Goal: Task Accomplishment & Management: Manage account settings

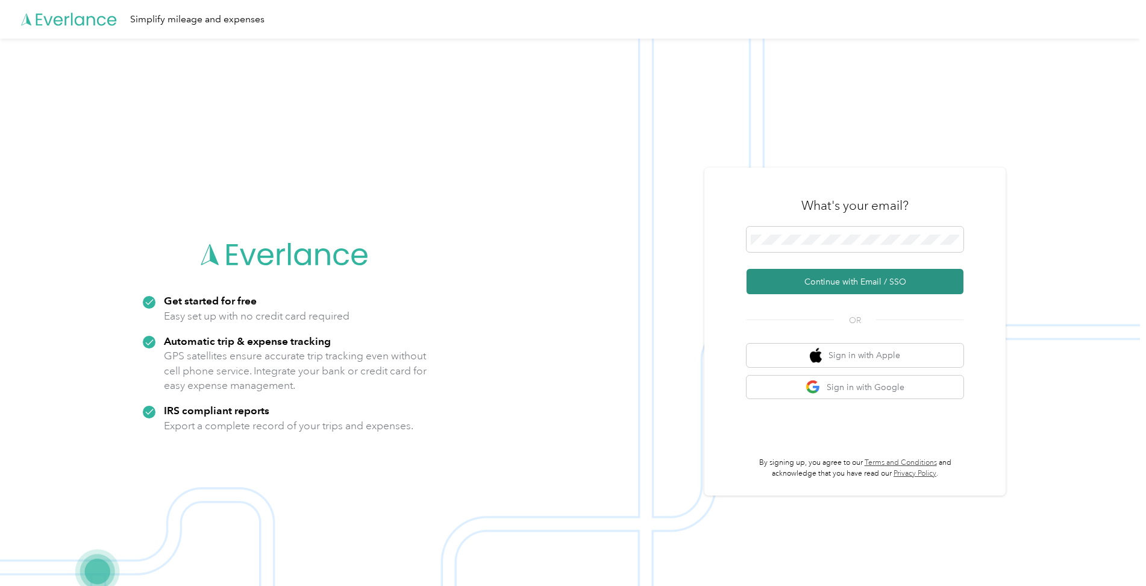
click at [760, 284] on button "Continue with Email / SSO" at bounding box center [854, 281] width 217 height 25
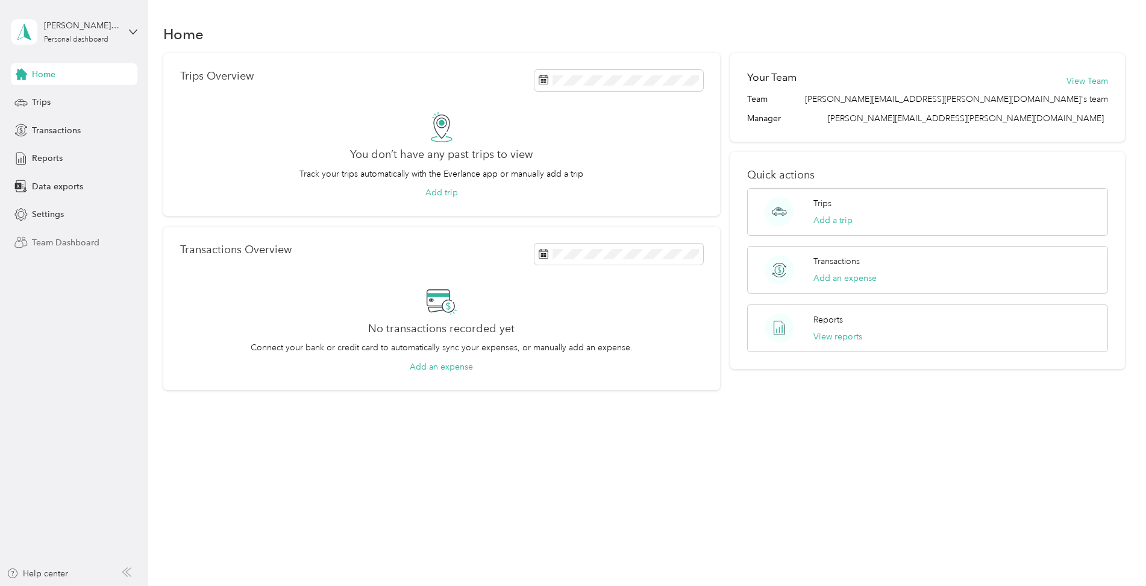
click at [75, 248] on span "Team Dashboard" at bounding box center [65, 242] width 67 height 13
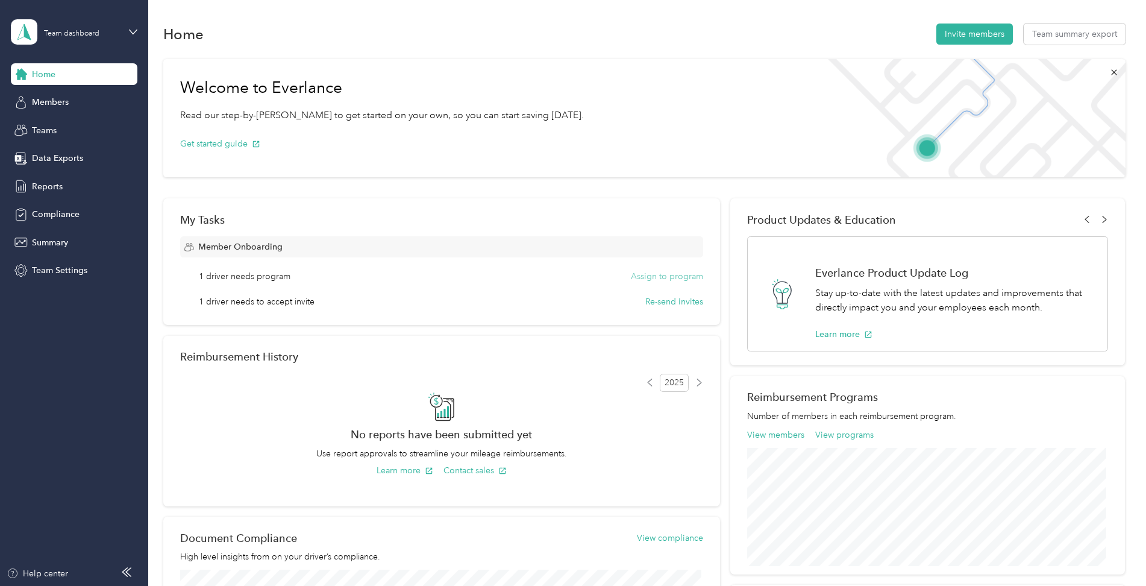
click at [674, 275] on button "Assign to program" at bounding box center [667, 276] width 72 height 13
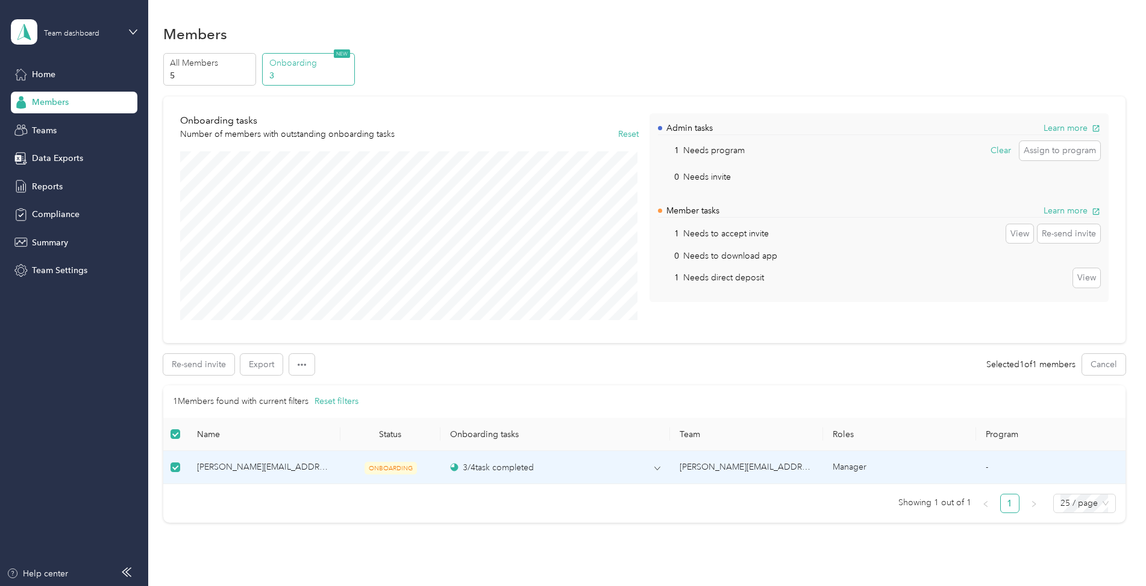
click at [265, 74] on div "Onboarding 3 NEW" at bounding box center [308, 69] width 93 height 33
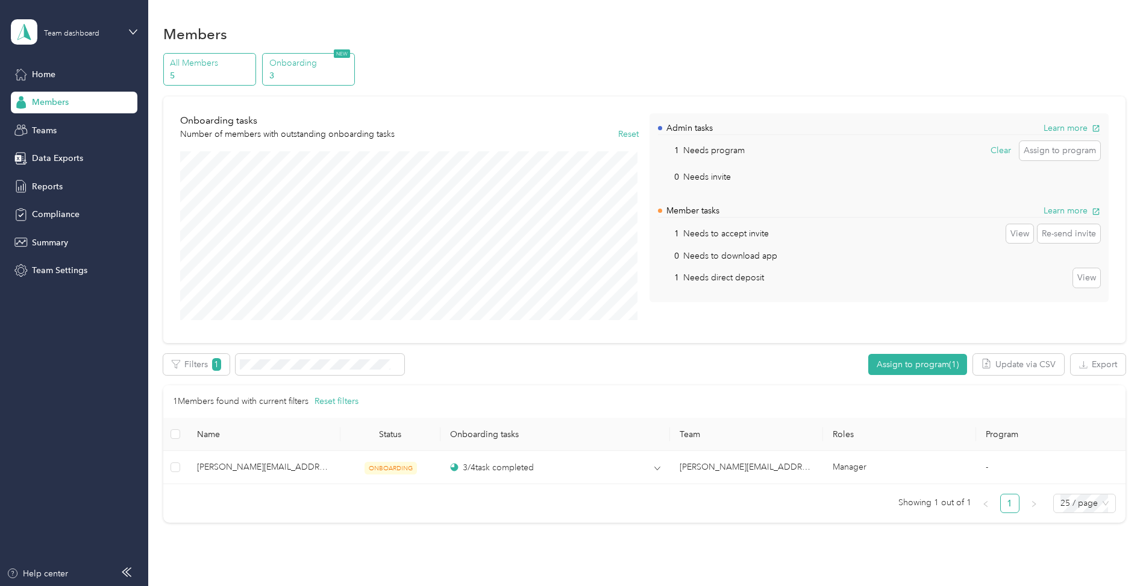
click at [192, 75] on p "5" at bounding box center [211, 75] width 82 height 13
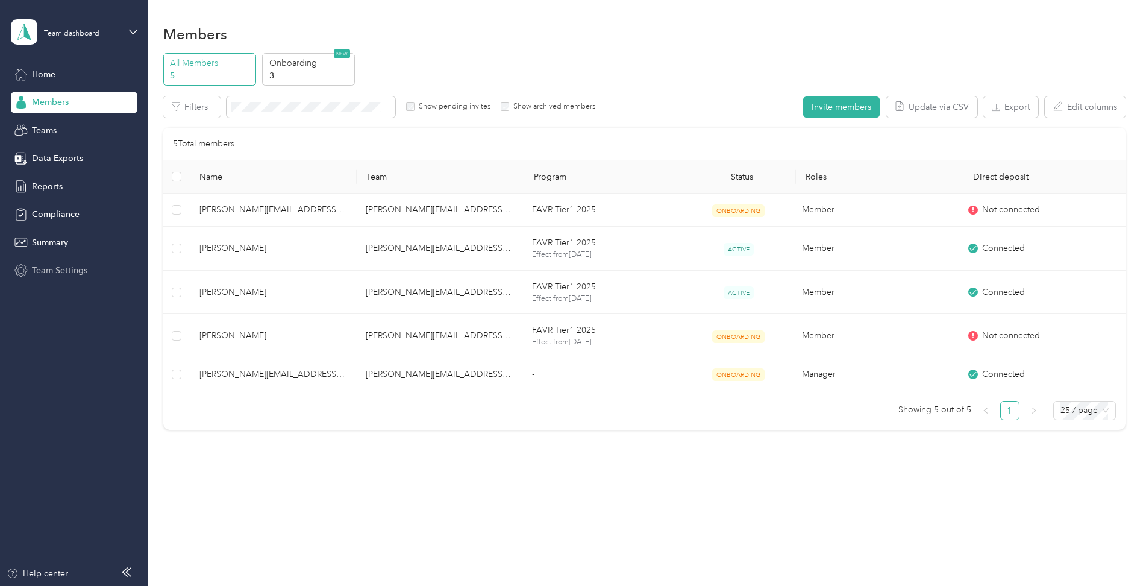
click at [63, 274] on span "Team Settings" at bounding box center [59, 270] width 55 height 13
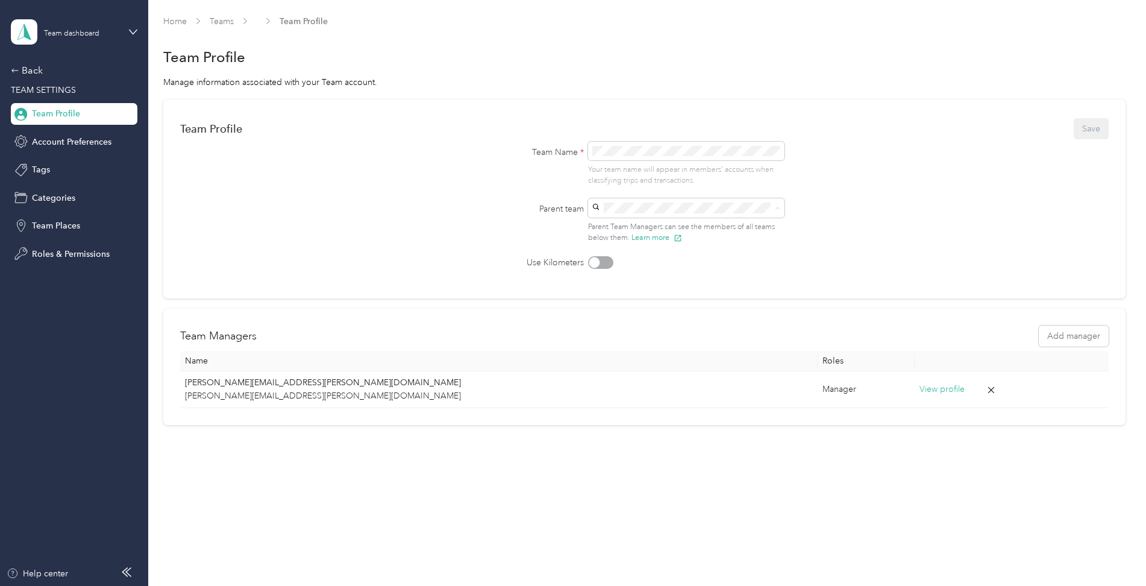
click at [865, 252] on form "Team Profile Save Team Name * Your team name will appear in members’ accounts w…" at bounding box center [644, 192] width 928 height 152
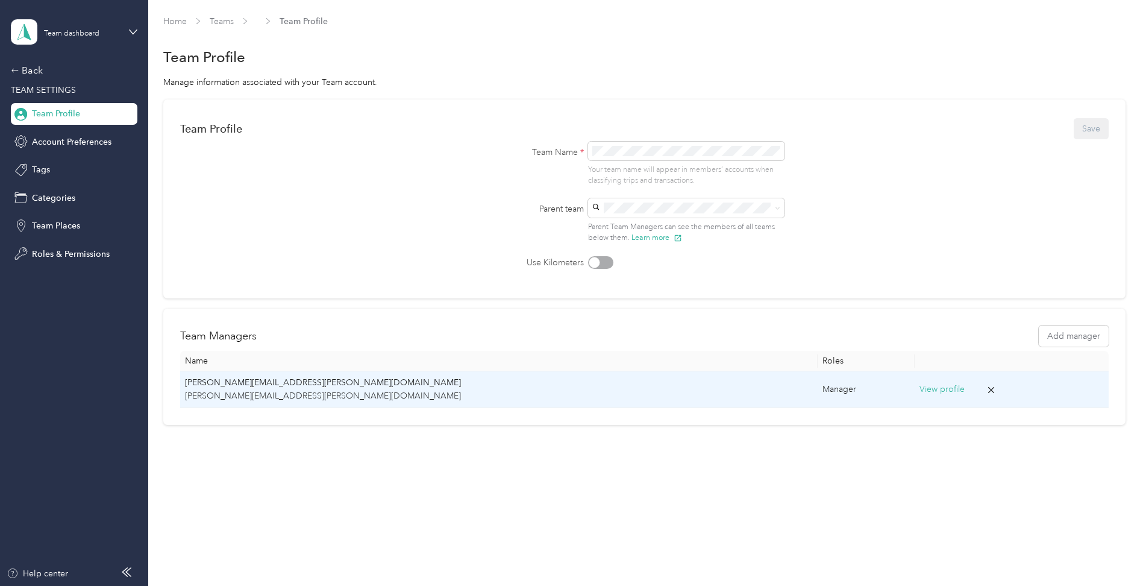
click at [919, 390] on button "View profile" at bounding box center [941, 389] width 45 height 13
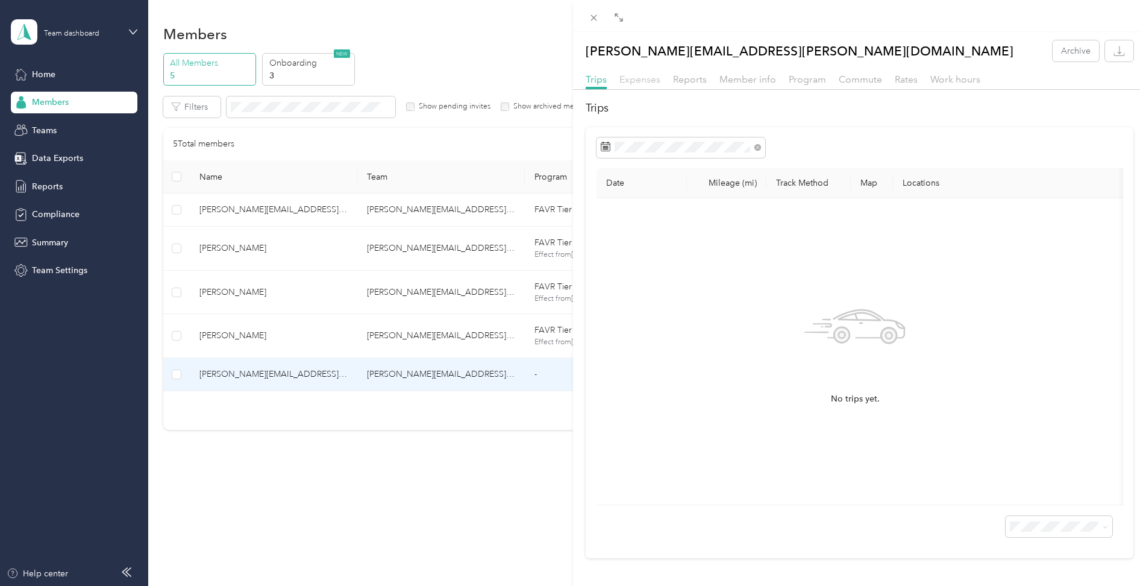
click at [627, 76] on span "Expenses" at bounding box center [639, 79] width 41 height 11
click at [689, 79] on span "Reports" at bounding box center [690, 79] width 34 height 11
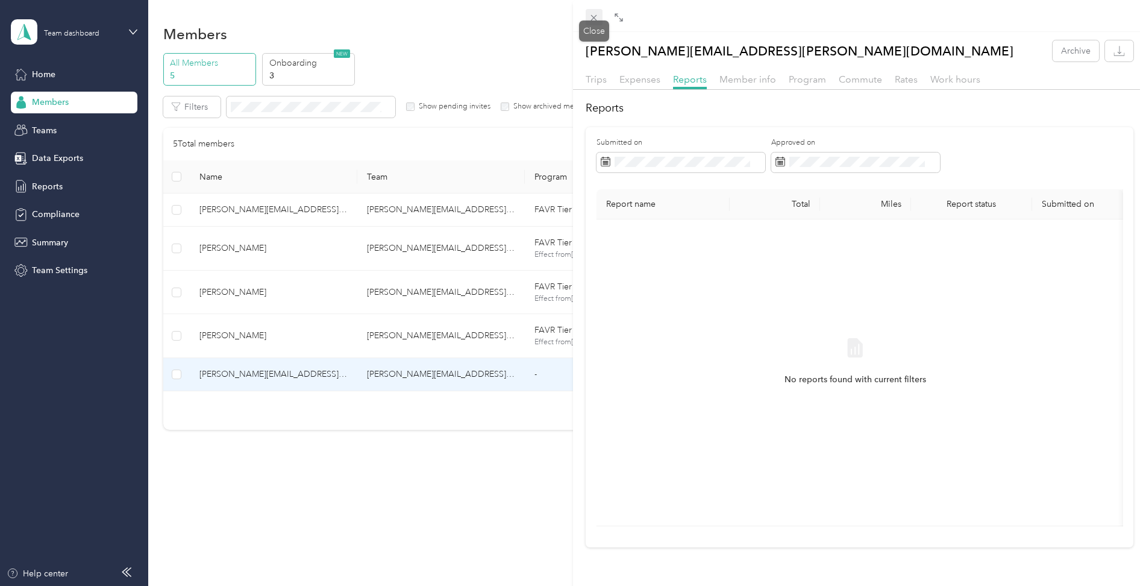
click at [596, 18] on icon at bounding box center [594, 18] width 10 height 10
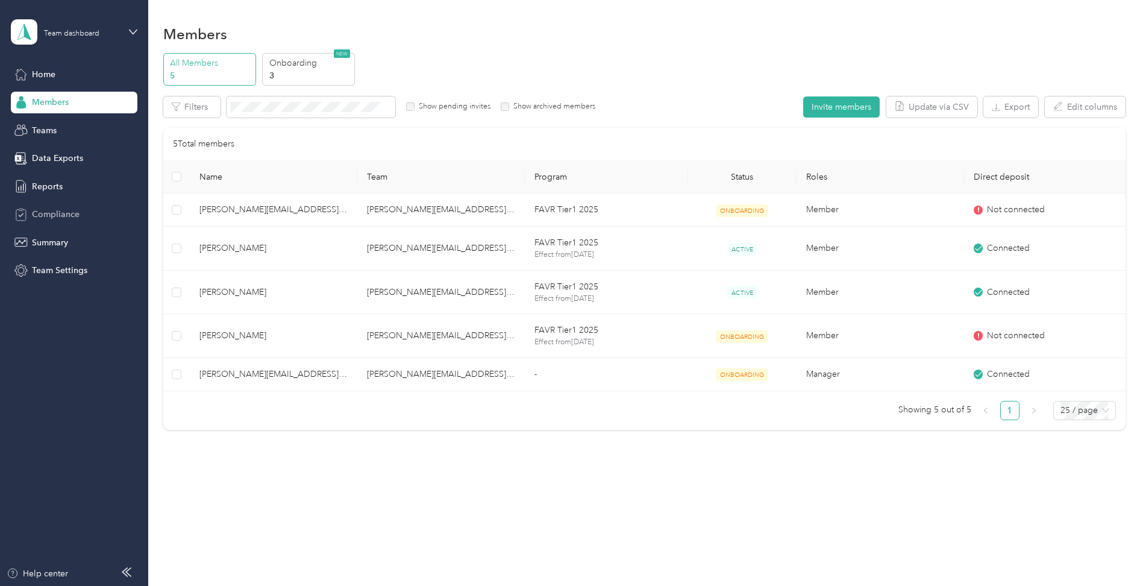
click at [60, 208] on span "Compliance" at bounding box center [56, 214] width 48 height 13
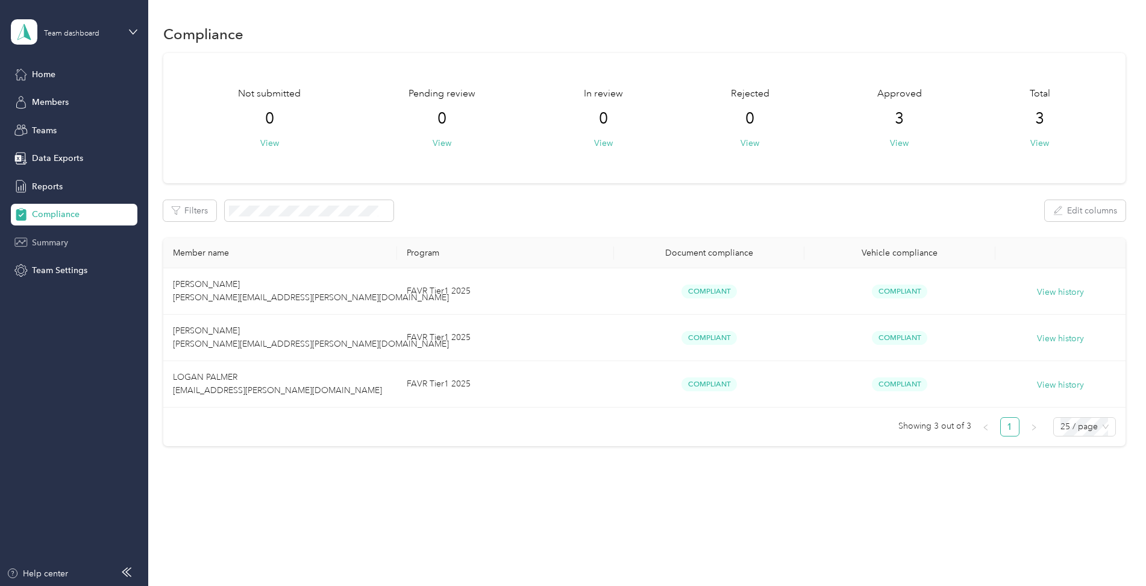
click at [43, 240] on span "Summary" at bounding box center [50, 242] width 36 height 13
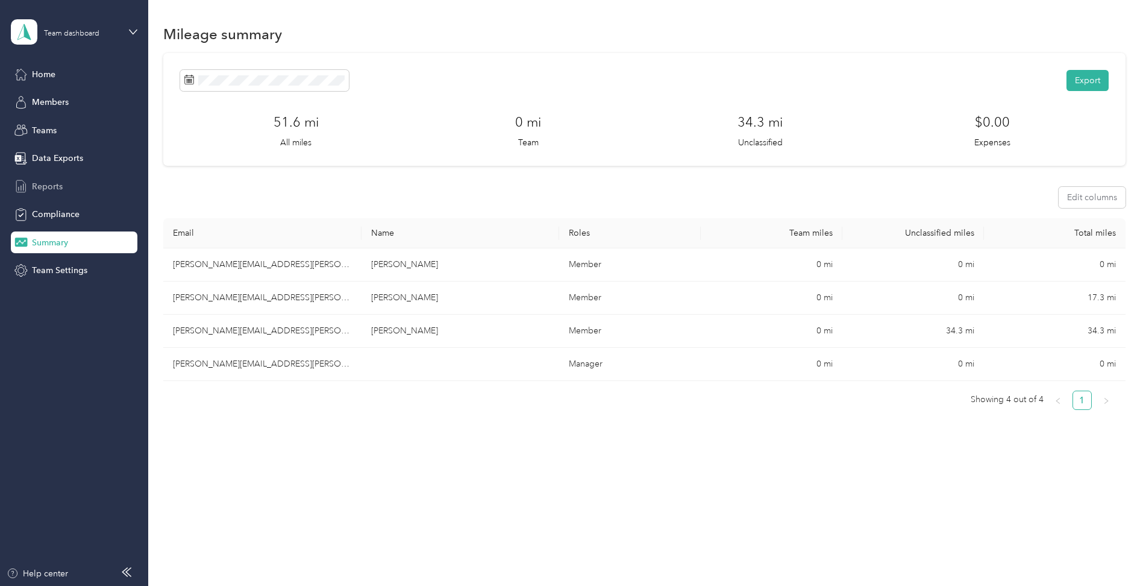
click at [46, 184] on span "Reports" at bounding box center [47, 186] width 31 height 13
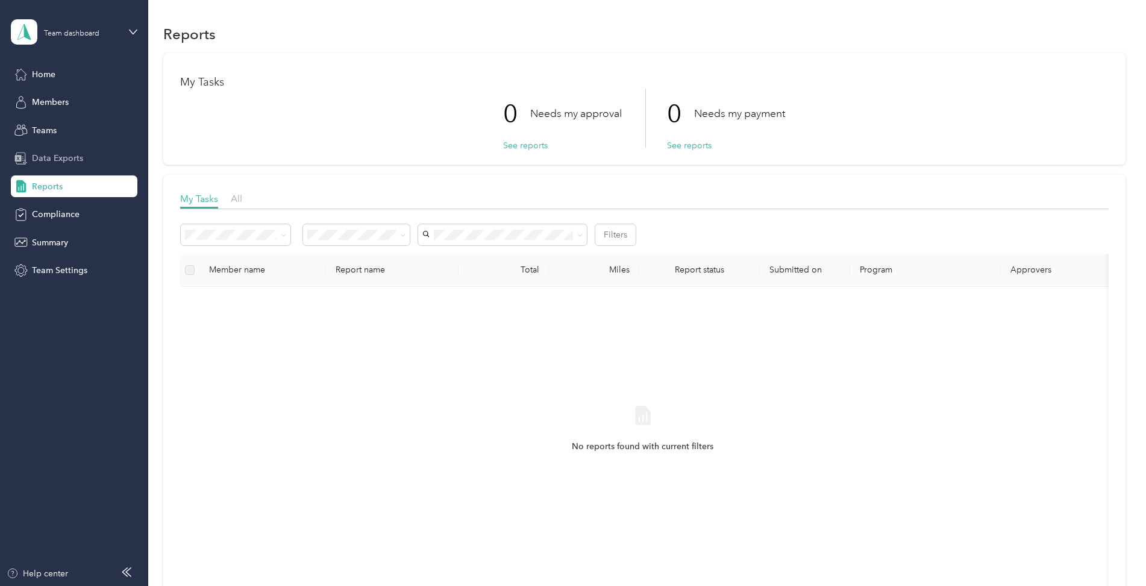
click at [52, 155] on span "Data Exports" at bounding box center [57, 158] width 51 height 13
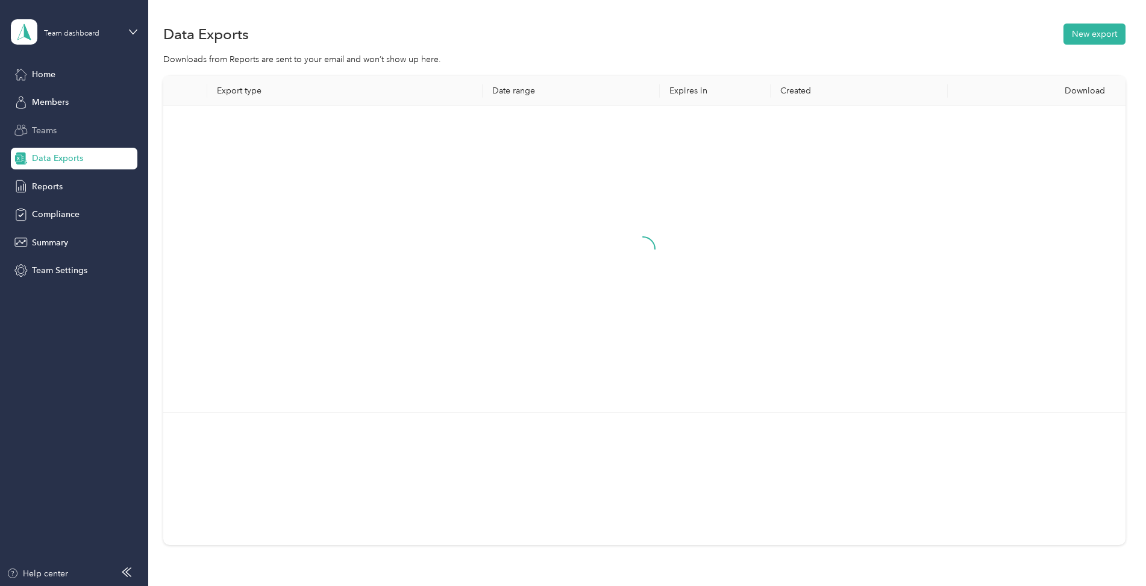
click at [52, 140] on div "Teams" at bounding box center [74, 130] width 127 height 22
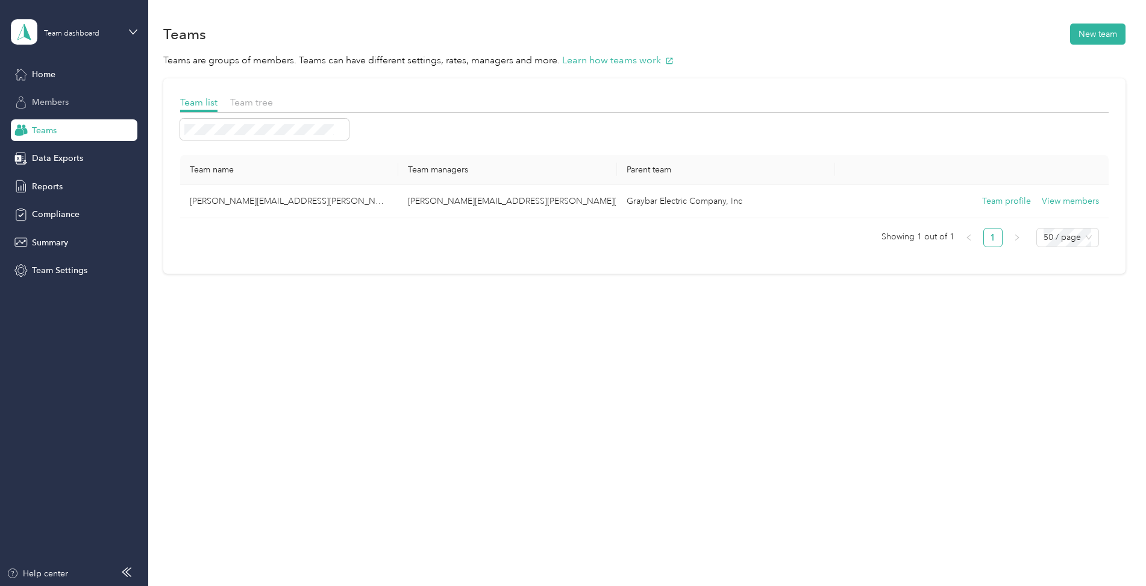
click at [48, 105] on span "Members" at bounding box center [50, 102] width 37 height 13
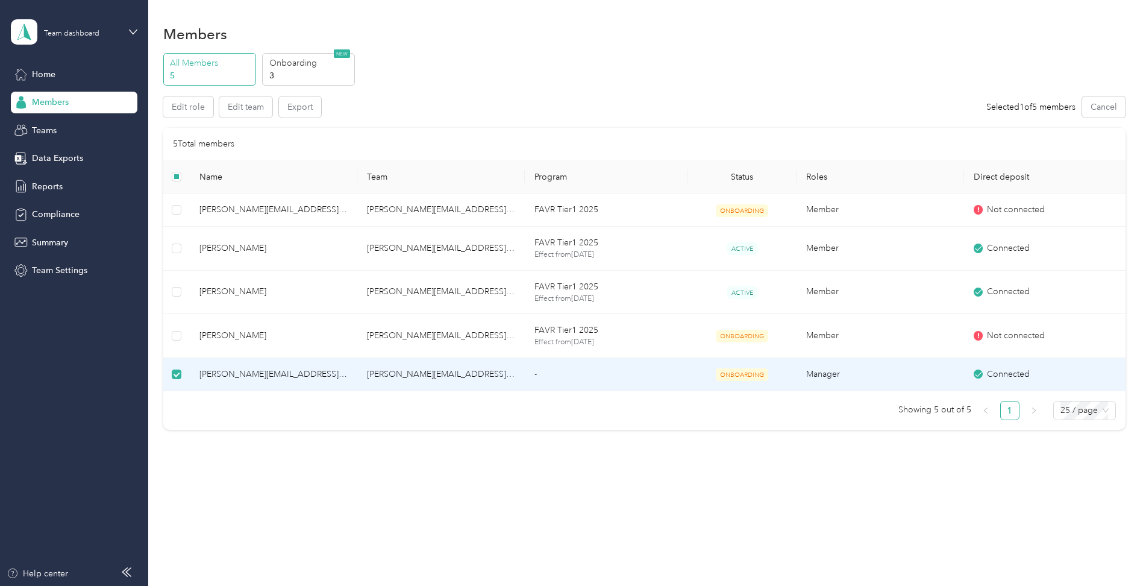
click at [412, 375] on td "[PERSON_NAME][EMAIL_ADDRESS][PERSON_NAME][DOMAIN_NAME]" at bounding box center [440, 374] width 167 height 33
click at [136, 36] on icon at bounding box center [133, 32] width 8 height 8
click at [85, 125] on div "Personal dashboard" at bounding box center [60, 123] width 76 height 13
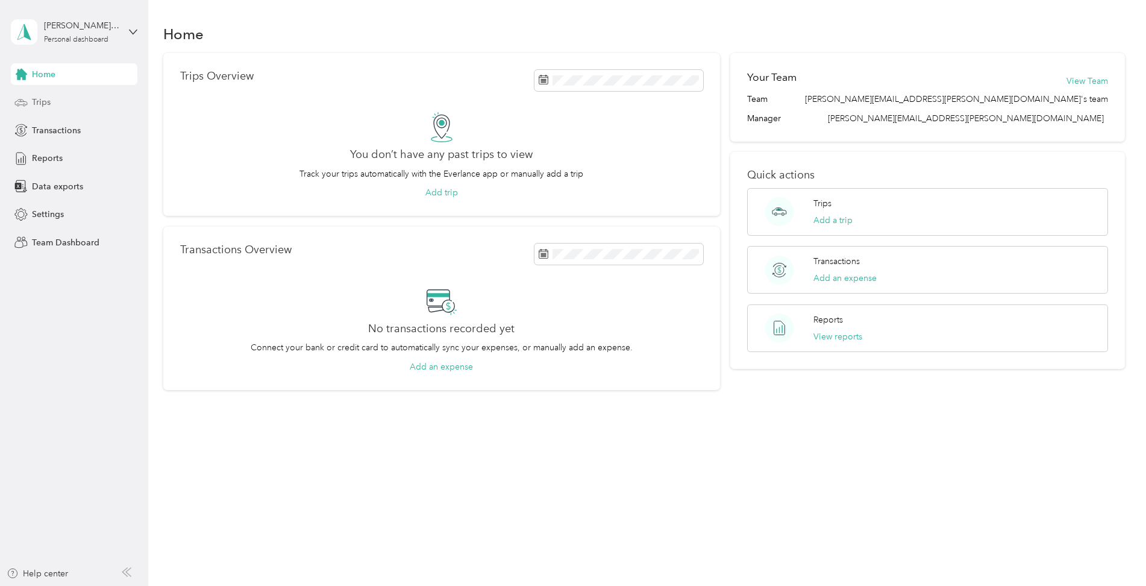
click at [62, 104] on div "Trips" at bounding box center [74, 103] width 127 height 22
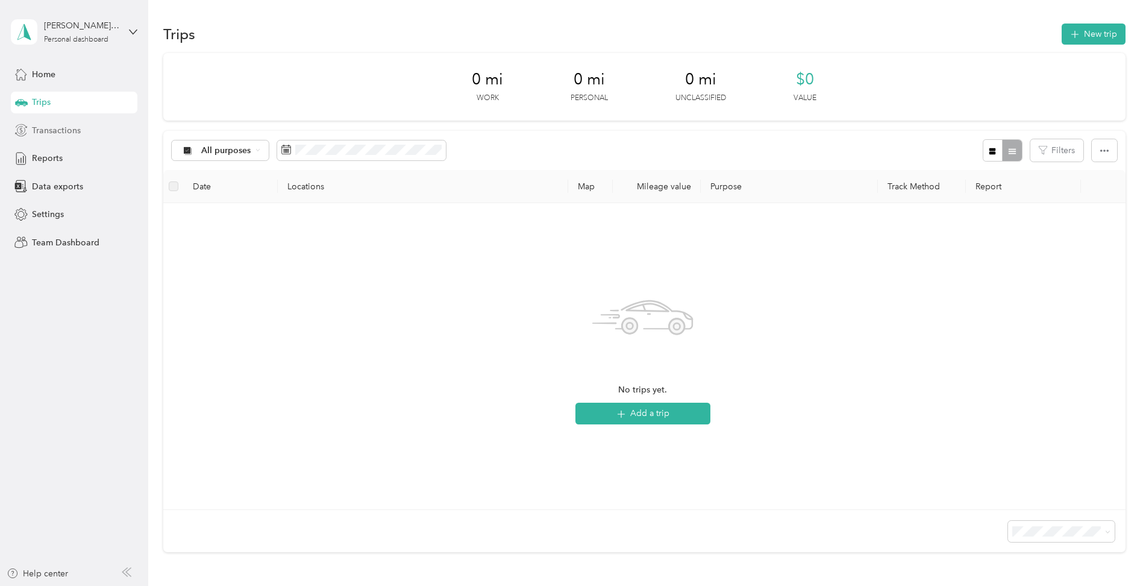
click at [60, 137] on div "Transactions" at bounding box center [74, 130] width 127 height 22
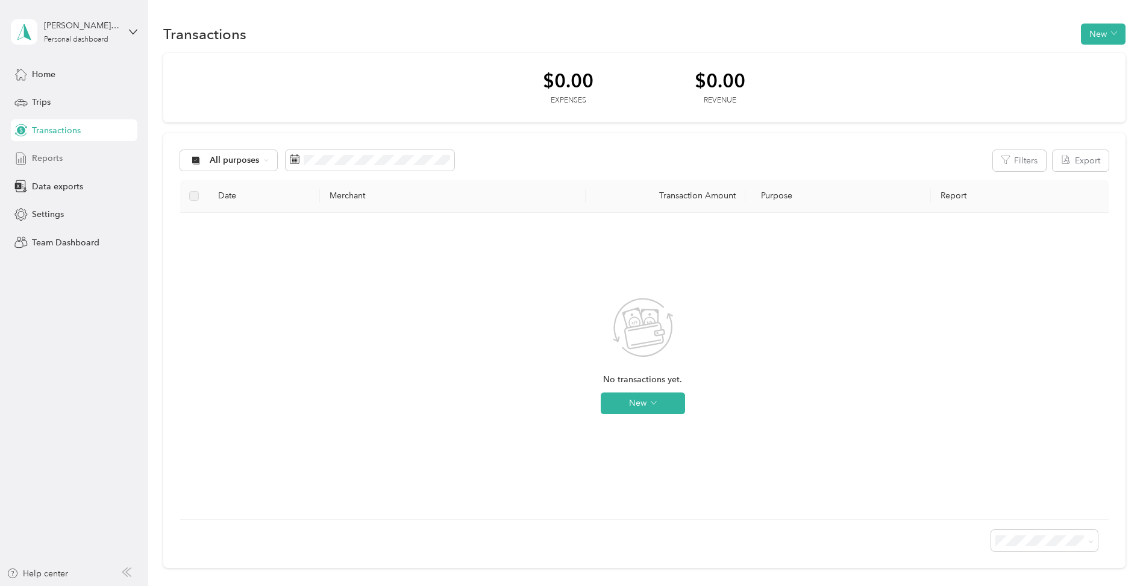
click at [48, 161] on span "Reports" at bounding box center [47, 158] width 31 height 13
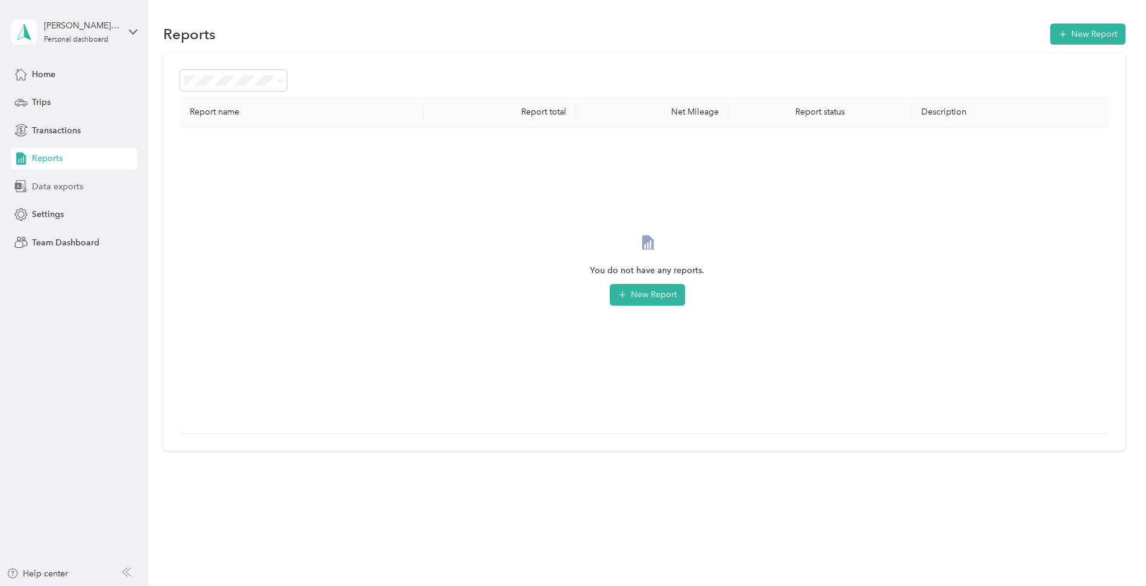
click at [59, 189] on span "Data exports" at bounding box center [57, 186] width 51 height 13
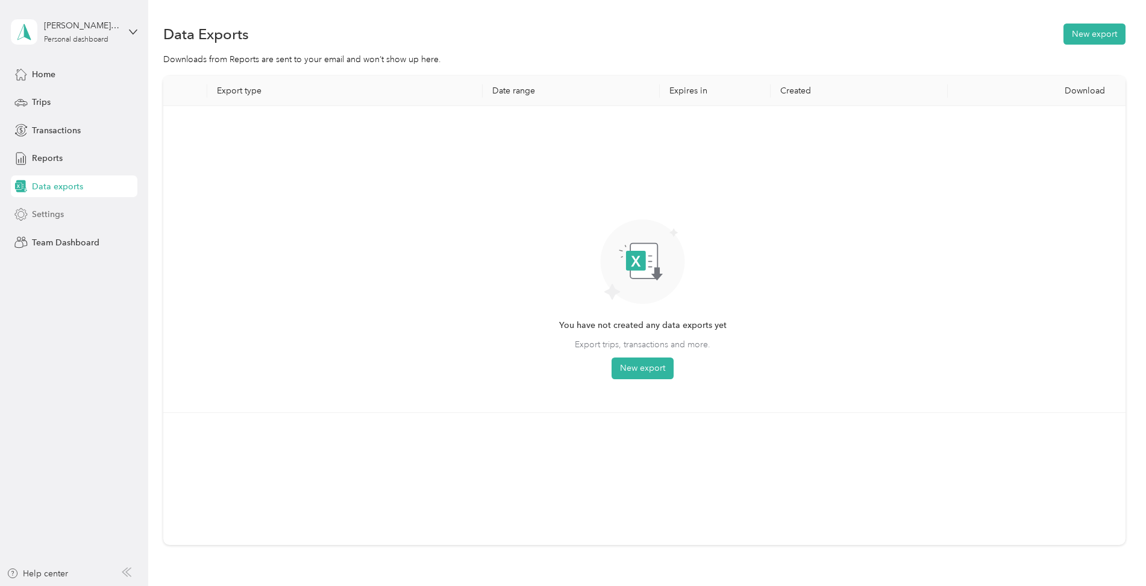
click at [56, 217] on span "Settings" at bounding box center [48, 214] width 32 height 13
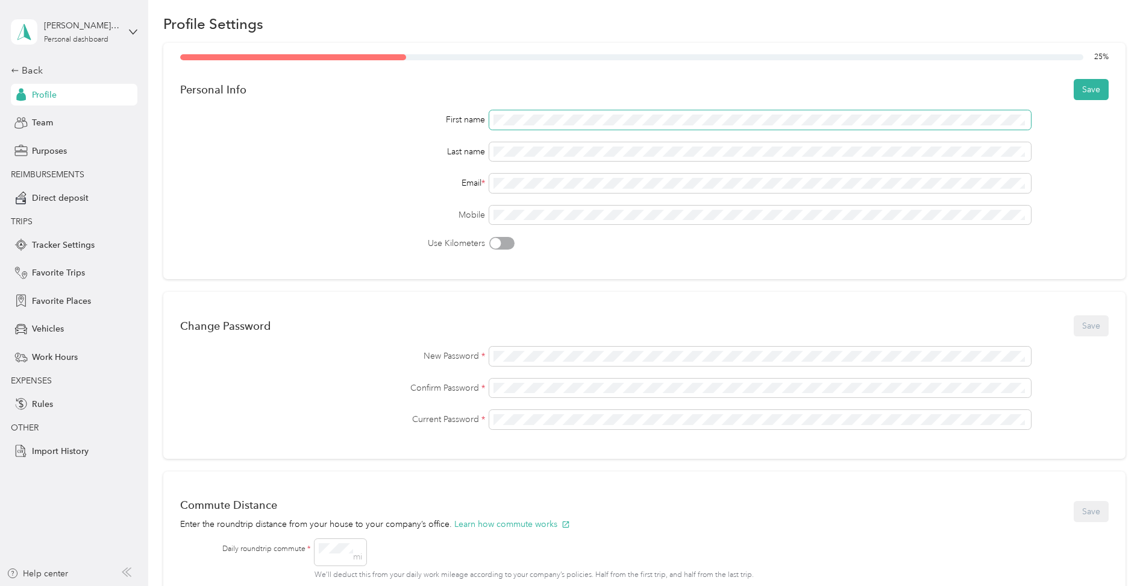
scroll to position [60, 0]
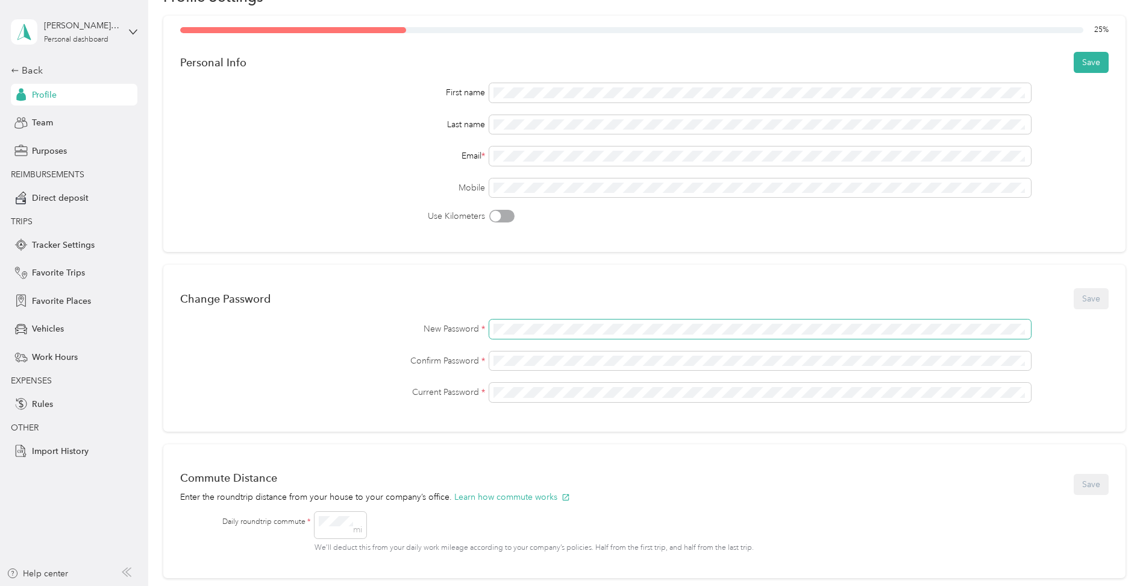
click at [403, 248] on div "25 % Personal Info Save First name Last name Email * Mobile Use Kilometers Chan…" at bounding box center [644, 469] width 962 height 907
click at [483, 327] on div "New Password *" at bounding box center [644, 328] width 928 height 19
click at [377, 340] on div "New Password * Confirm Password * Current Password *" at bounding box center [644, 360] width 928 height 83
click at [1083, 61] on button "Save" at bounding box center [1091, 62] width 35 height 21
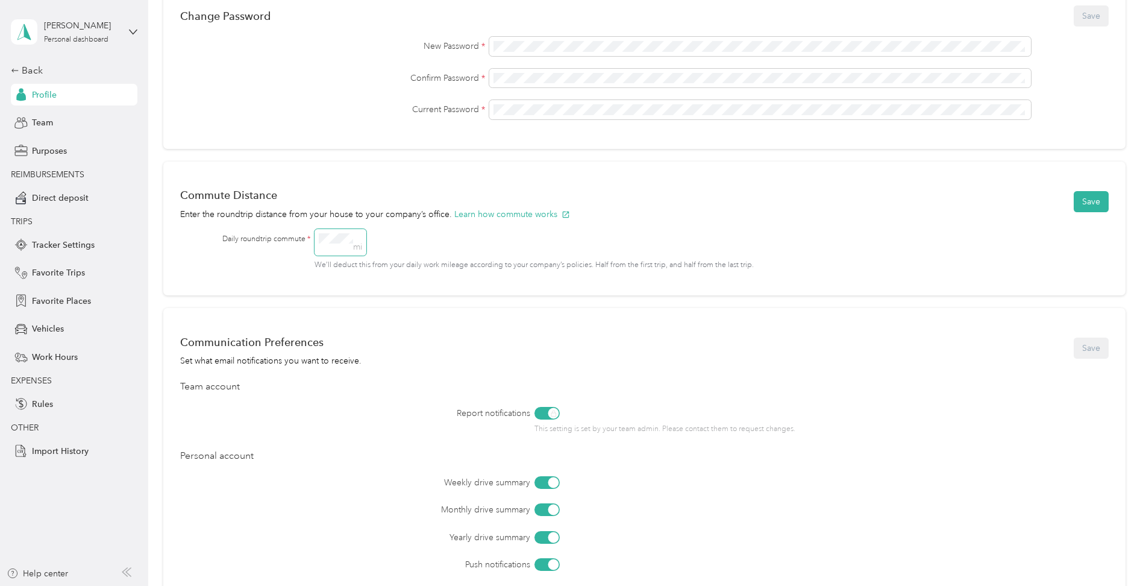
scroll to position [341, 0]
click at [1087, 205] on button "Save" at bounding box center [1091, 203] width 35 height 21
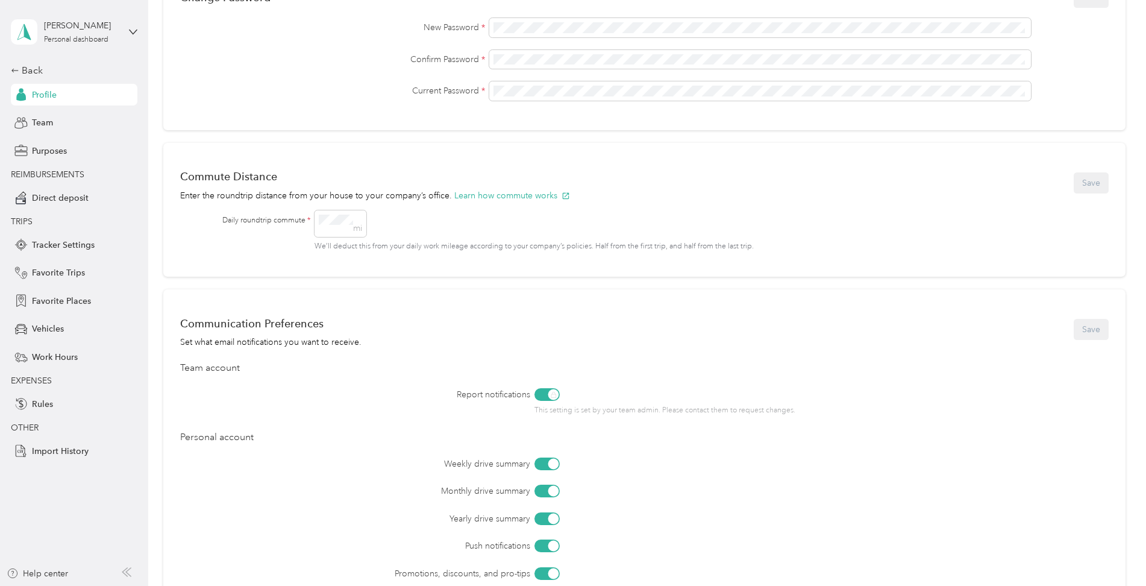
scroll to position [522, 0]
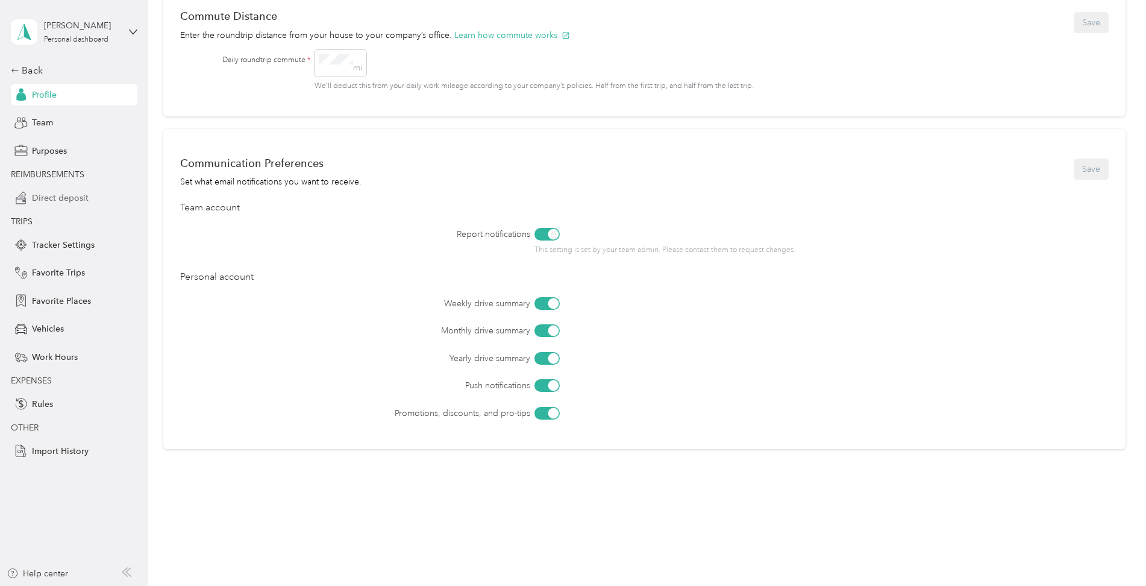
click at [64, 199] on span "Direct deposit" at bounding box center [60, 198] width 57 height 13
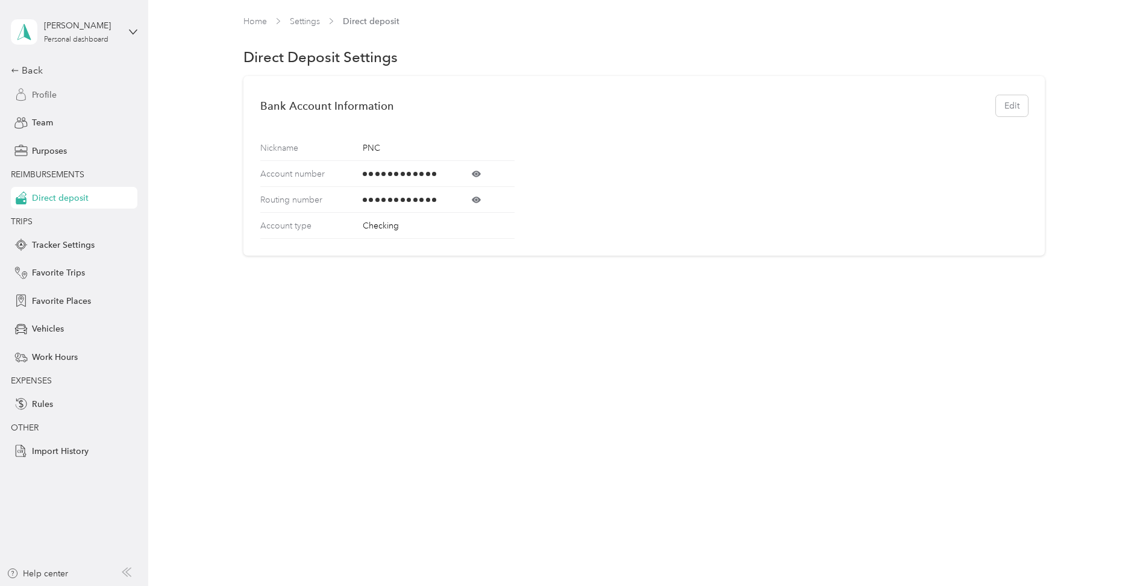
click at [37, 84] on div "Profile" at bounding box center [74, 95] width 127 height 22
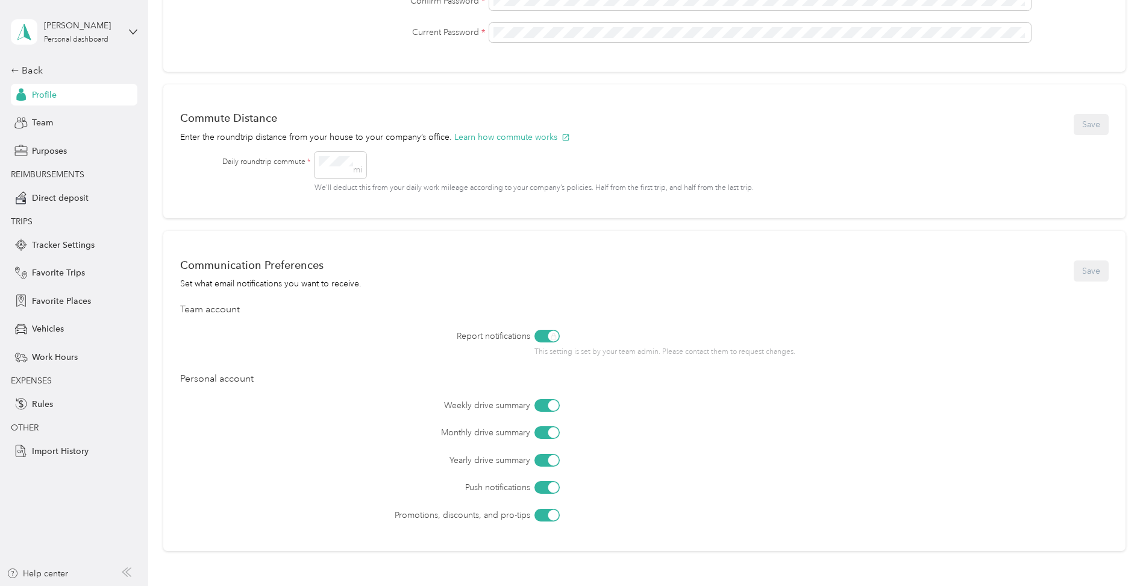
scroll to position [401, 0]
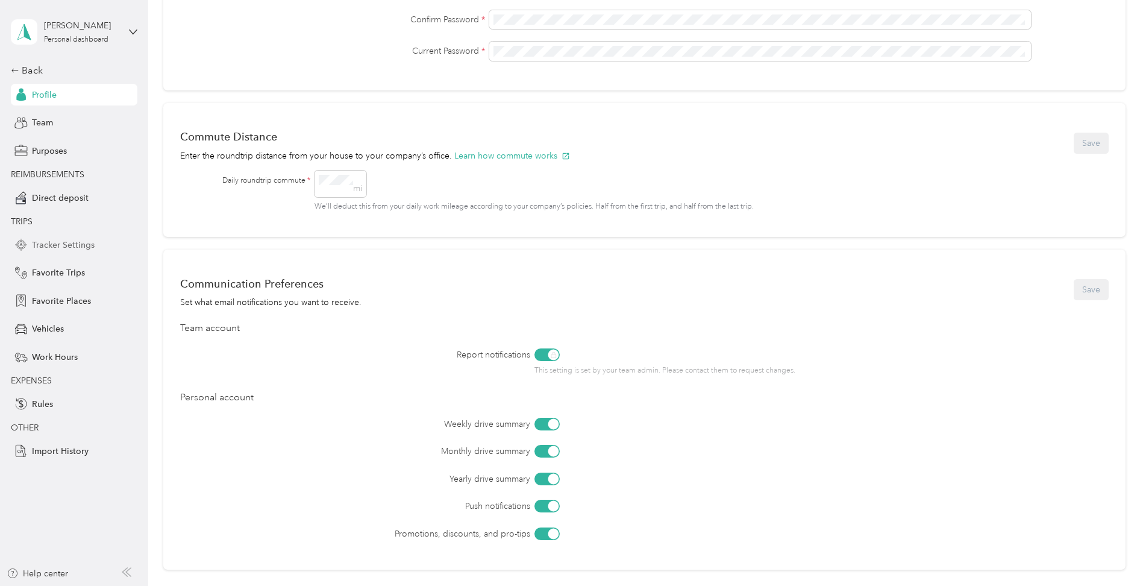
click at [54, 248] on span "Tracker Settings" at bounding box center [63, 245] width 63 height 13
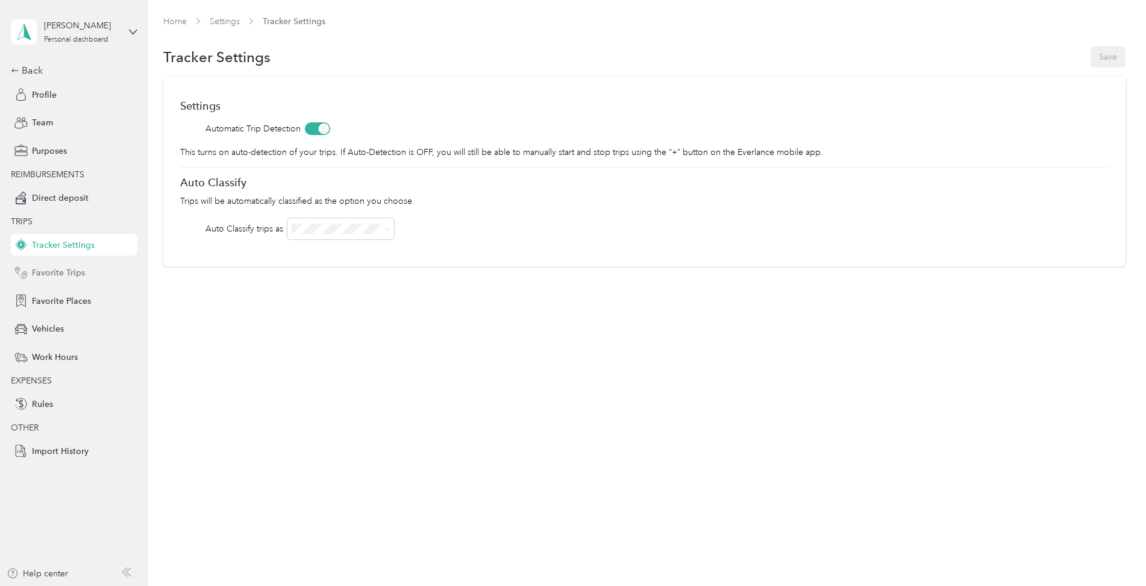
click at [64, 278] on span "Favorite Trips" at bounding box center [58, 272] width 53 height 13
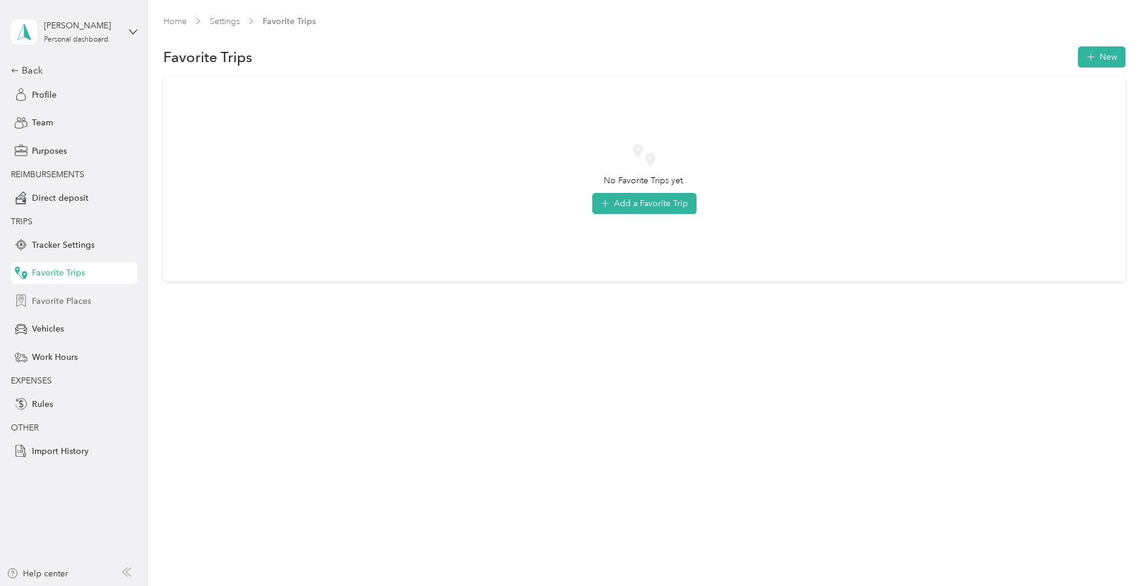
click at [62, 299] on span "Favorite Places" at bounding box center [61, 301] width 59 height 13
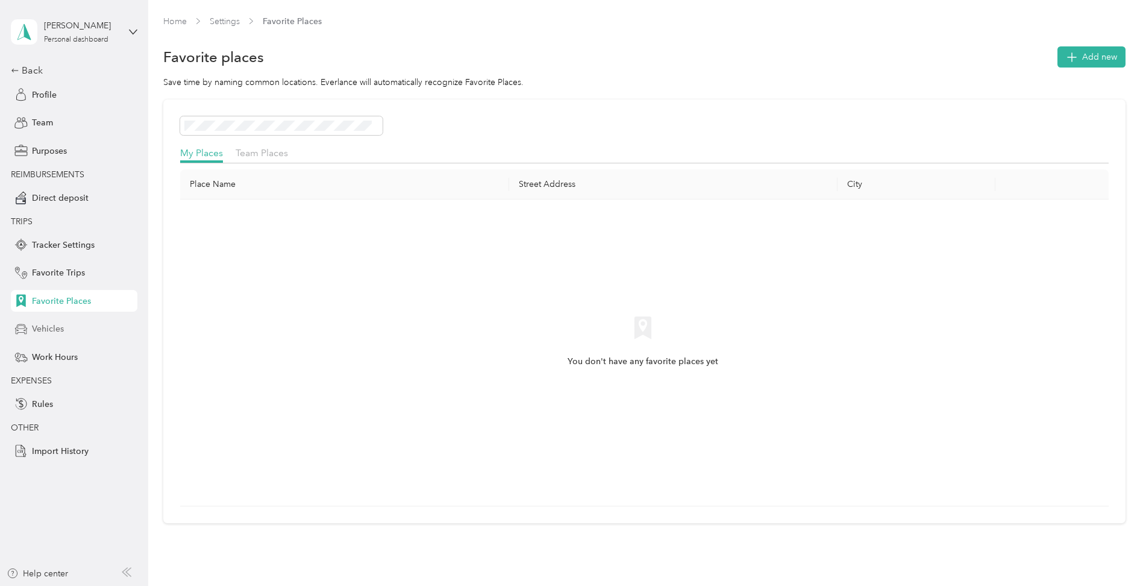
click at [39, 328] on span "Vehicles" at bounding box center [48, 328] width 32 height 13
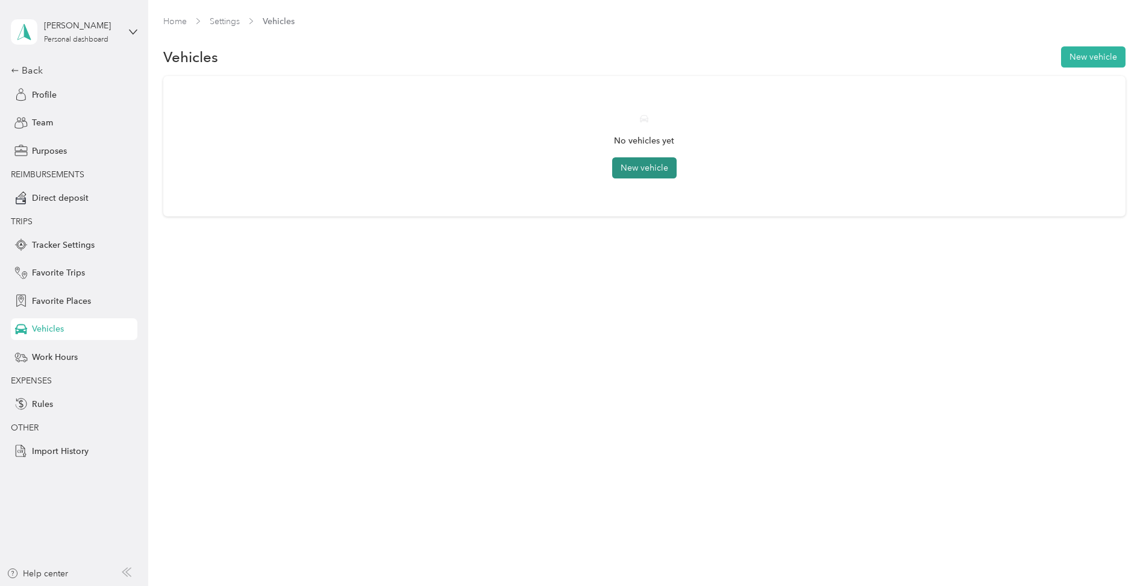
click at [646, 166] on button "New vehicle" at bounding box center [644, 167] width 64 height 21
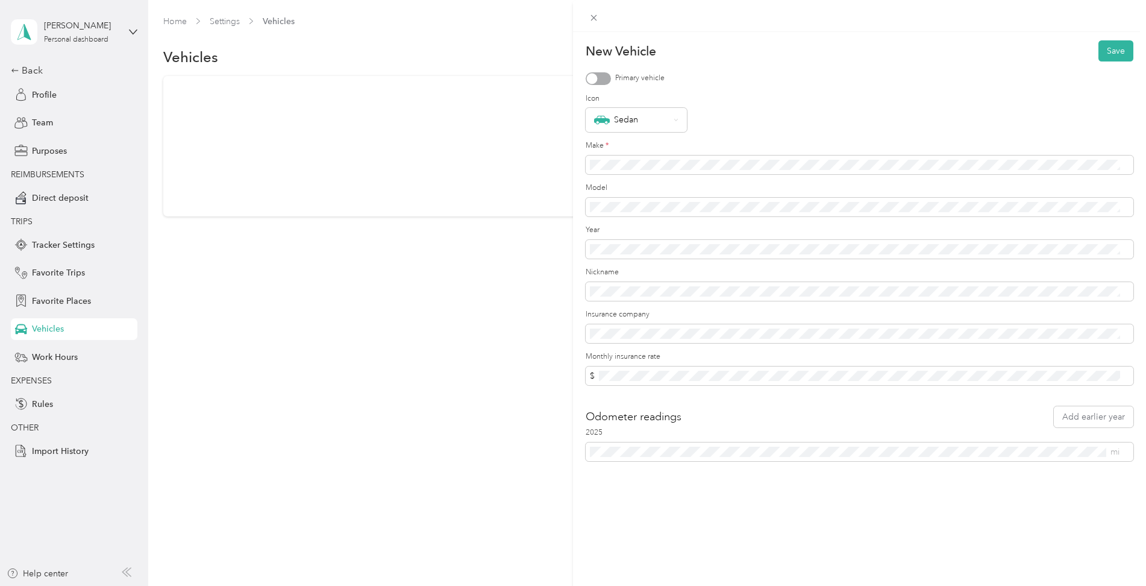
click at [594, 74] on div at bounding box center [592, 78] width 11 height 11
click at [627, 111] on div "Sedan" at bounding box center [636, 120] width 101 height 24
click at [724, 75] on div "Primary vehicle" at bounding box center [860, 78] width 548 height 13
click at [627, 157] on span at bounding box center [860, 164] width 548 height 19
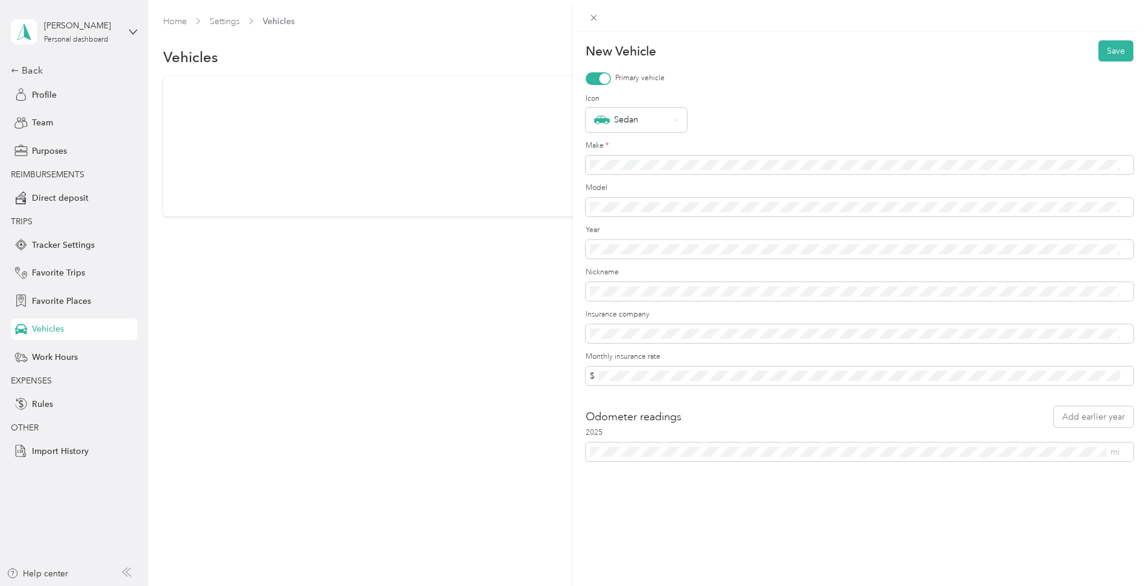
click at [445, 414] on div "New Vehicle Save Primary vehicle Icon Sedan Make * Model Year Nickname Insuranc…" at bounding box center [573, 293] width 1146 height 586
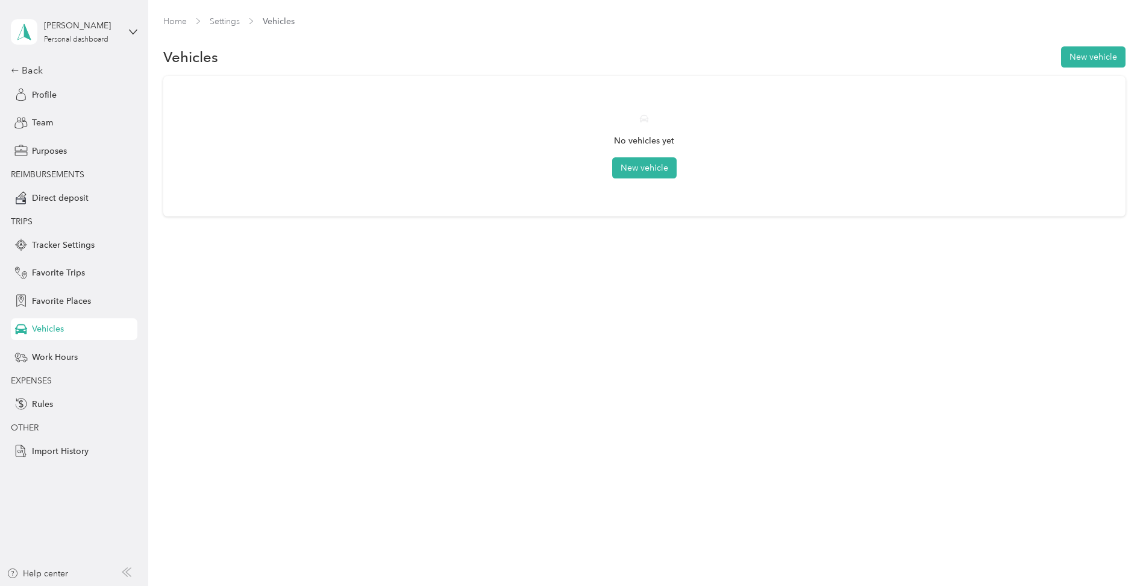
drag, startPoint x: 524, startPoint y: 307, endPoint x: 562, endPoint y: 237, distance: 79.8
click at [527, 307] on div "Home Settings Vehicles Vehicles New vehicle No vehicles yet New vehicle" at bounding box center [644, 293] width 992 height 586
click at [640, 160] on button "New vehicle" at bounding box center [644, 167] width 64 height 21
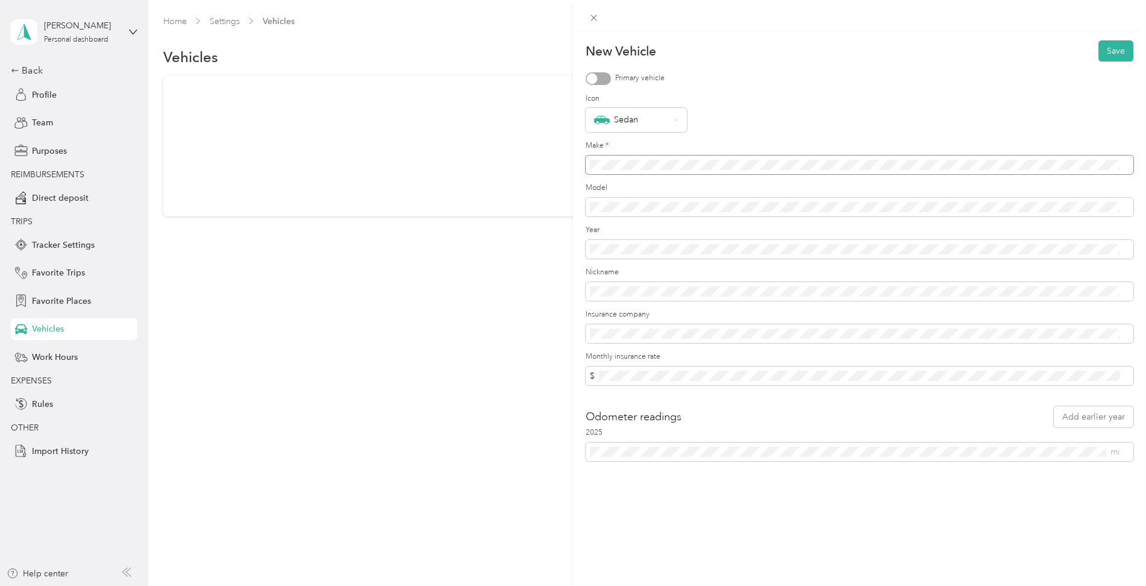
click at [605, 157] on span at bounding box center [860, 164] width 548 height 19
click at [595, 81] on div at bounding box center [592, 78] width 11 height 11
click at [612, 172] on span at bounding box center [860, 164] width 548 height 19
click at [482, 437] on div "New Vehicle Save Primary vehicle Icon Sedan Make * Model Year Nickname Insuranc…" at bounding box center [573, 293] width 1146 height 586
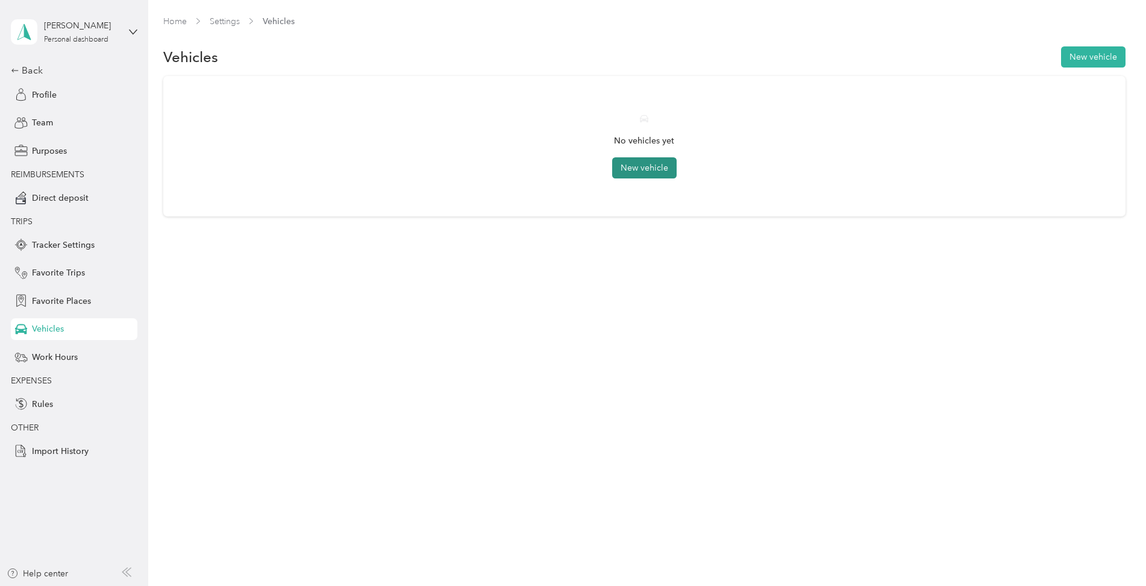
click at [637, 167] on button "New vehicle" at bounding box center [644, 167] width 64 height 21
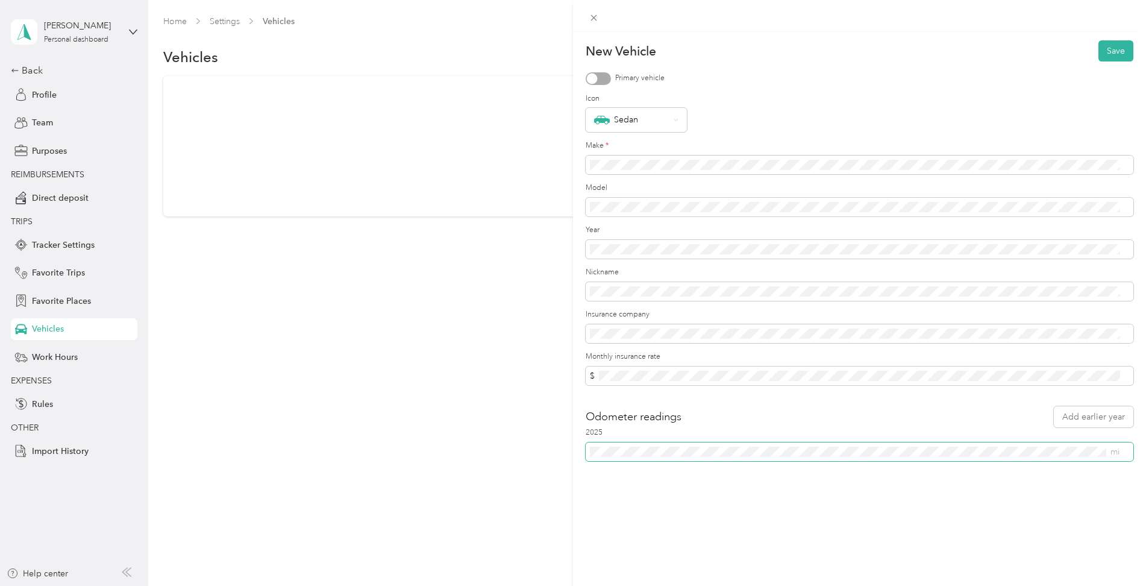
click at [614, 457] on span "mi" at bounding box center [860, 451] width 548 height 19
click at [1105, 52] on button "Save" at bounding box center [1115, 50] width 35 height 21
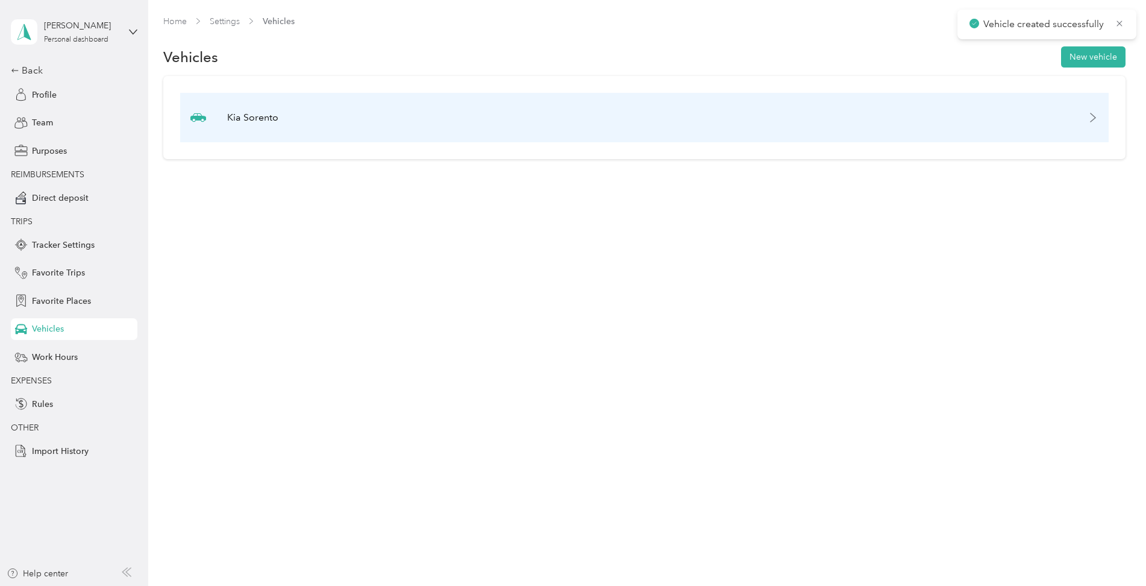
click at [246, 121] on p "Kia Sorento" at bounding box center [252, 117] width 51 height 14
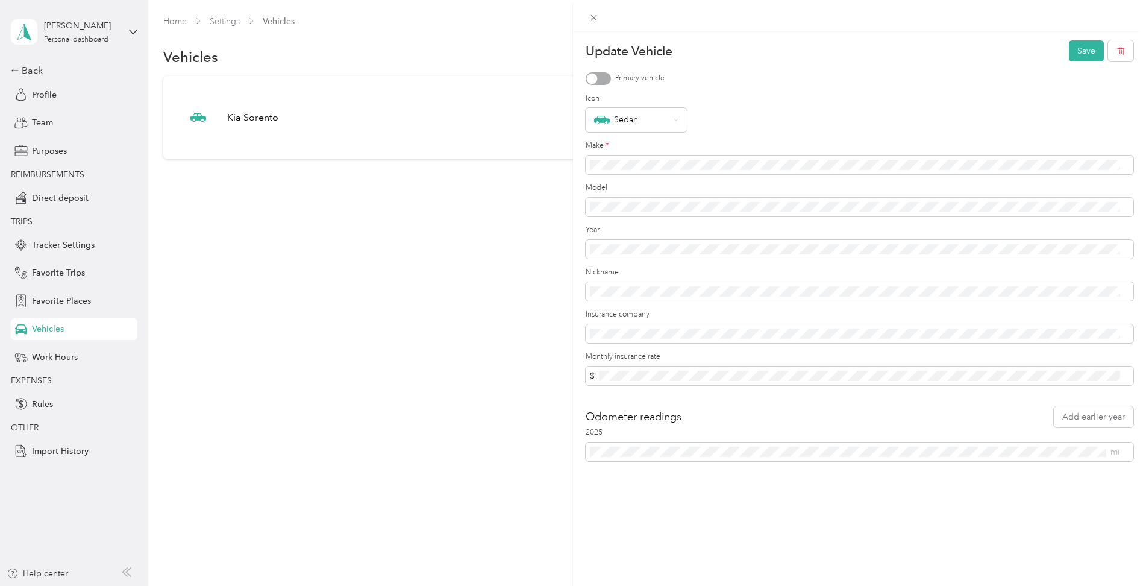
click at [307, 318] on div "Update Vehicle Save Primary vehicle Icon Sedan Make * Model Year Nickname Insur…" at bounding box center [573, 293] width 1146 height 586
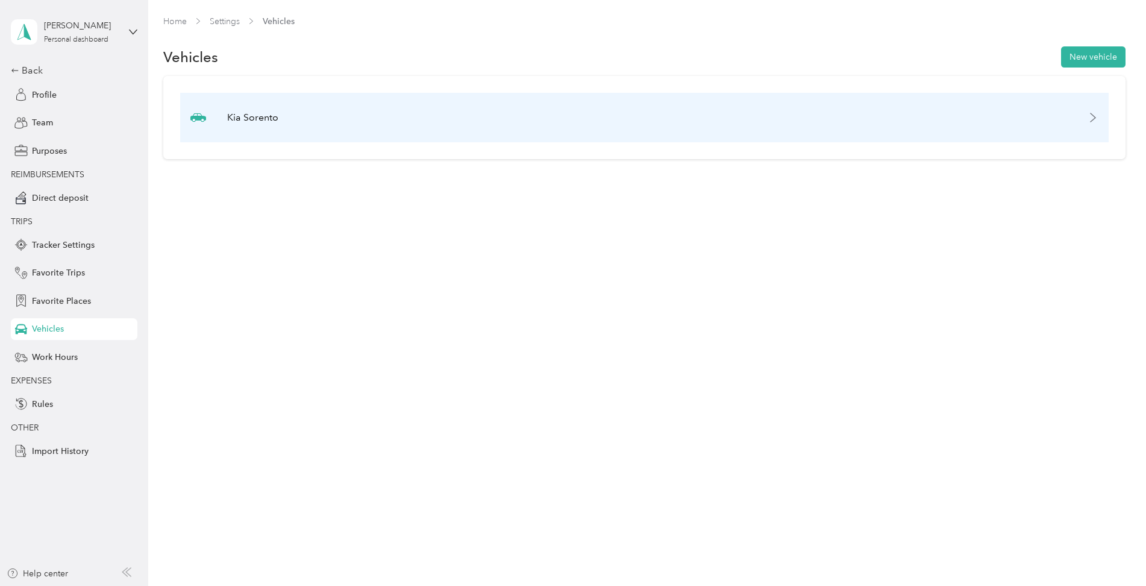
click at [274, 118] on p "Kia Sorento" at bounding box center [252, 117] width 51 height 14
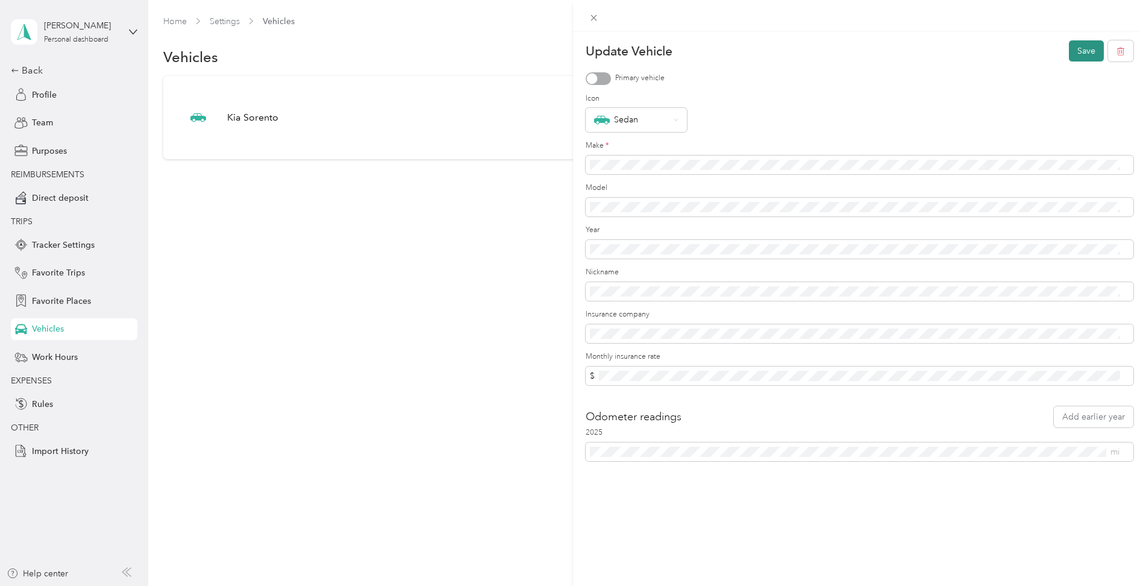
click at [1073, 53] on button "Save" at bounding box center [1086, 50] width 35 height 21
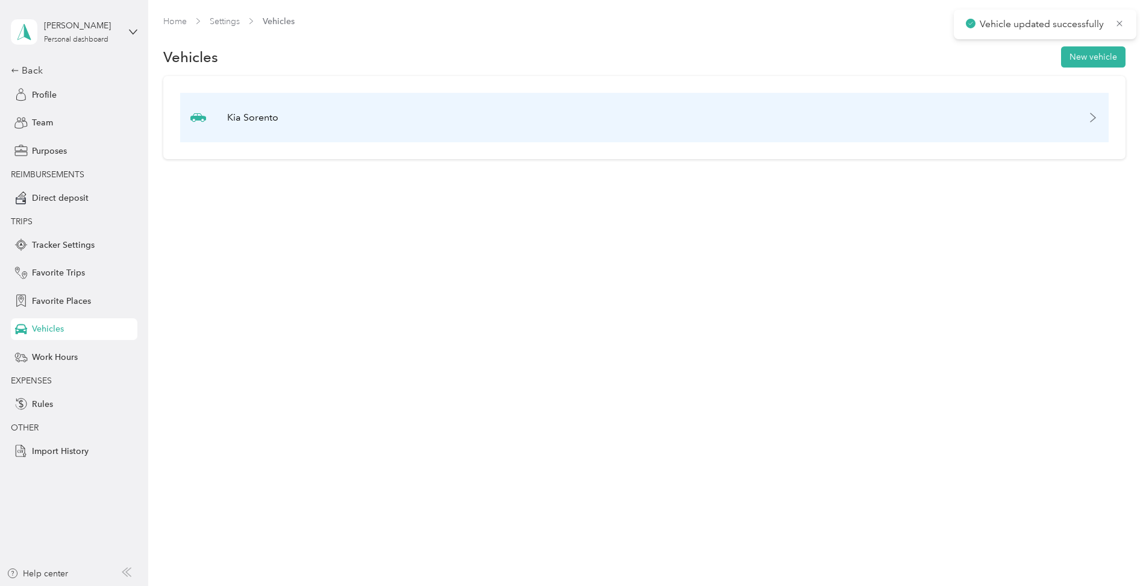
click at [241, 116] on p "Kia Sorento" at bounding box center [252, 117] width 51 height 14
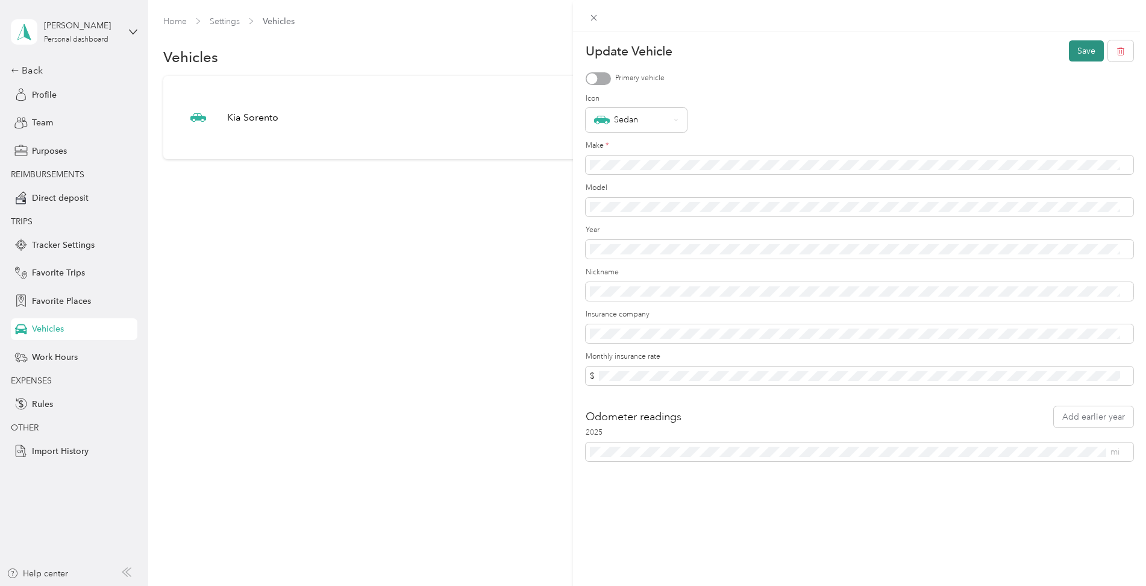
click at [1071, 50] on button "Save" at bounding box center [1086, 50] width 35 height 21
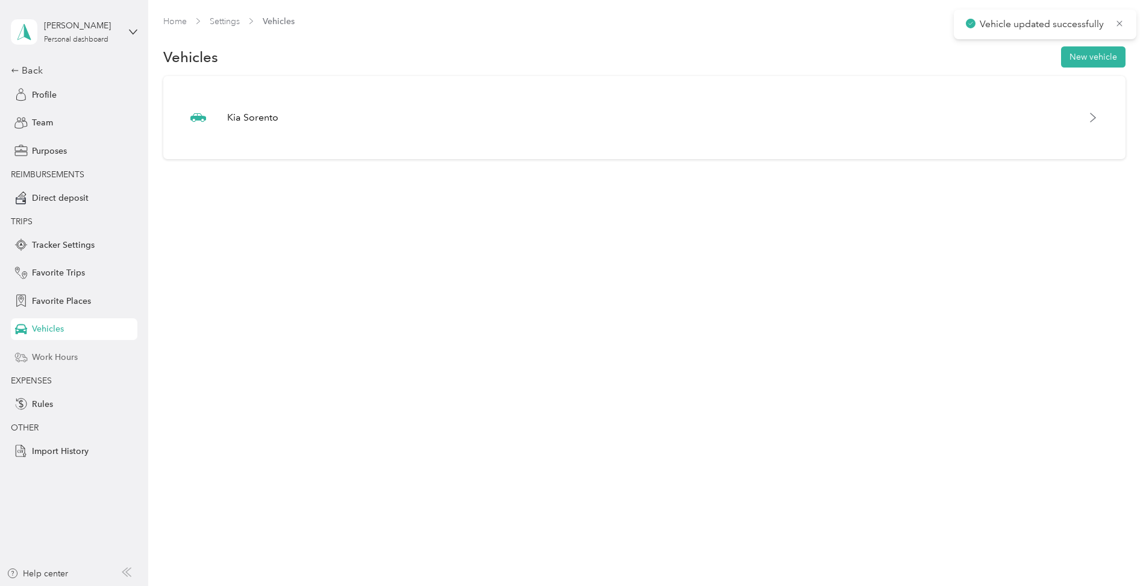
click at [78, 358] on div "Work Hours" at bounding box center [74, 357] width 127 height 22
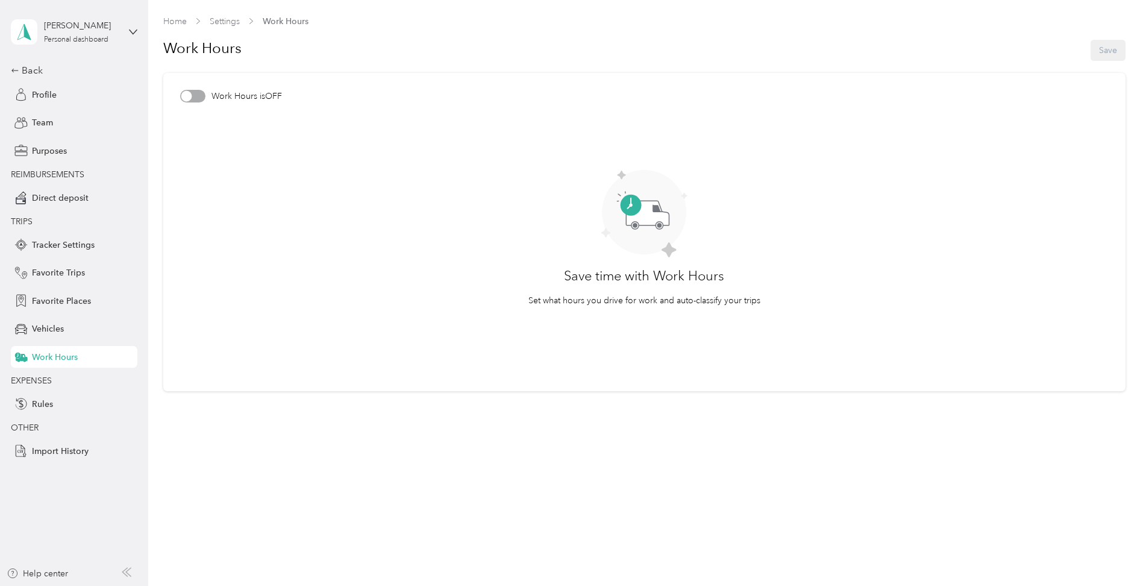
click at [191, 100] on div at bounding box center [192, 96] width 25 height 13
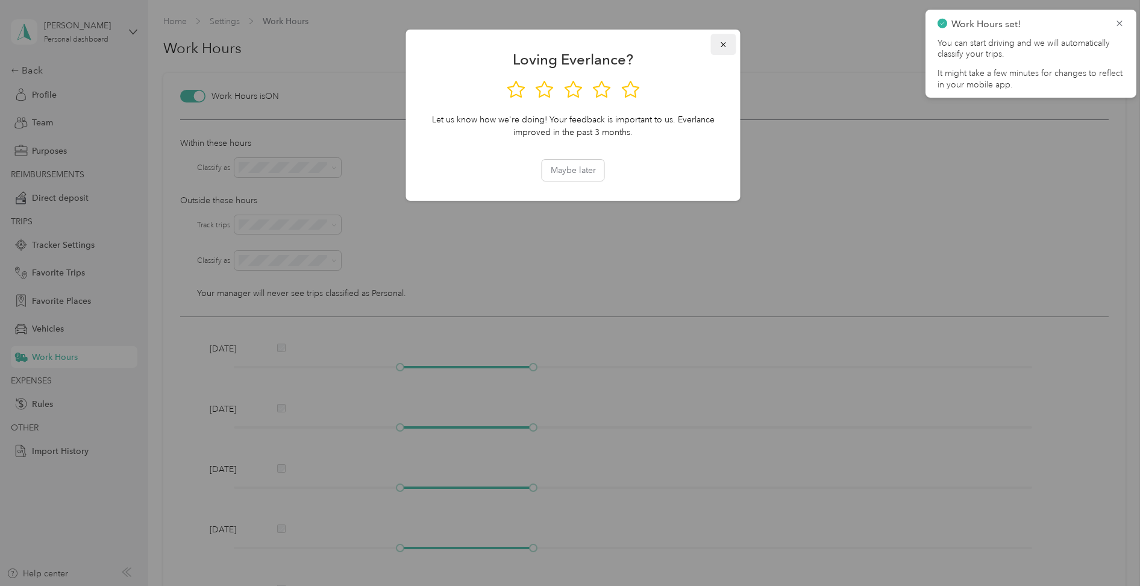
click at [721, 48] on icon "button" at bounding box center [723, 44] width 8 height 8
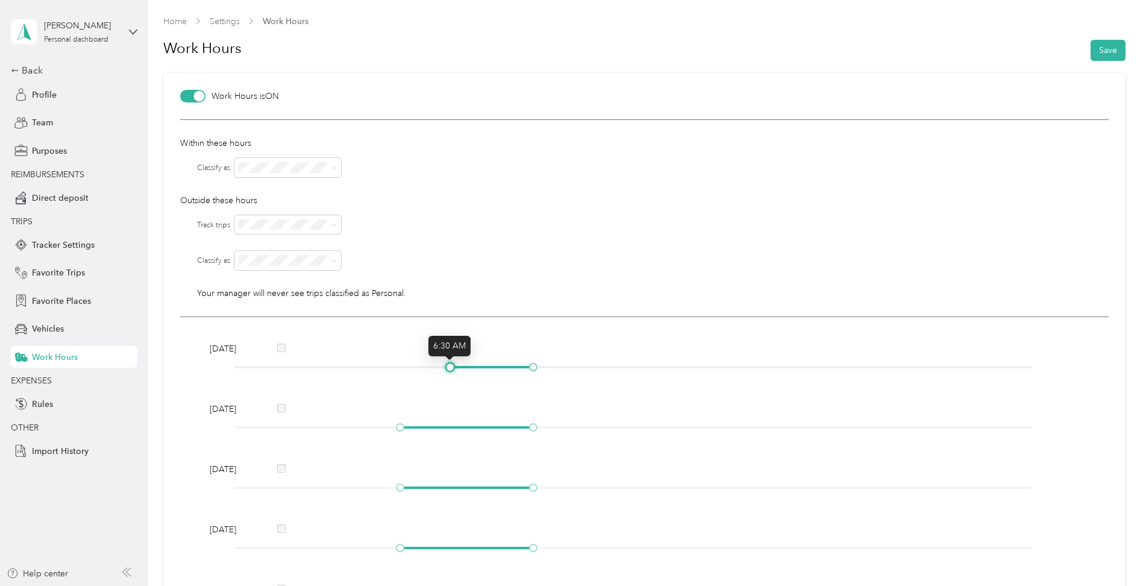
drag, startPoint x: 399, startPoint y: 371, endPoint x: 456, endPoint y: 367, distance: 56.8
click at [456, 367] on div at bounding box center [633, 366] width 798 height 7
drag, startPoint x: 533, startPoint y: 365, endPoint x: 835, endPoint y: 383, distance: 303.0
click at [835, 383] on div "[DATE] [DATE] [DATE] [DATE] [DATE] [DATE] [DATE]" at bounding box center [644, 540] width 928 height 447
click at [197, 98] on div at bounding box center [198, 96] width 11 height 11
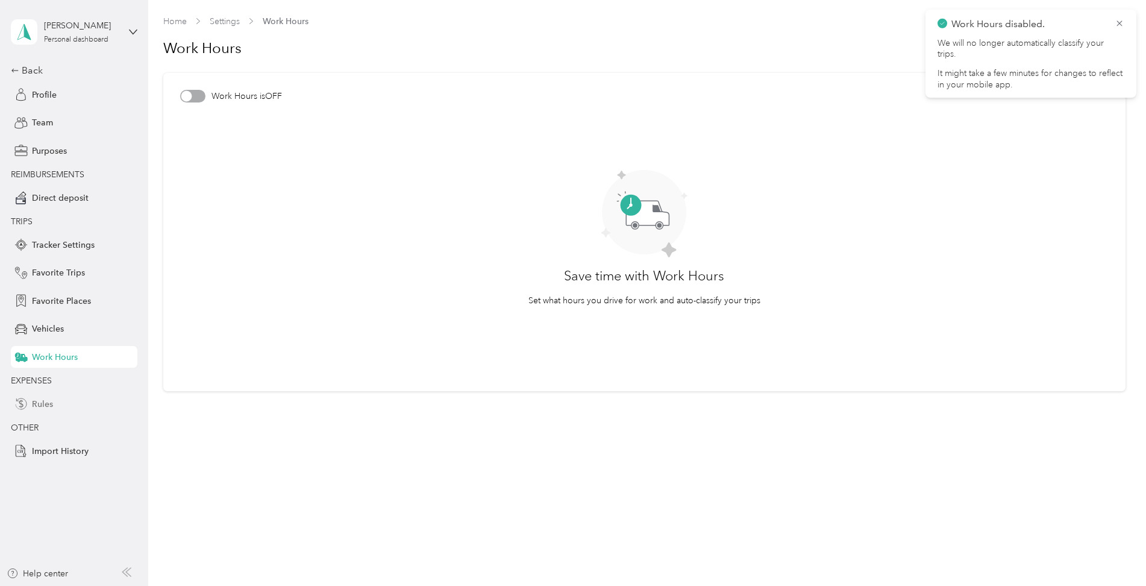
click at [49, 402] on span "Rules" at bounding box center [42, 404] width 21 height 13
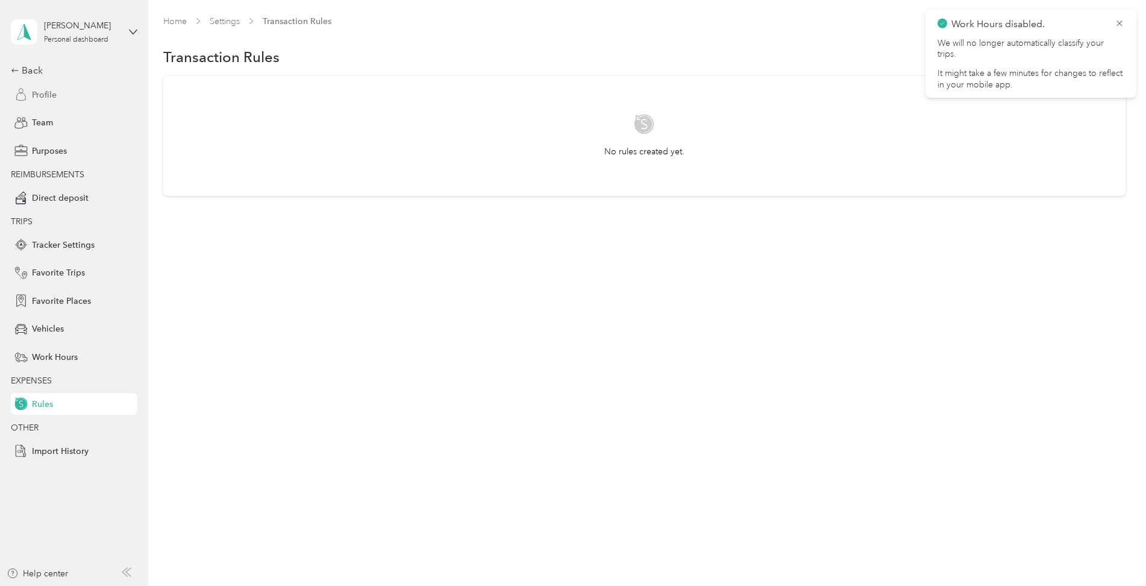
click at [42, 98] on span "Profile" at bounding box center [44, 95] width 25 height 13
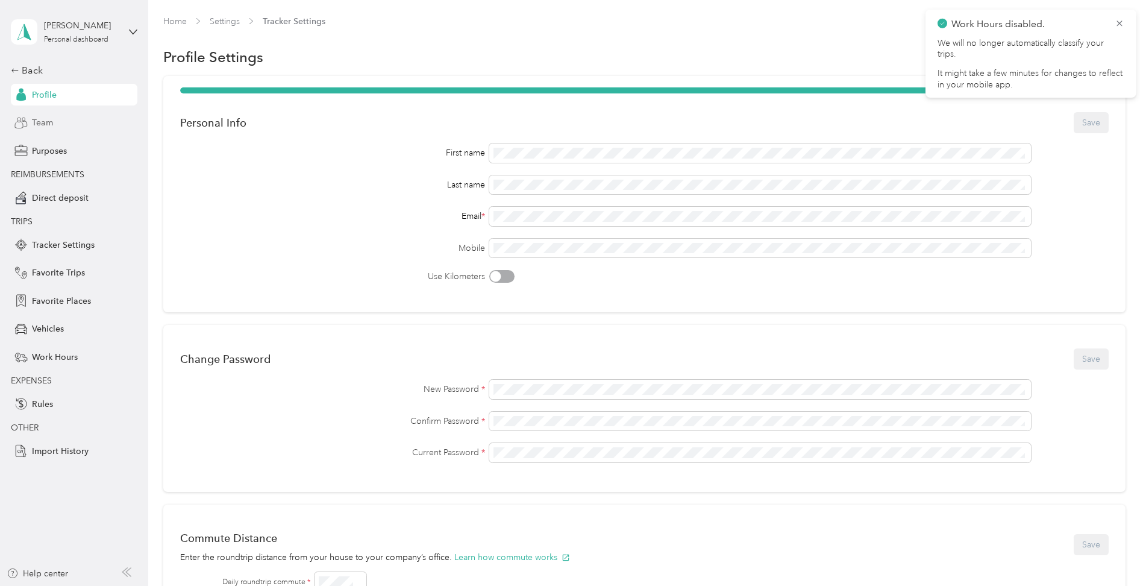
click at [43, 127] on span "Team" at bounding box center [42, 122] width 21 height 13
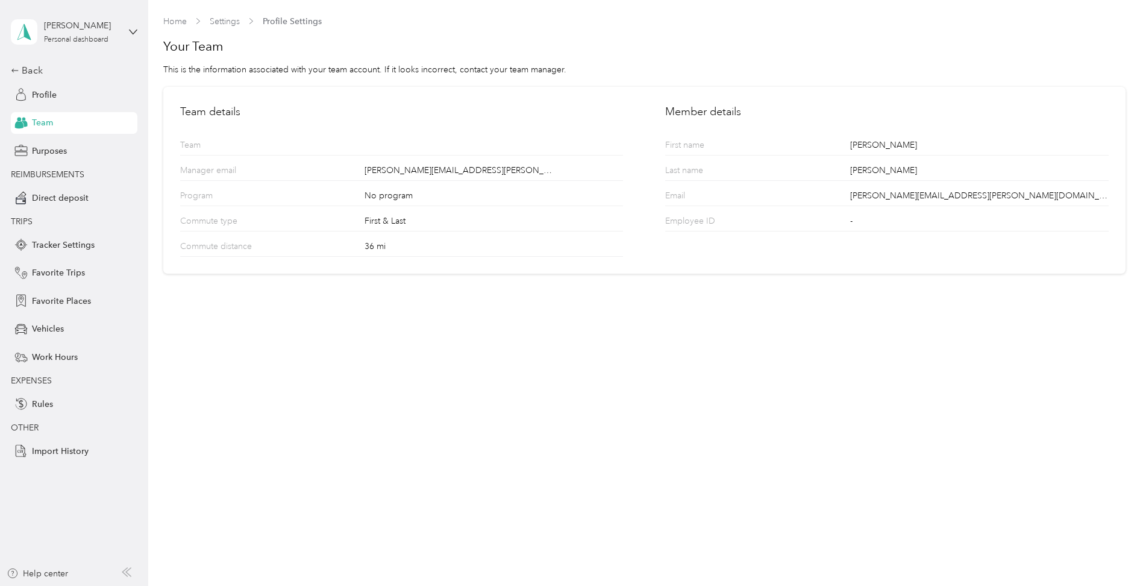
click at [389, 202] on div "No program" at bounding box center [494, 197] width 258 height 16
click at [41, 92] on span "Profile" at bounding box center [44, 95] width 25 height 13
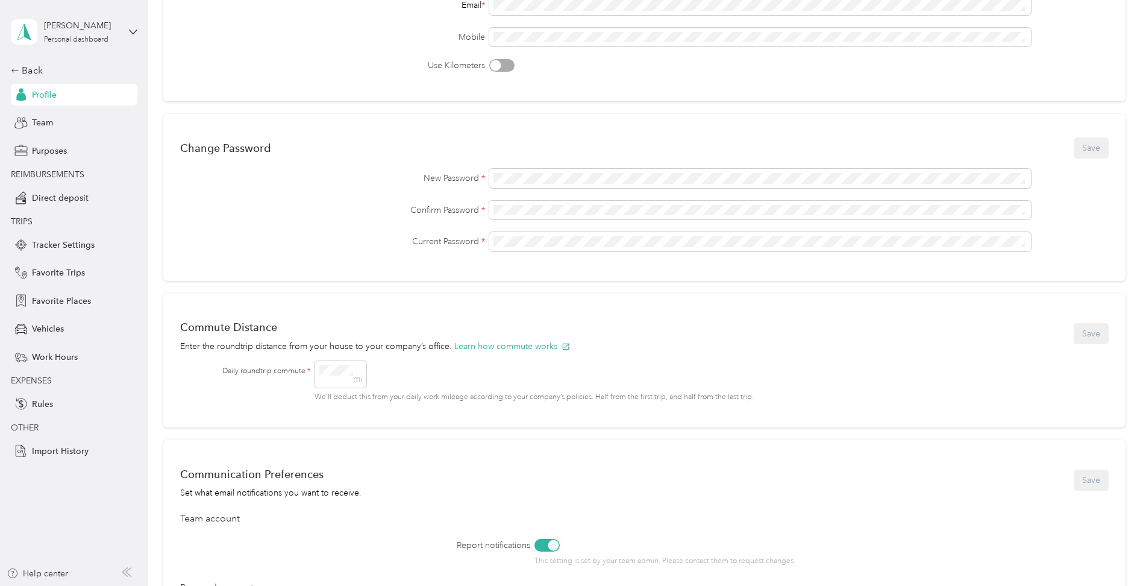
scroll to position [241, 0]
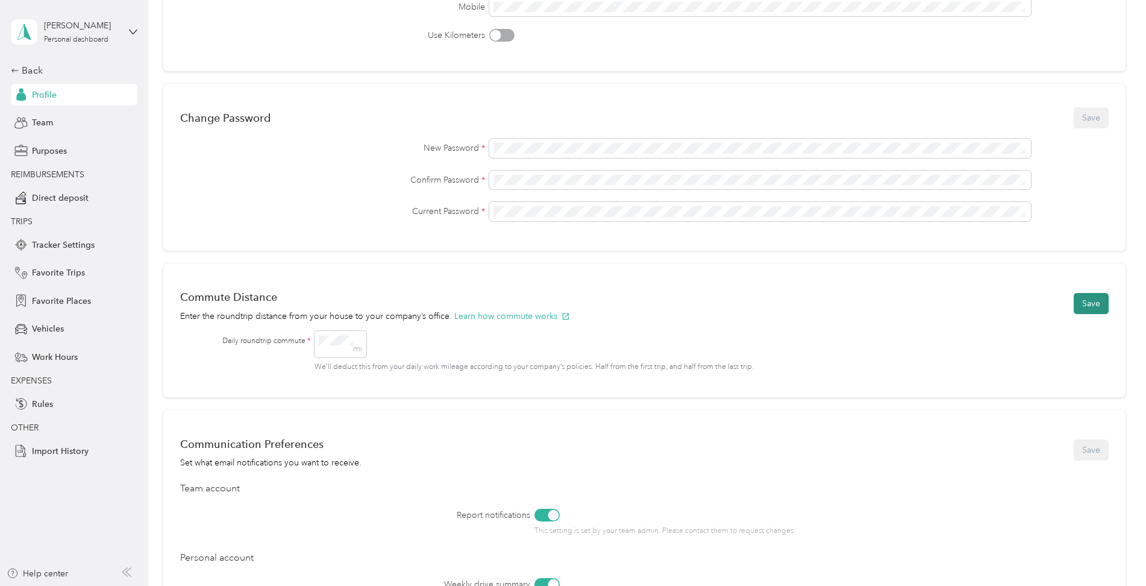
click at [1083, 302] on button "Save" at bounding box center [1091, 303] width 35 height 21
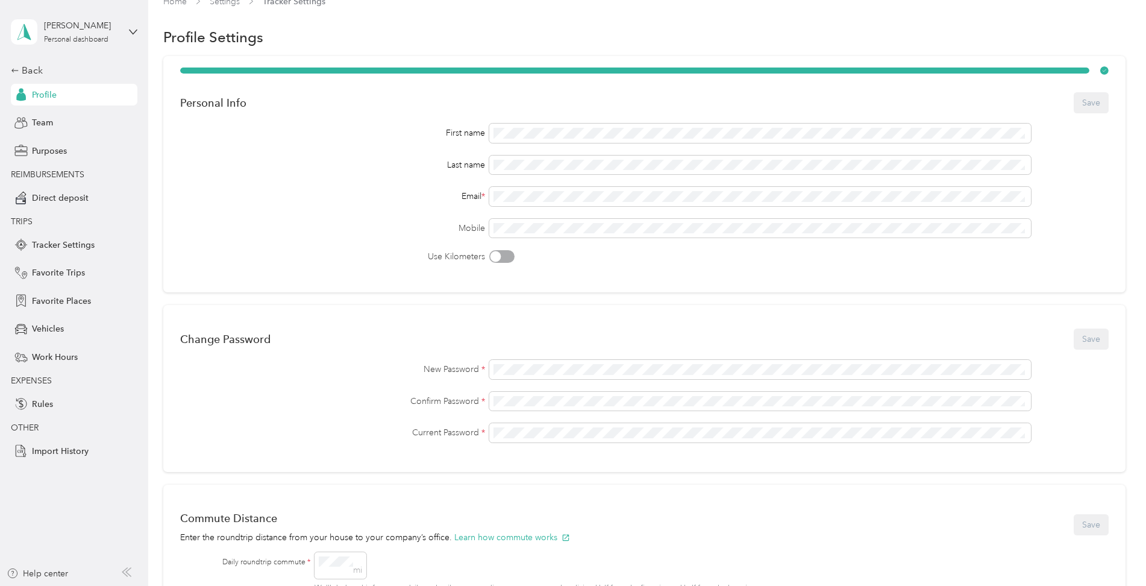
scroll to position [0, 0]
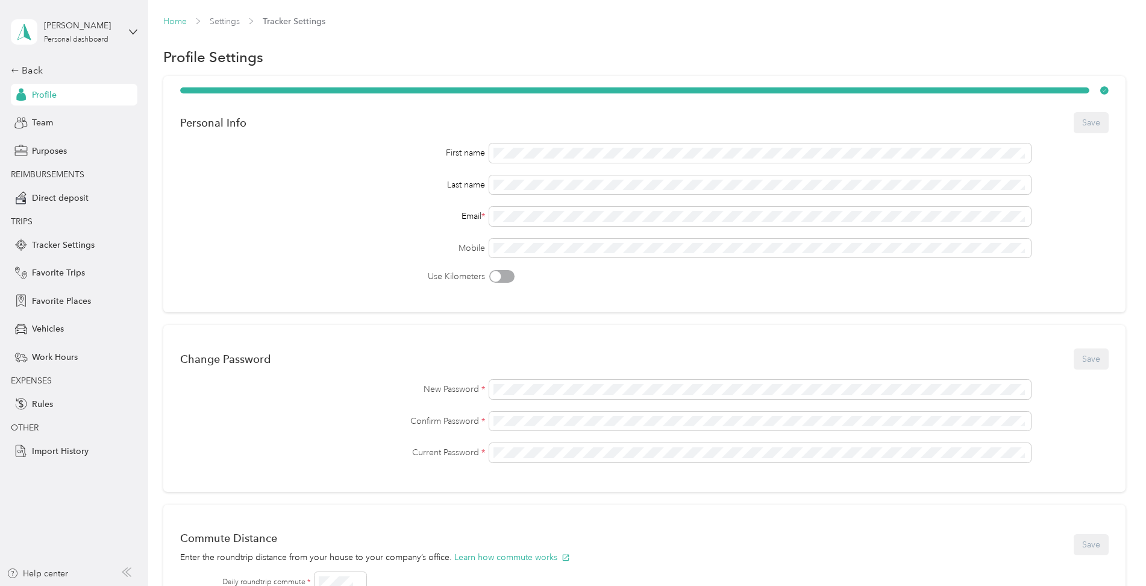
click at [180, 22] on link "Home" at bounding box center [174, 21] width 23 height 10
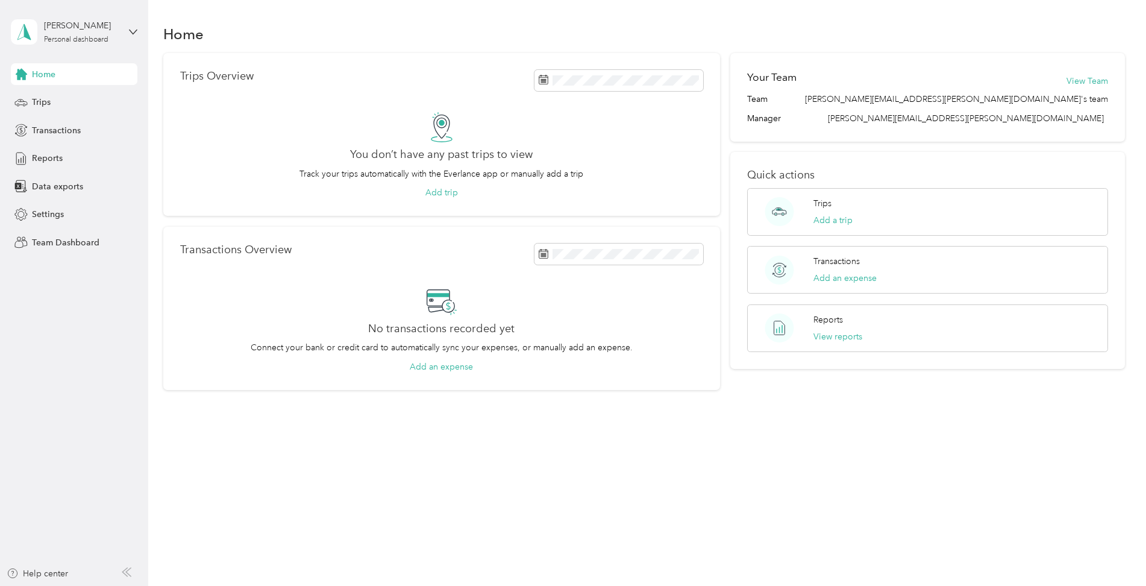
click at [51, 72] on span "Home" at bounding box center [43, 74] width 23 height 13
click at [66, 245] on span "Team Dashboard" at bounding box center [65, 242] width 67 height 13
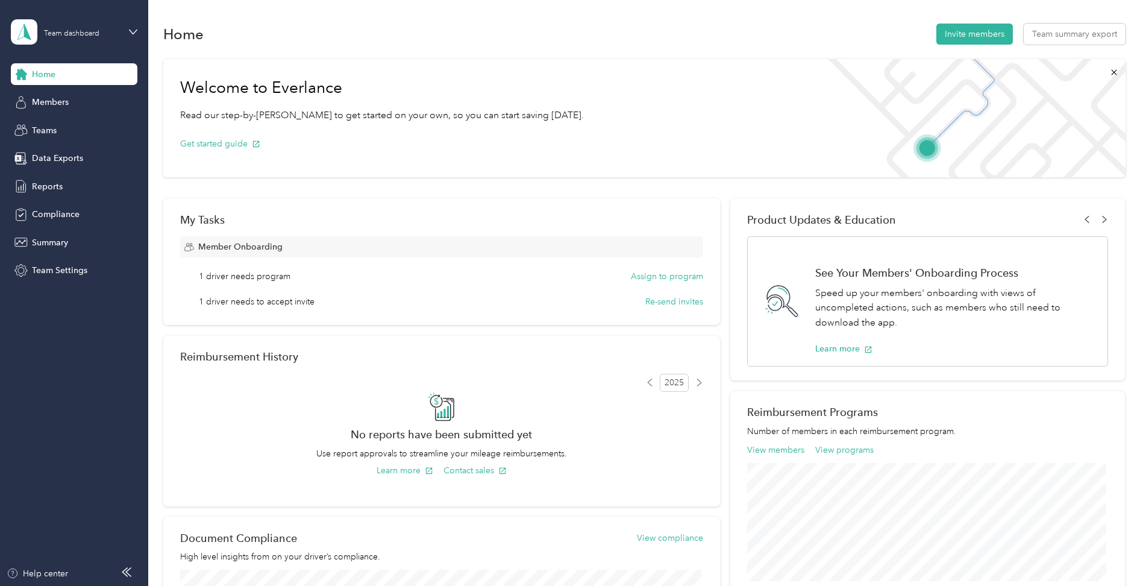
click at [51, 79] on span "Home" at bounding box center [43, 74] width 23 height 13
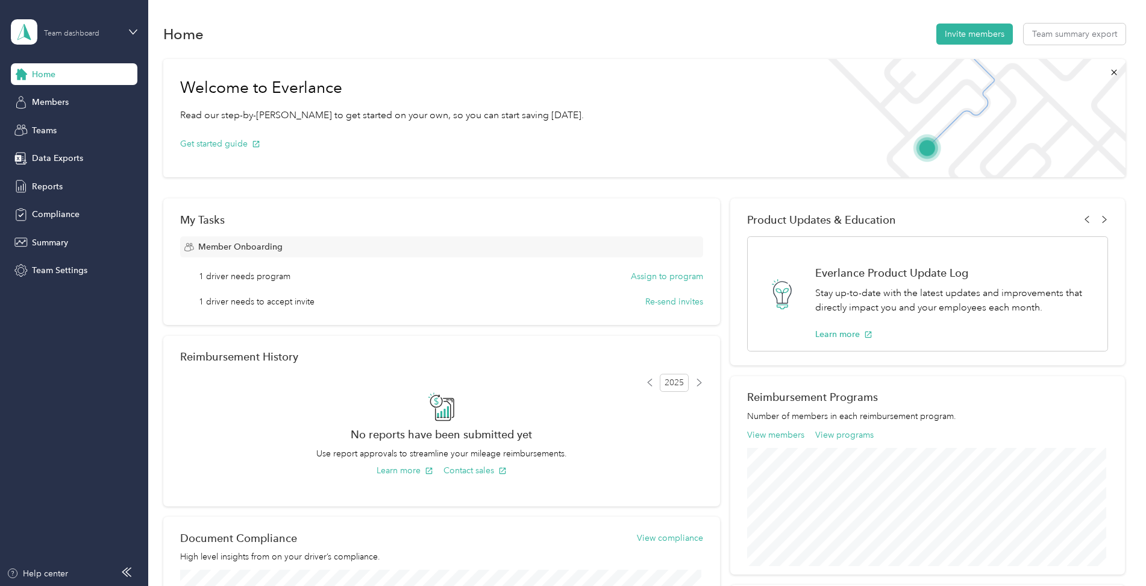
click at [80, 31] on div "Team dashboard" at bounding box center [71, 33] width 55 height 7
click at [83, 127] on div "Personal dashboard" at bounding box center [60, 126] width 76 height 13
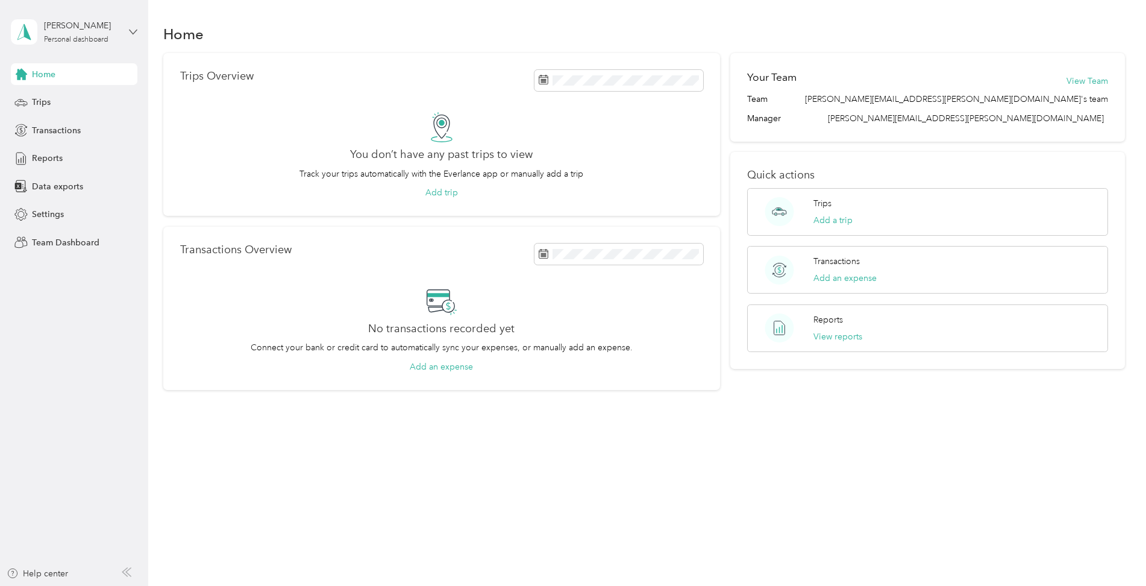
click at [130, 33] on icon at bounding box center [133, 32] width 8 height 8
click at [310, 512] on div "Home Trips Overview You don’t have any past trips to view Track your trips auto…" at bounding box center [644, 293] width 992 height 586
click at [1099, 82] on button "View Team" at bounding box center [1087, 81] width 42 height 13
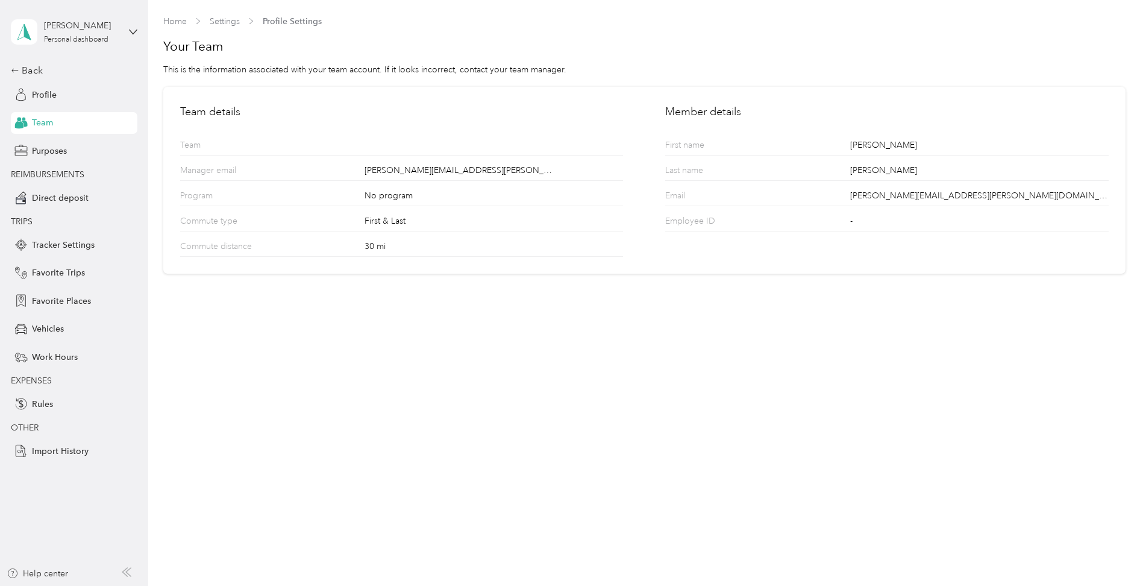
click at [496, 155] on div "Manager email [PERSON_NAME][EMAIL_ADDRESS][PERSON_NAME][DOMAIN_NAME]" at bounding box center [401, 167] width 443 height 25
click at [808, 145] on div "First name [PERSON_NAME]" at bounding box center [886, 142] width 443 height 25
drag, startPoint x: 795, startPoint y: 146, endPoint x: 753, endPoint y: 155, distance: 43.0
click at [785, 148] on div "First name [PERSON_NAME]" at bounding box center [886, 142] width 443 height 25
click at [869, 224] on div "-" at bounding box center [979, 222] width 258 height 16
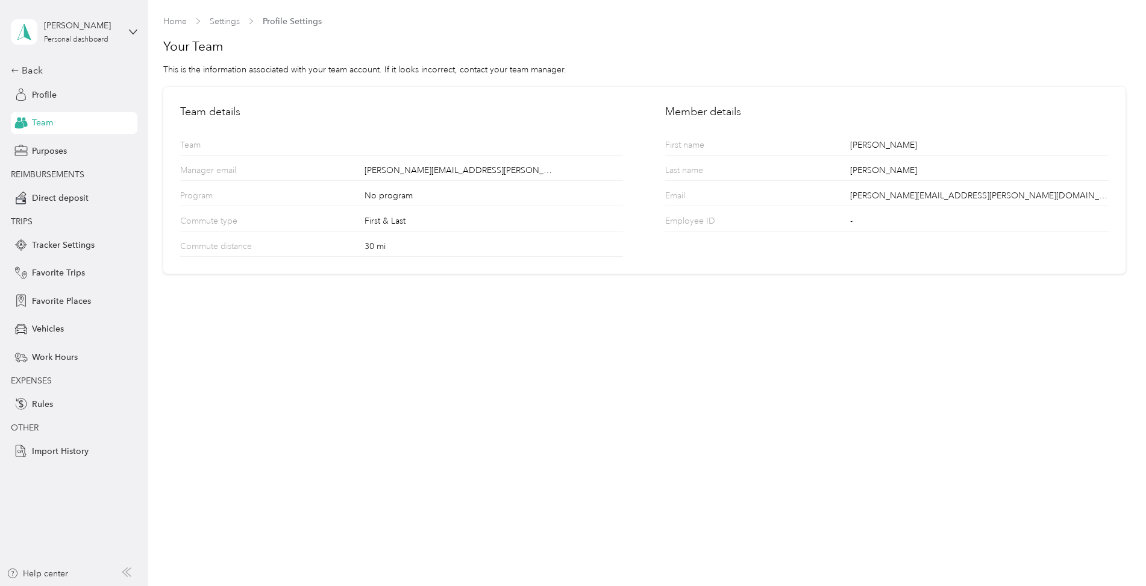
click at [866, 224] on div "-" at bounding box center [979, 222] width 258 height 16
click at [187, 199] on p "Program" at bounding box center [226, 197] width 93 height 16
click at [33, 89] on span "Profile" at bounding box center [44, 95] width 25 height 13
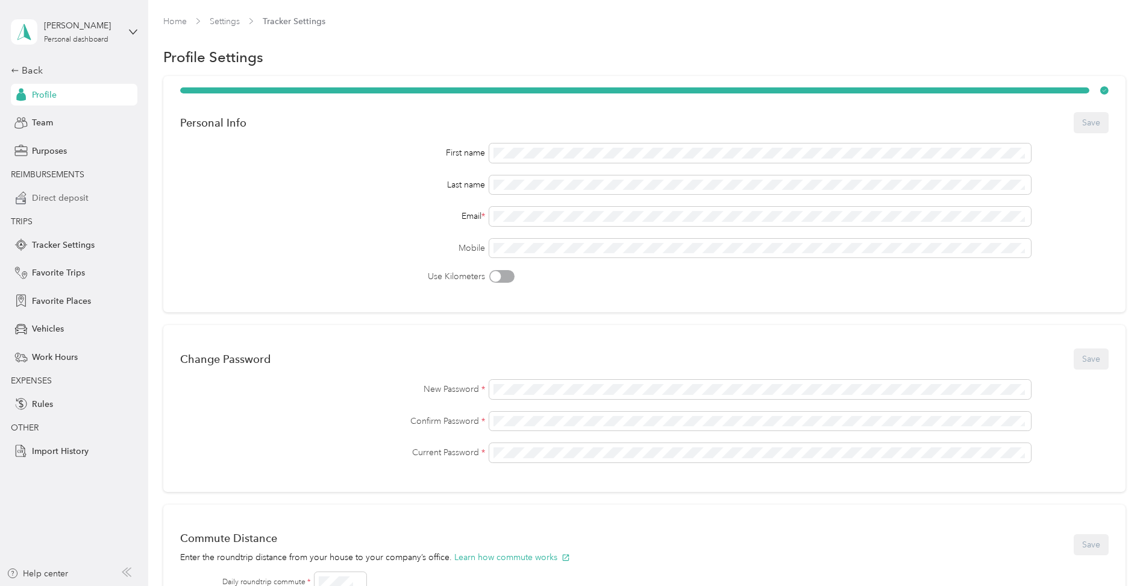
click at [45, 198] on span "Direct deposit" at bounding box center [60, 198] width 57 height 13
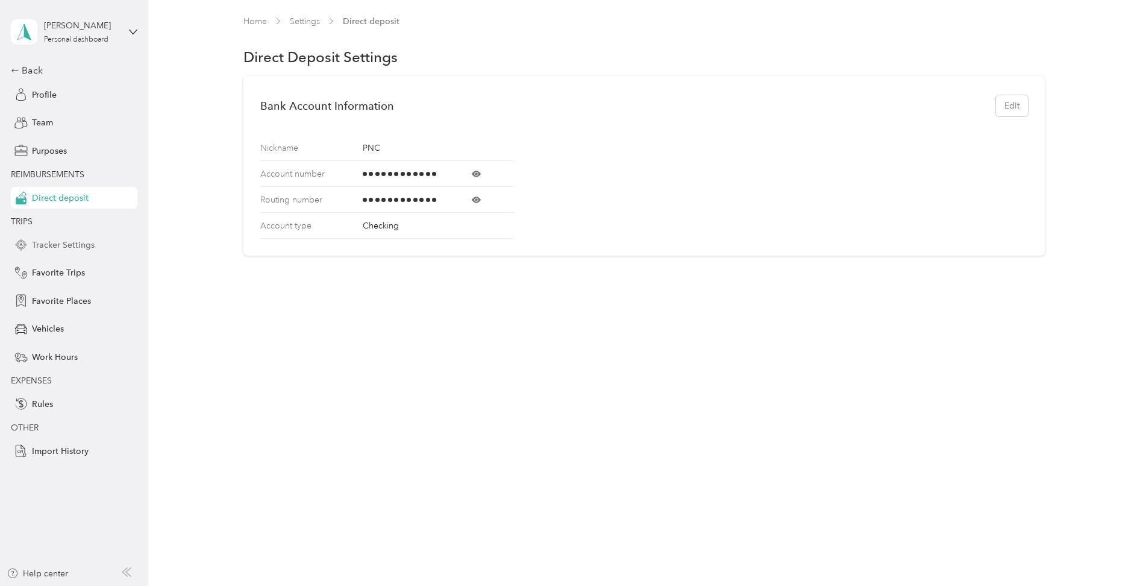
click at [66, 241] on span "Tracker Settings" at bounding box center [63, 245] width 63 height 13
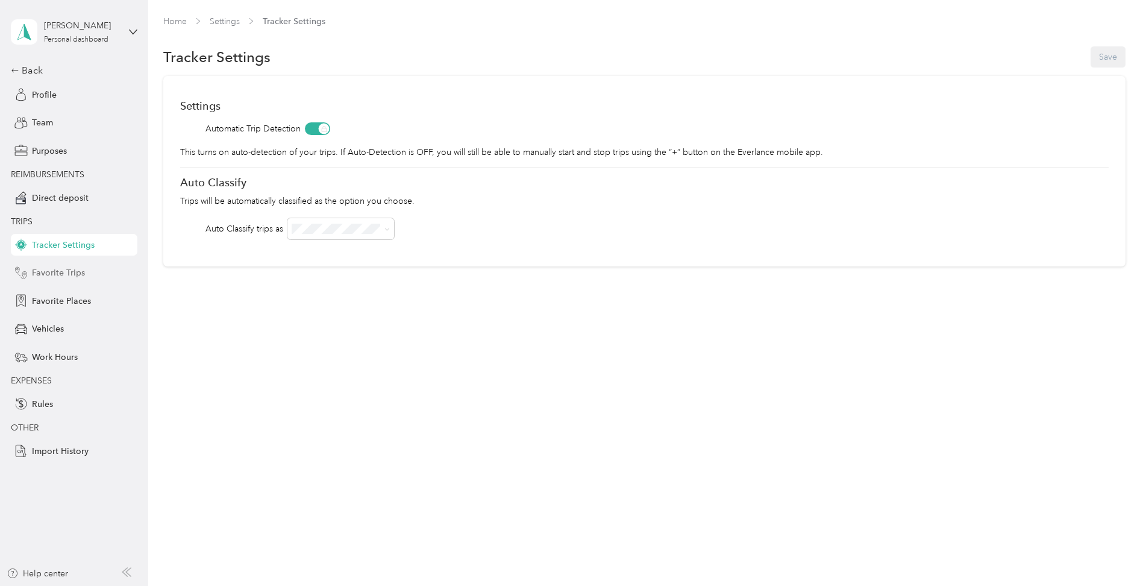
click at [48, 268] on span "Favorite Trips" at bounding box center [58, 272] width 53 height 13
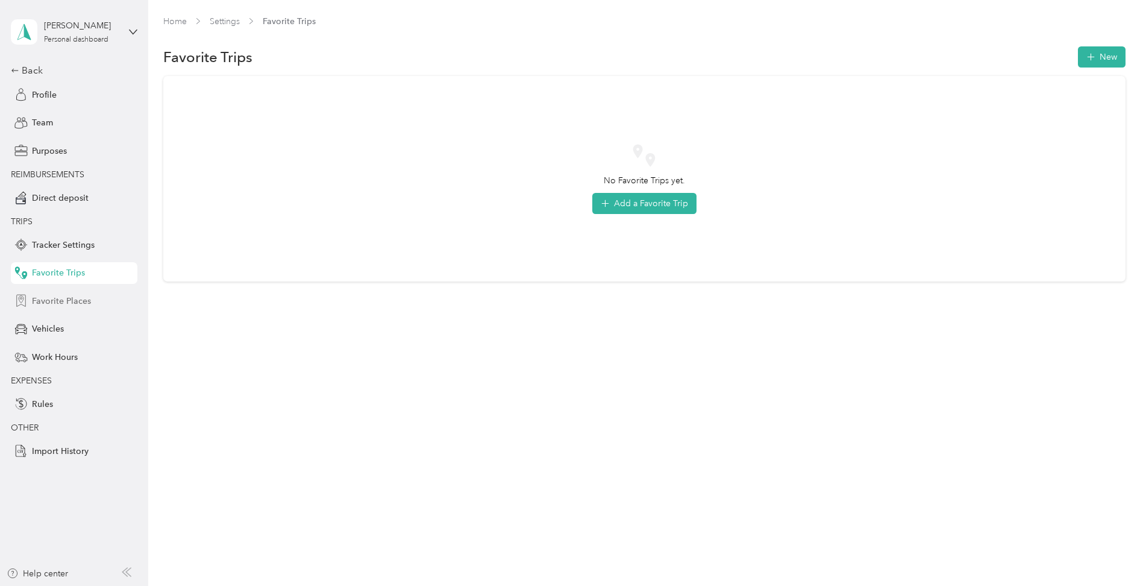
click at [48, 296] on span "Favorite Places" at bounding box center [61, 301] width 59 height 13
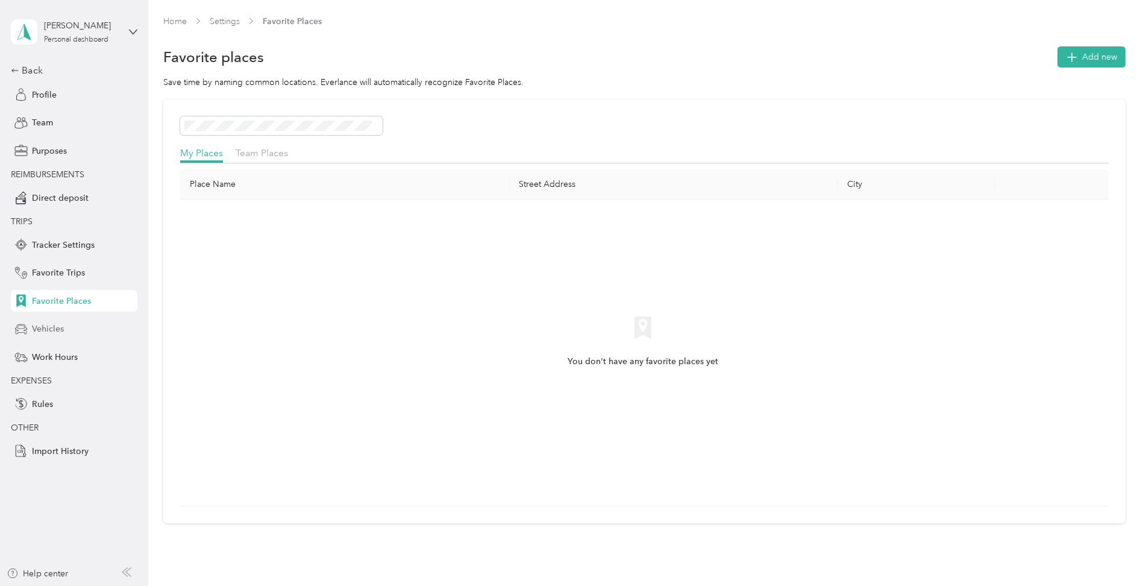
click at [48, 330] on span "Vehicles" at bounding box center [48, 328] width 32 height 13
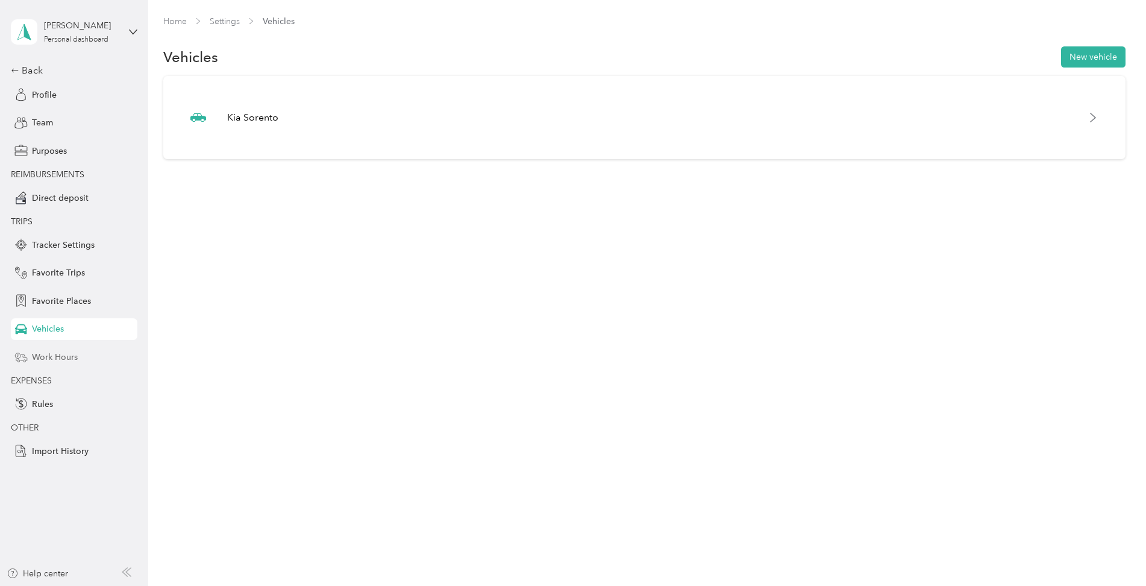
click at [61, 352] on span "Work Hours" at bounding box center [55, 357] width 46 height 13
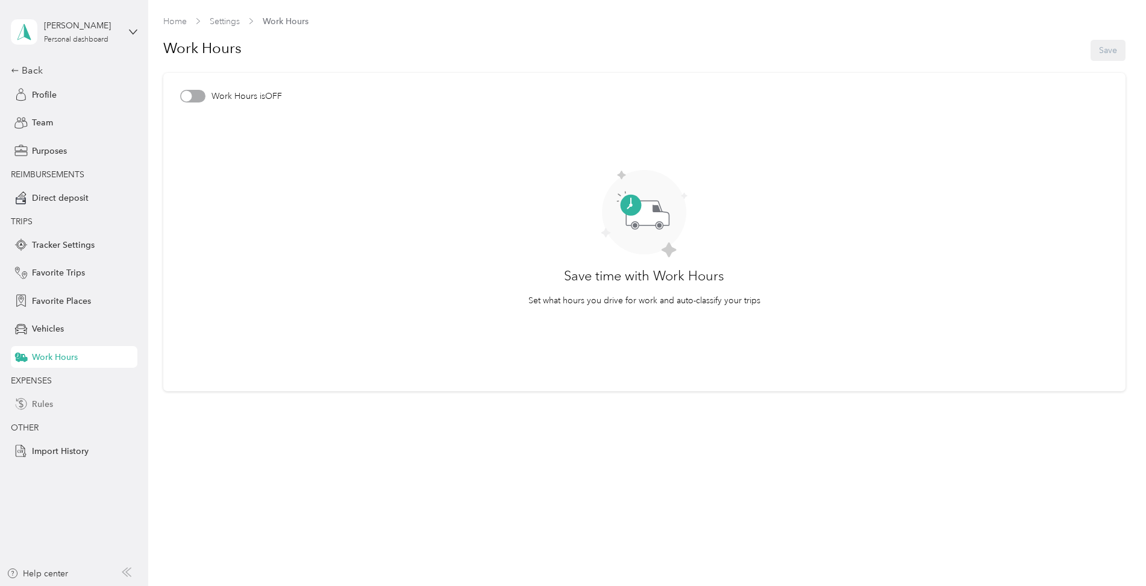
click at [46, 408] on span "Rules" at bounding box center [42, 404] width 21 height 13
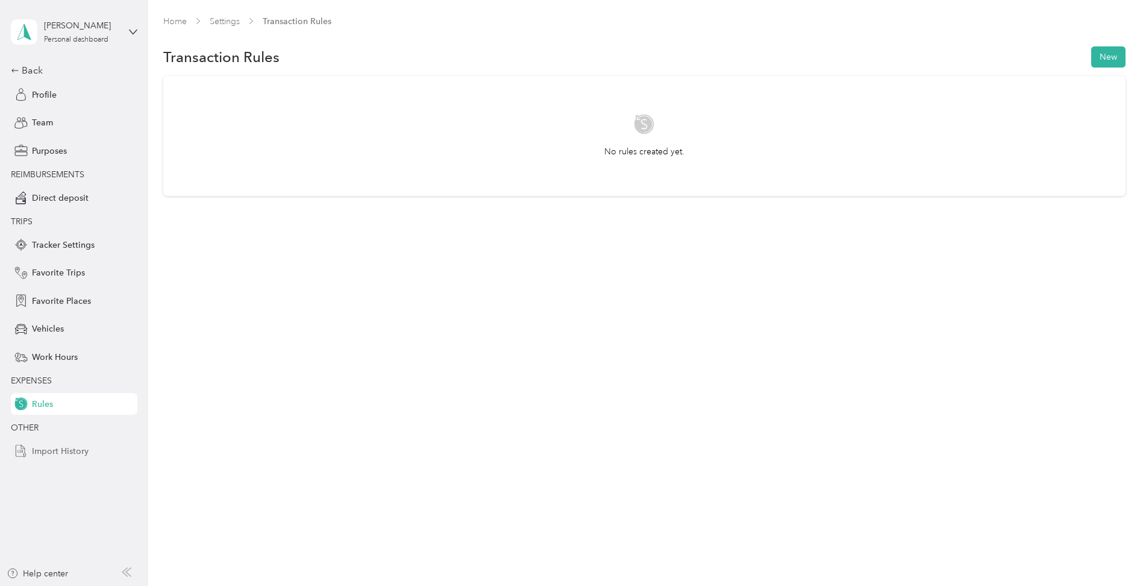
click at [70, 457] on span "Import History" at bounding box center [60, 451] width 57 height 13
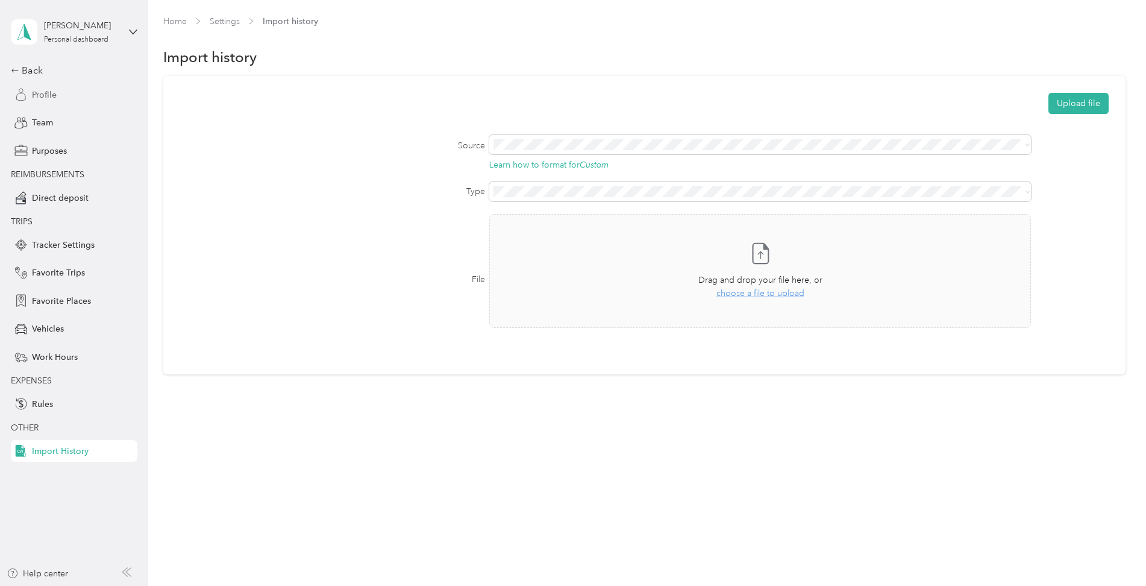
click at [48, 96] on span "Profile" at bounding box center [44, 95] width 25 height 13
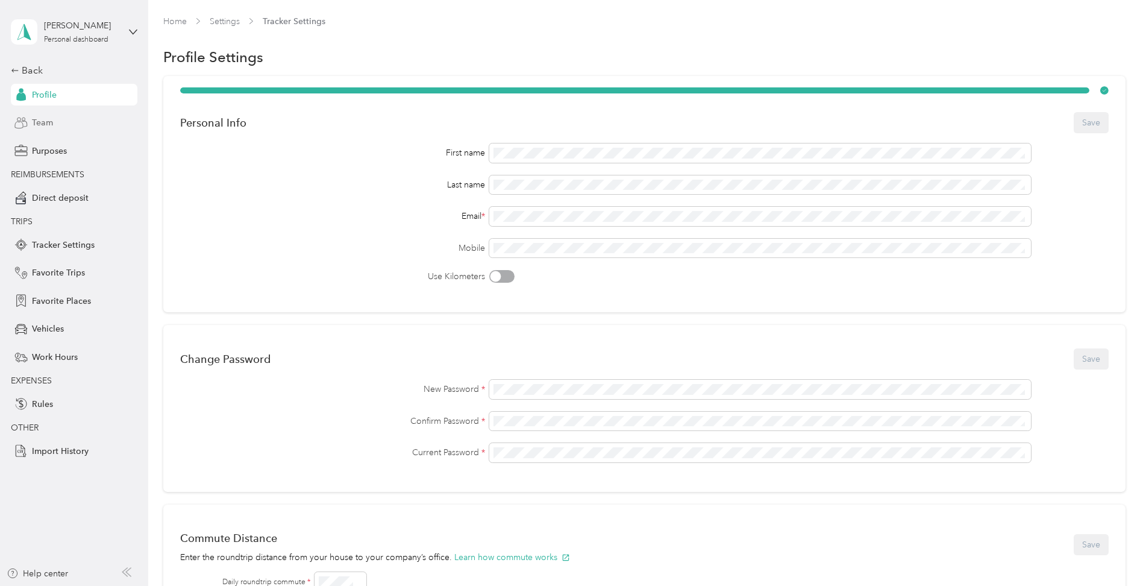
click at [40, 123] on span "Team" at bounding box center [42, 122] width 21 height 13
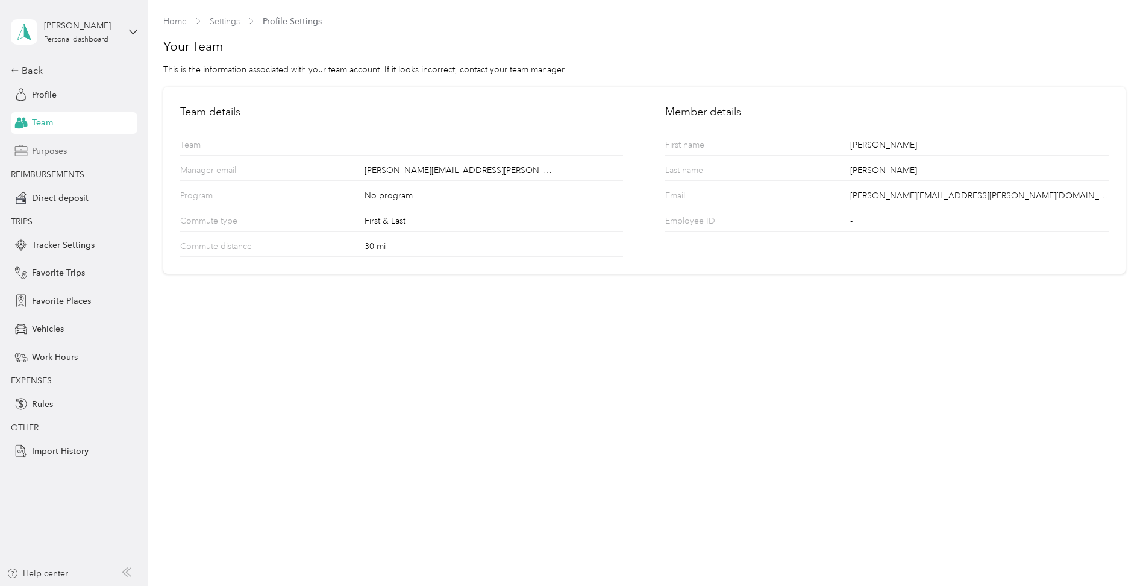
click at [50, 153] on span "Purposes" at bounding box center [49, 151] width 35 height 13
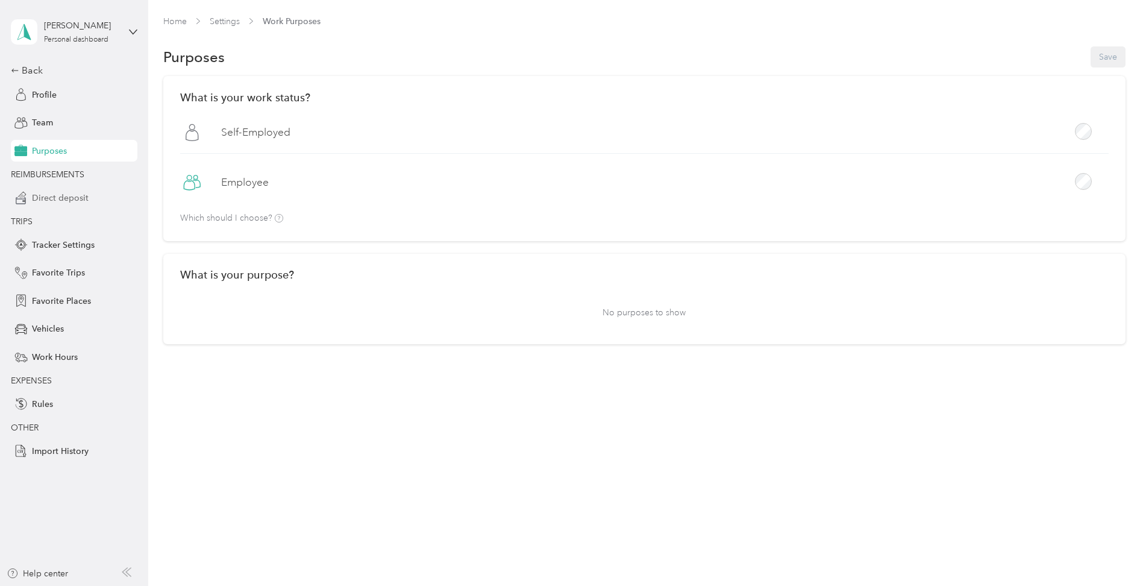
click at [61, 202] on span "Direct deposit" at bounding box center [60, 198] width 57 height 13
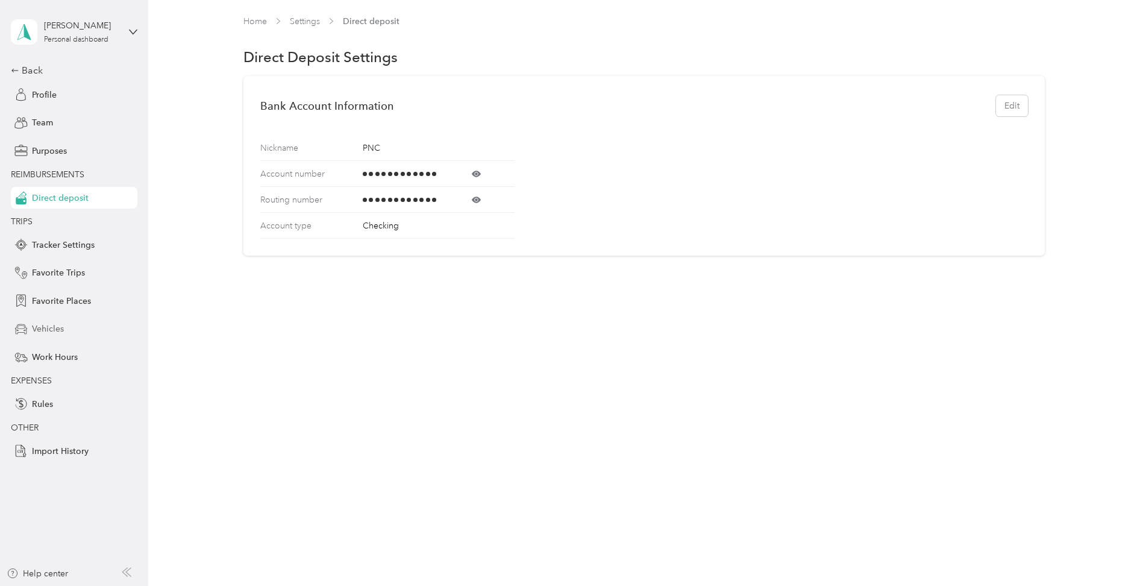
click at [69, 330] on div "Vehicles" at bounding box center [74, 329] width 127 height 22
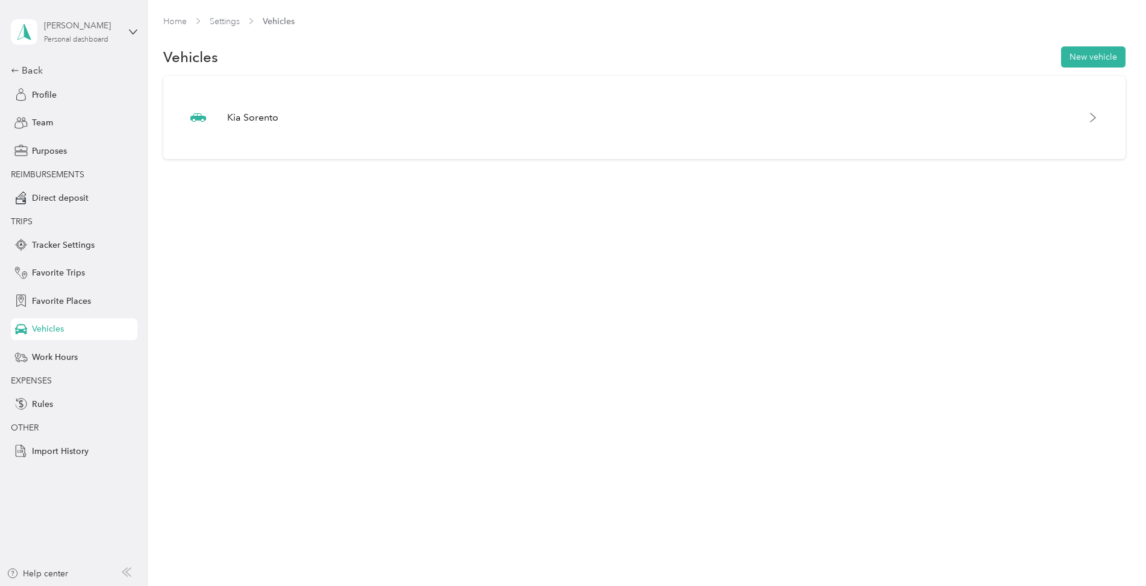
click at [80, 36] on div "Personal dashboard" at bounding box center [76, 39] width 64 height 7
click at [74, 104] on div "Team dashboard" at bounding box center [205, 99] width 373 height 21
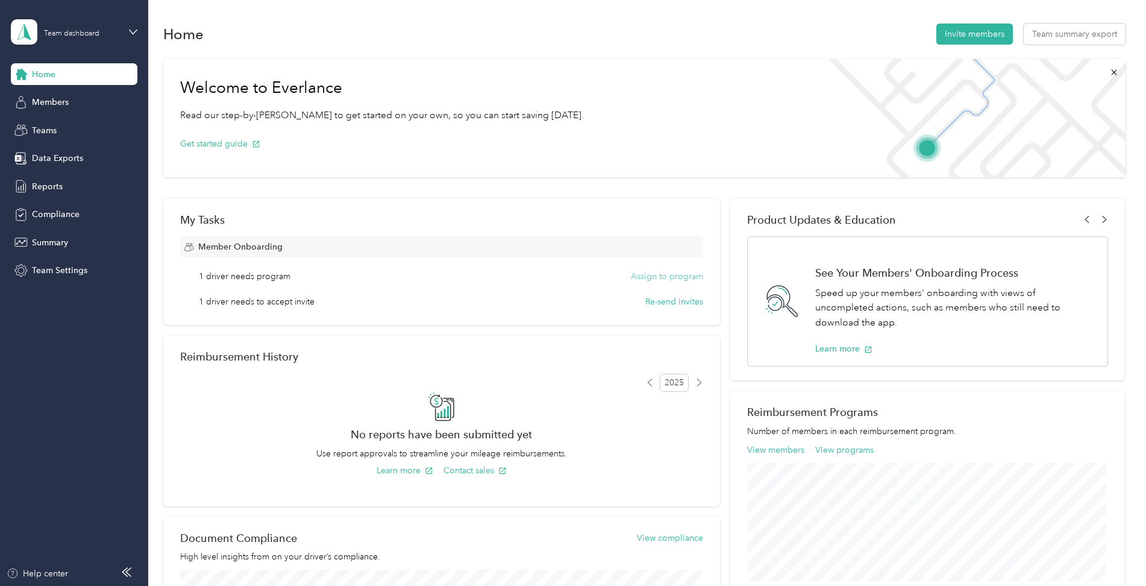
click at [657, 274] on button "Assign to program" at bounding box center [667, 276] width 72 height 13
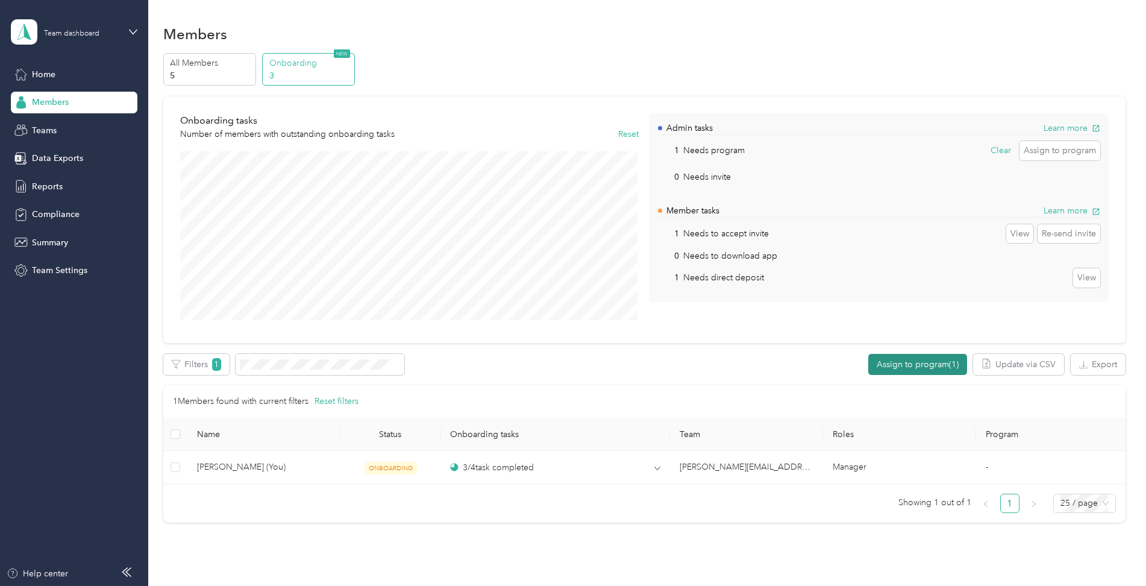
click at [913, 366] on button "Assign to program (1)" at bounding box center [917, 364] width 99 height 21
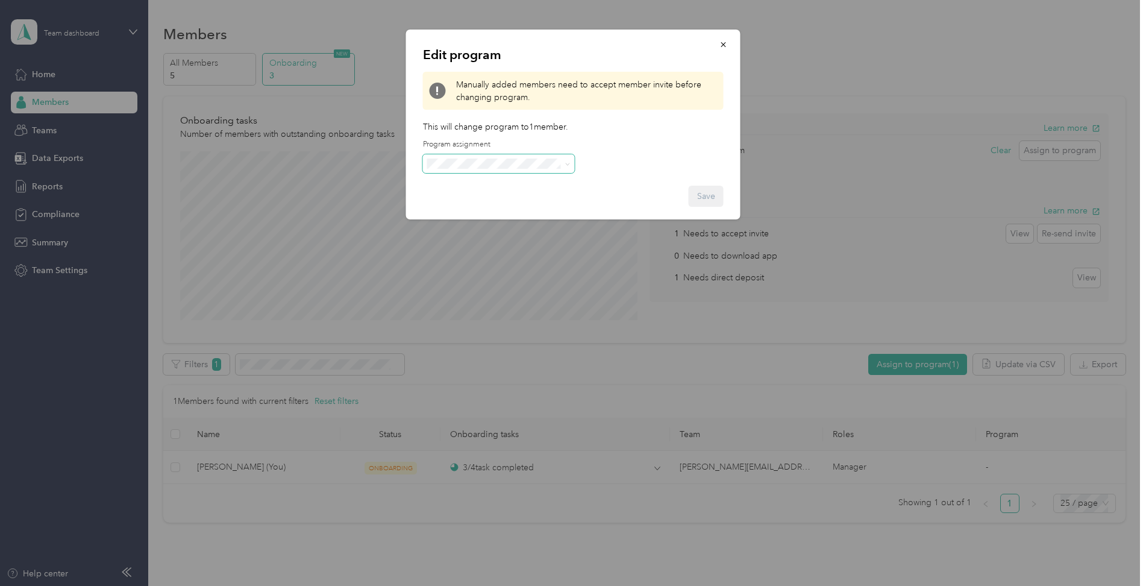
click at [568, 167] on span at bounding box center [567, 163] width 5 height 10
click at [564, 161] on span at bounding box center [566, 164] width 10 height 8
click at [725, 44] on icon "button" at bounding box center [723, 44] width 8 height 8
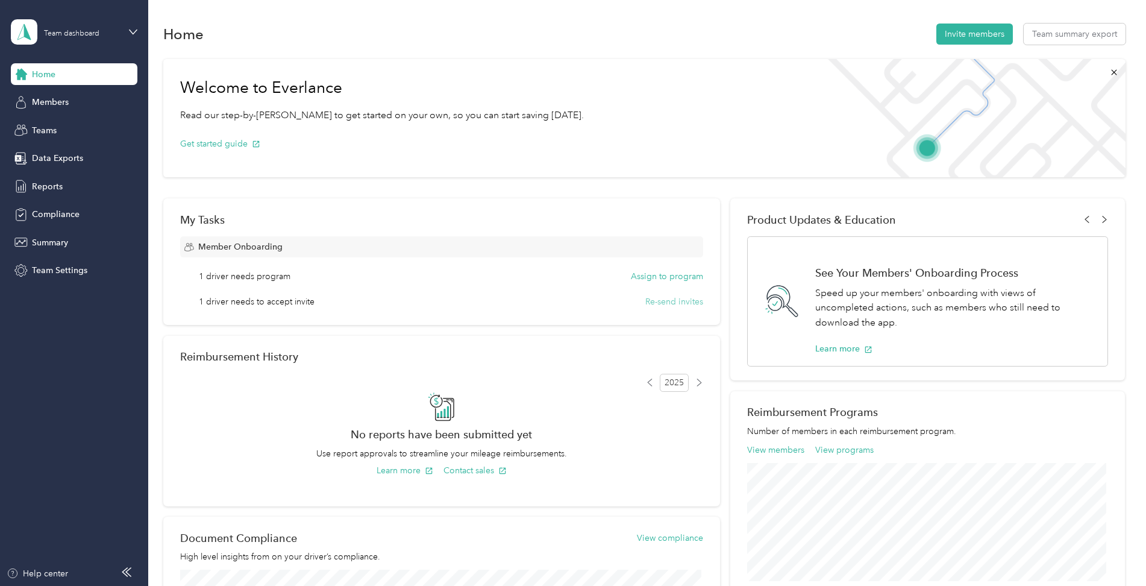
click at [666, 304] on button "Re-send invites" at bounding box center [674, 301] width 58 height 13
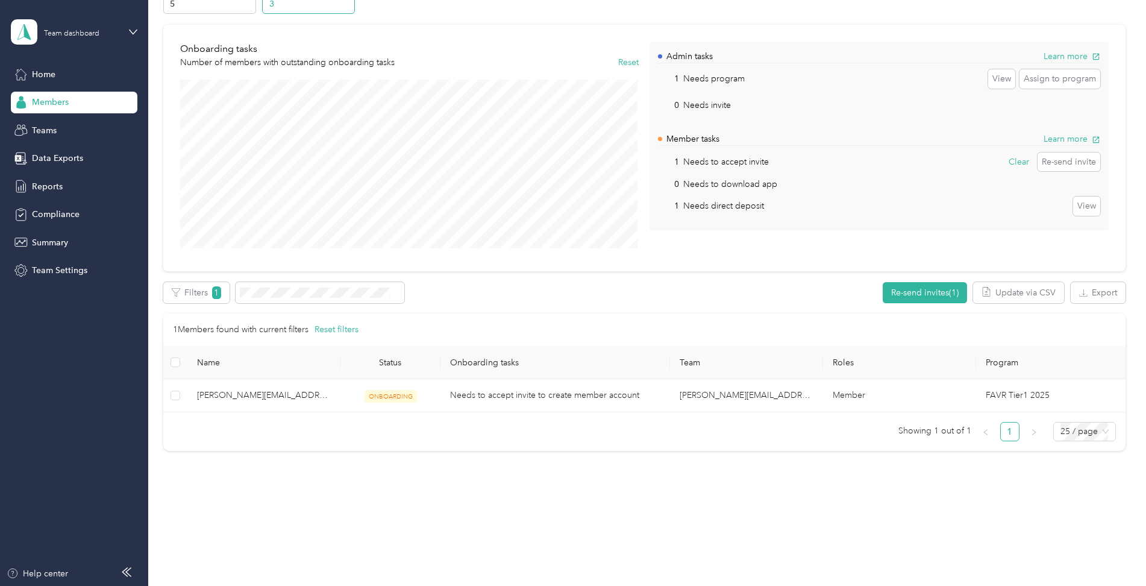
scroll to position [11, 0]
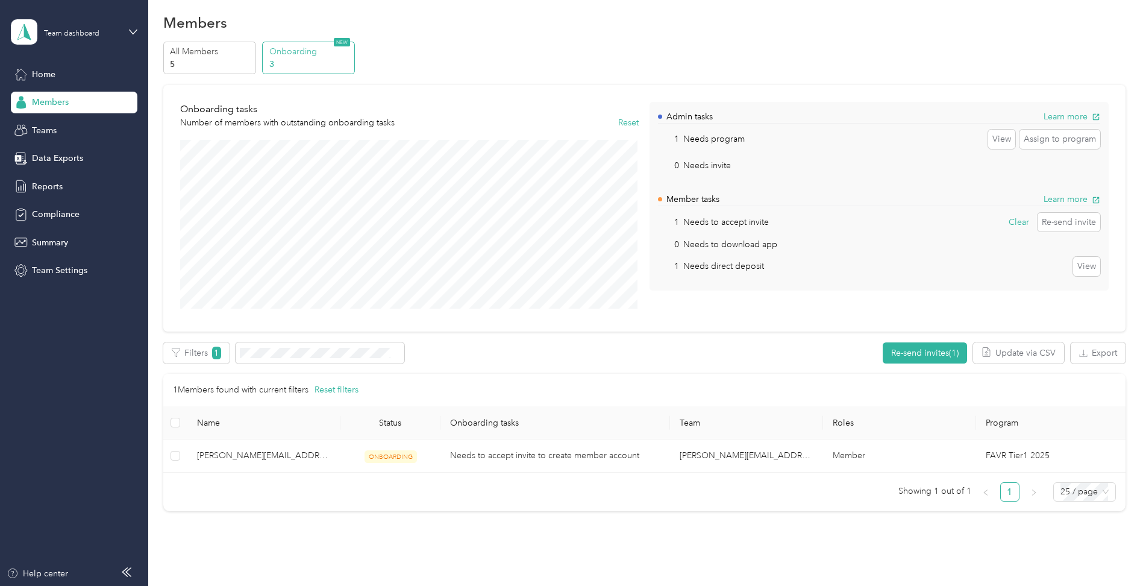
click at [307, 61] on p "3" at bounding box center [310, 64] width 82 height 13
click at [223, 57] on p "All Members" at bounding box center [211, 51] width 82 height 13
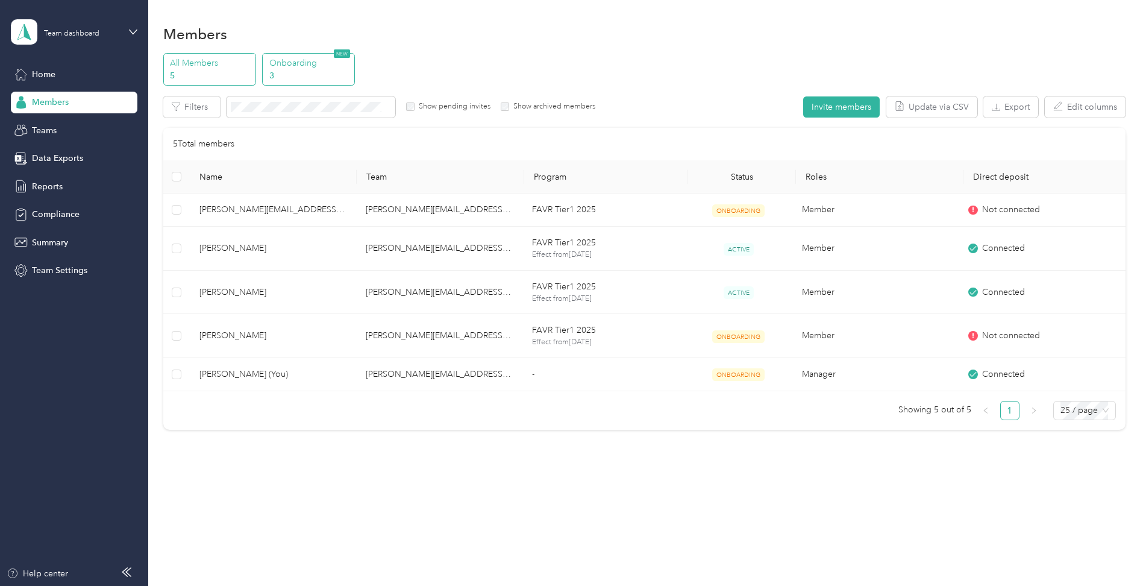
click at [303, 64] on p "Onboarding" at bounding box center [310, 63] width 82 height 13
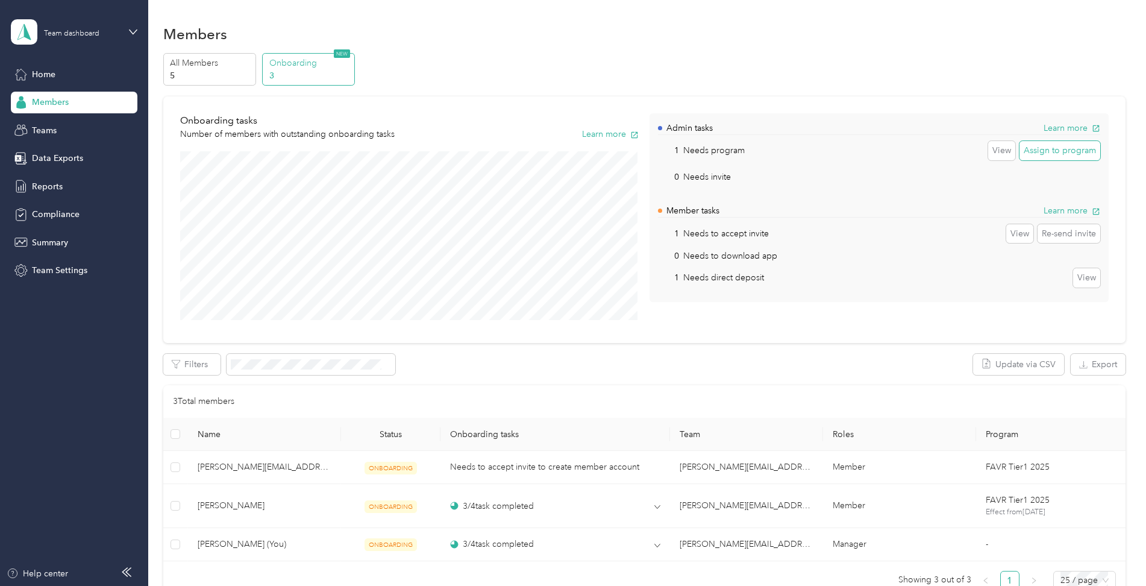
click at [1053, 151] on button "Assign to program" at bounding box center [1059, 150] width 81 height 19
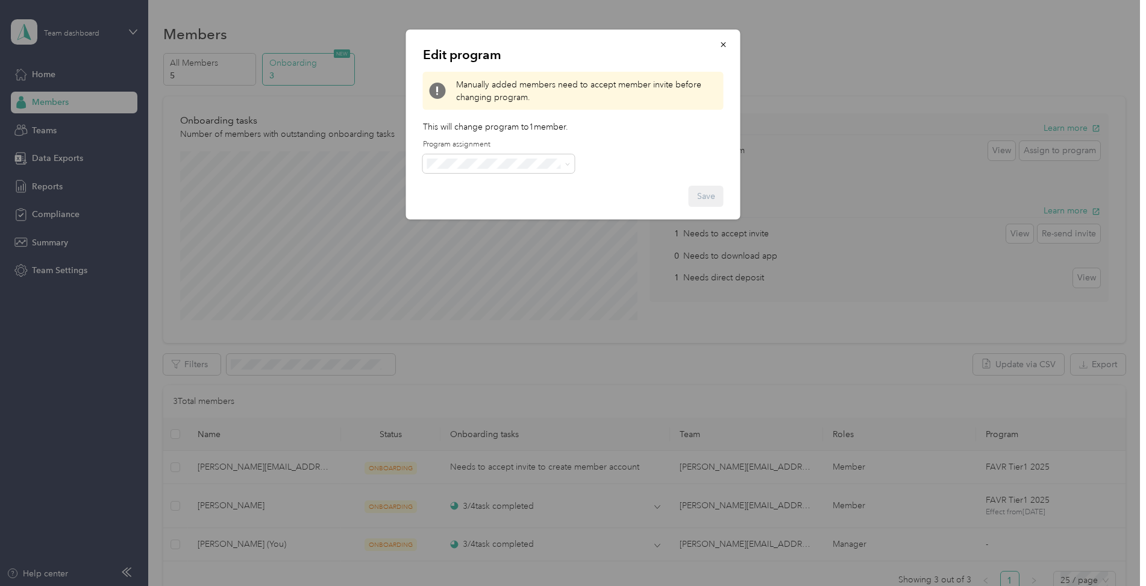
click at [471, 243] on span "FAVR Tier2 2025 (FAVR)" at bounding box center [477, 247] width 92 height 10
click at [568, 164] on icon at bounding box center [567, 163] width 5 height 5
click at [687, 154] on div "Edit program Manually added members need to accept member invite before changin…" at bounding box center [573, 125] width 334 height 190
click at [722, 45] on icon "button" at bounding box center [723, 44] width 8 height 8
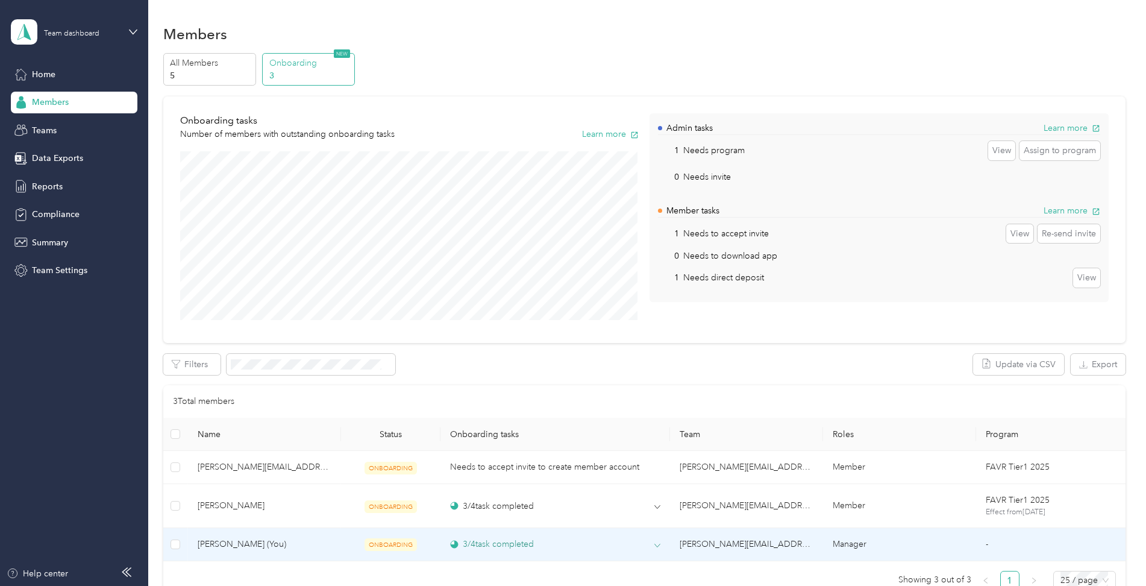
click at [658, 548] on icon at bounding box center [657, 545] width 6 height 6
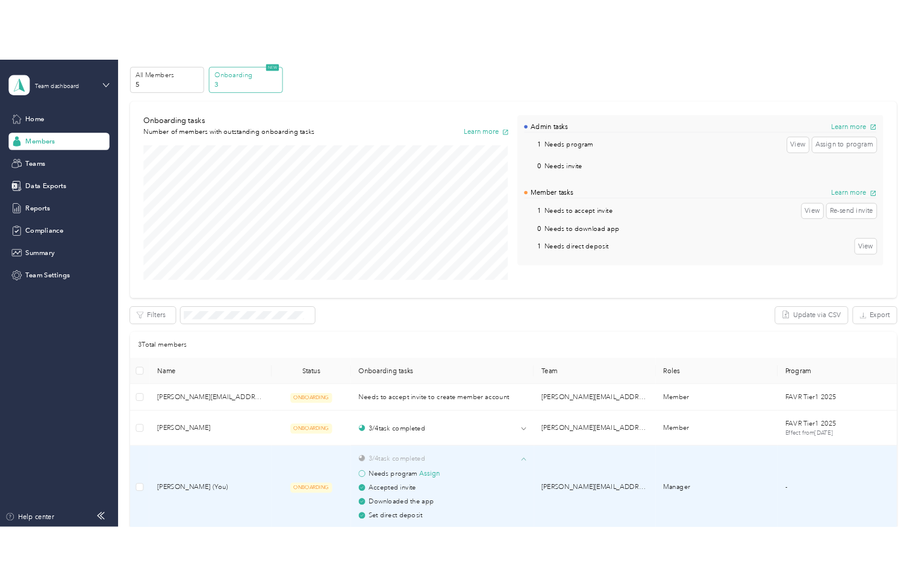
scroll to position [181, 0]
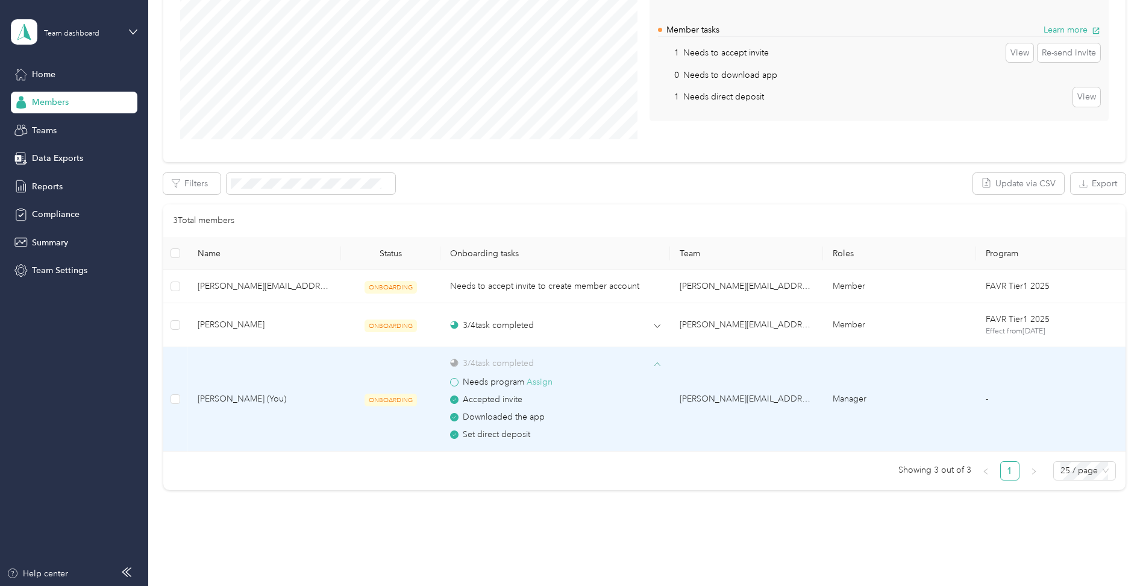
click at [540, 383] on button "Assign" at bounding box center [540, 381] width 26 height 13
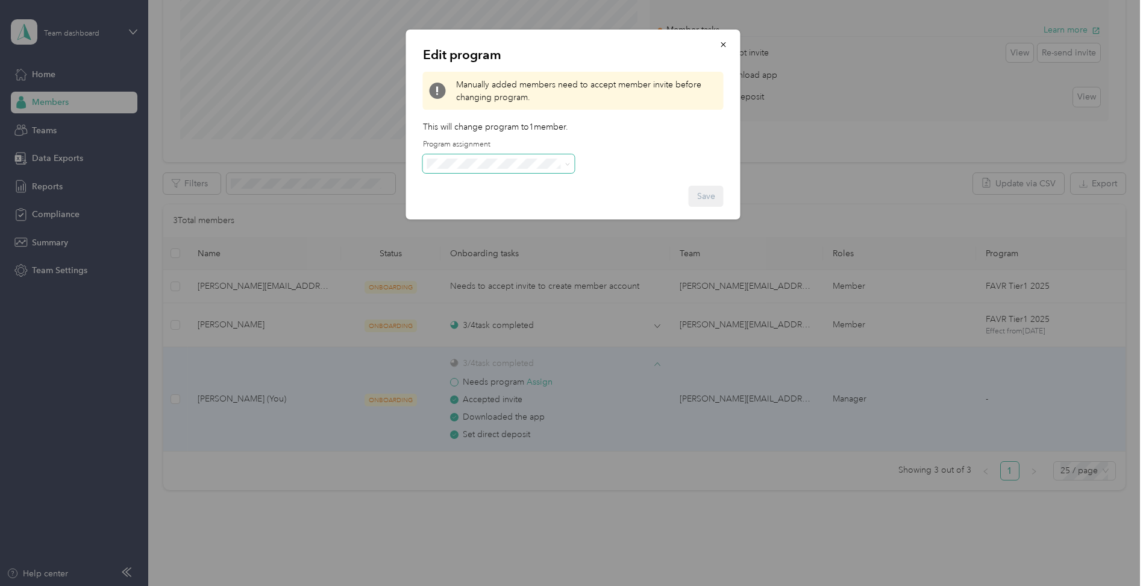
click at [563, 160] on span at bounding box center [566, 164] width 10 height 8
click at [563, 161] on span at bounding box center [566, 164] width 10 height 8
click at [625, 189] on div "Save" at bounding box center [573, 196] width 301 height 21
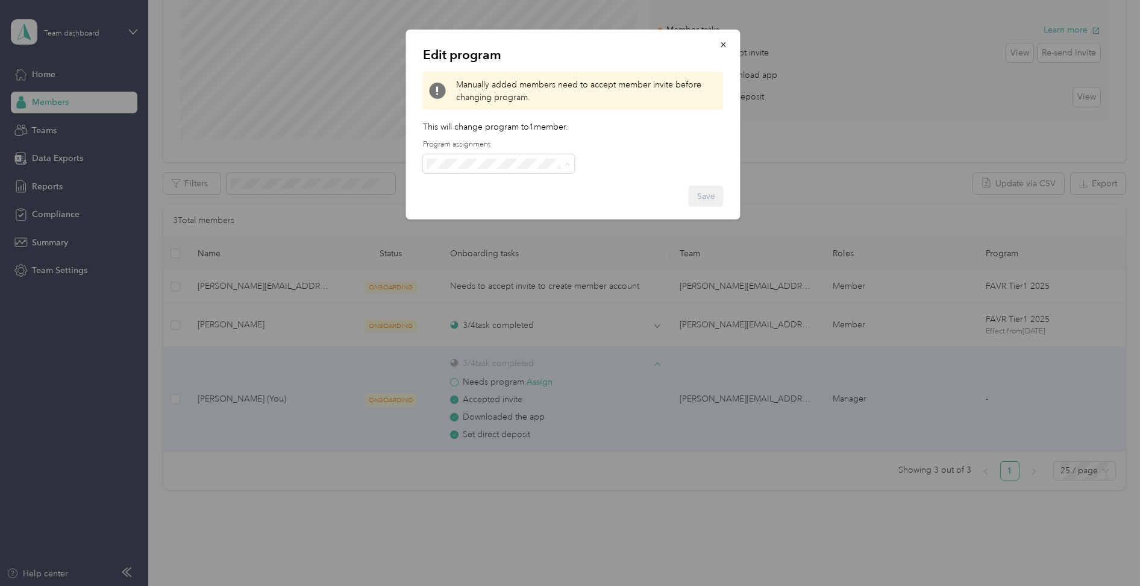
click at [464, 246] on span "FAVR Tier2 2025 (FAVR)" at bounding box center [477, 248] width 92 height 10
click at [706, 192] on button "Save" at bounding box center [706, 196] width 35 height 21
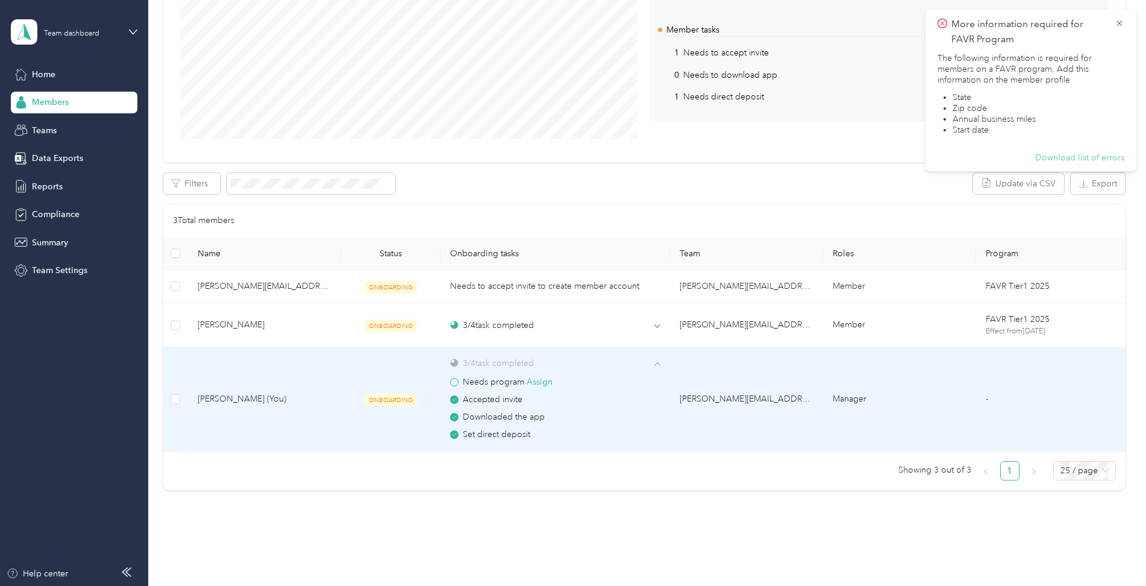
click at [1059, 156] on button "Download list of errors" at bounding box center [1079, 157] width 89 height 11
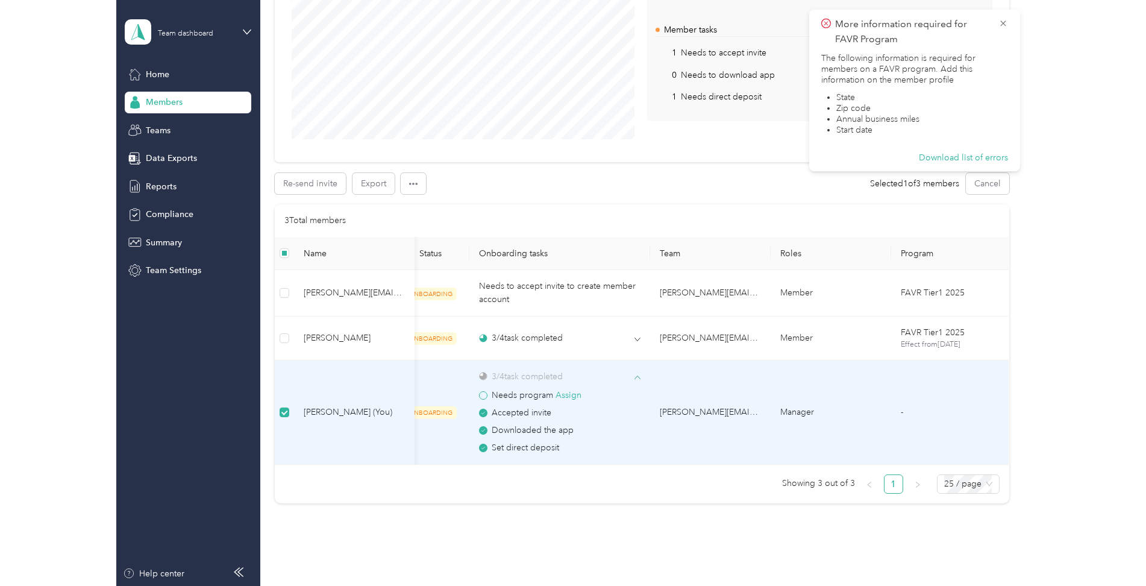
scroll to position [0, 0]
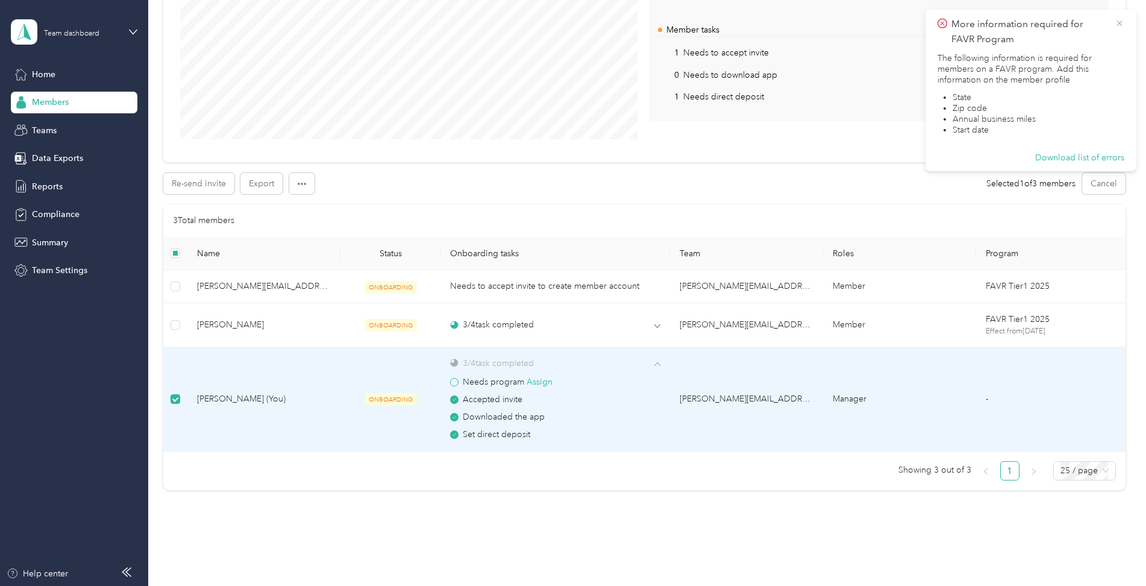
click at [1119, 21] on icon at bounding box center [1120, 23] width 10 height 11
click at [543, 381] on button "Assign" at bounding box center [540, 381] width 26 height 13
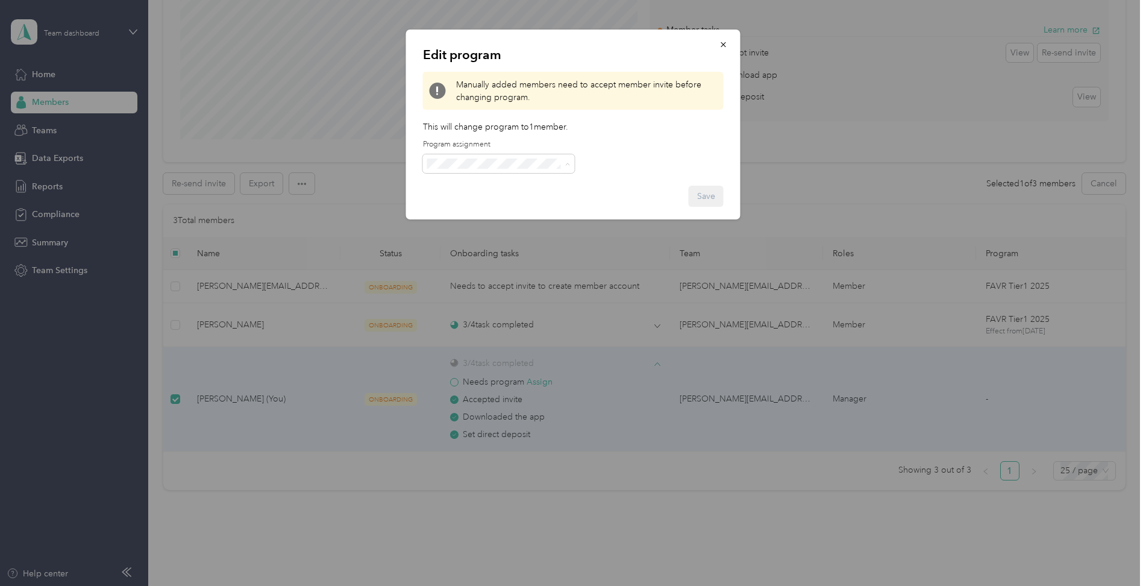
click at [471, 246] on span "FAVR Tier2 2025 (FAVR)" at bounding box center [477, 248] width 92 height 10
click at [709, 195] on button "Save" at bounding box center [706, 196] width 35 height 21
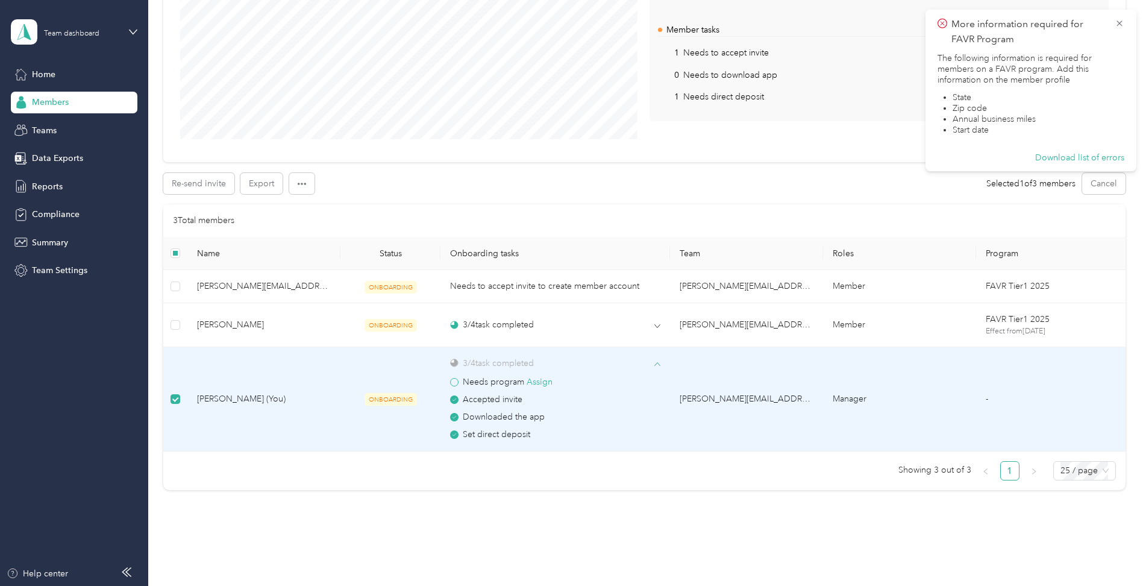
click at [489, 441] on td "3 / 4 task completed Needs program Assign Accepted invite Downloaded the app Se…" at bounding box center [555, 399] width 230 height 105
click at [47, 136] on span "Teams" at bounding box center [44, 130] width 25 height 13
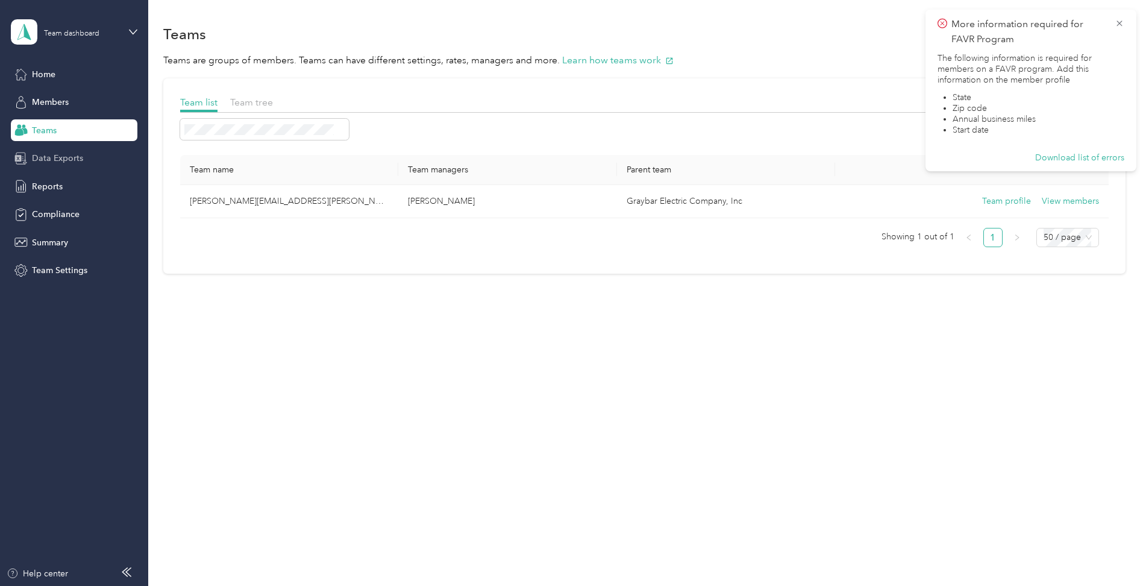
click at [42, 160] on span "Data Exports" at bounding box center [57, 158] width 51 height 13
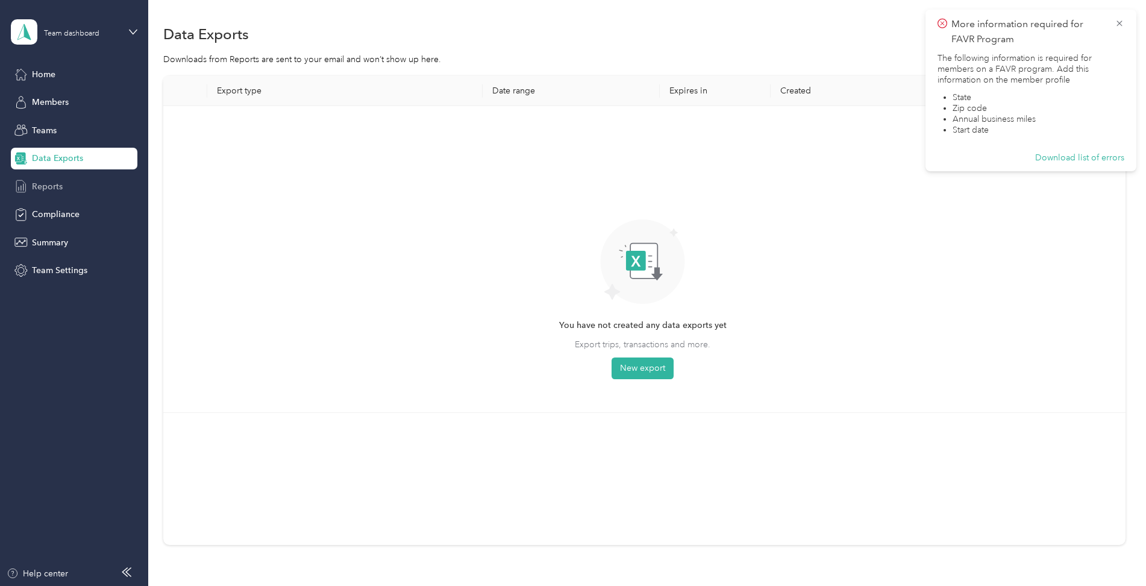
click at [42, 191] on span "Reports" at bounding box center [47, 186] width 31 height 13
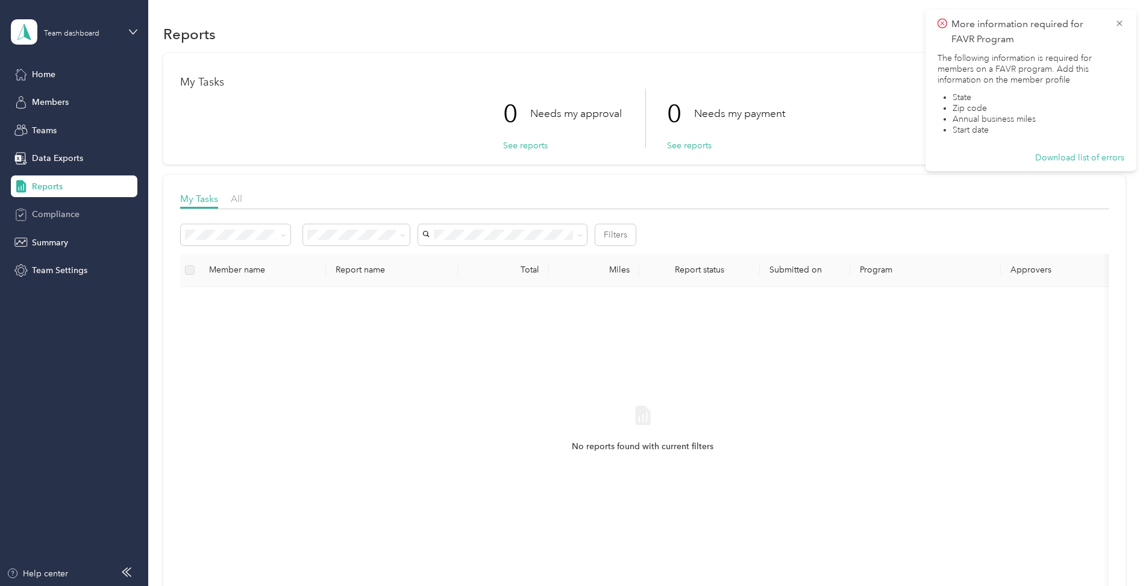
click at [51, 215] on span "Compliance" at bounding box center [56, 214] width 48 height 13
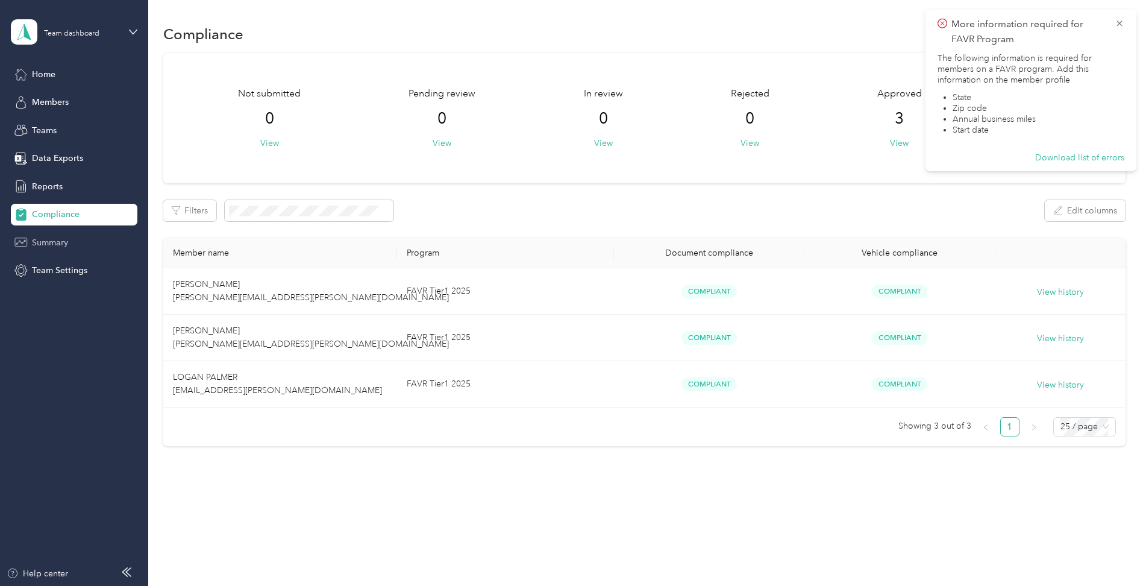
click at [55, 239] on span "Summary" at bounding box center [50, 242] width 36 height 13
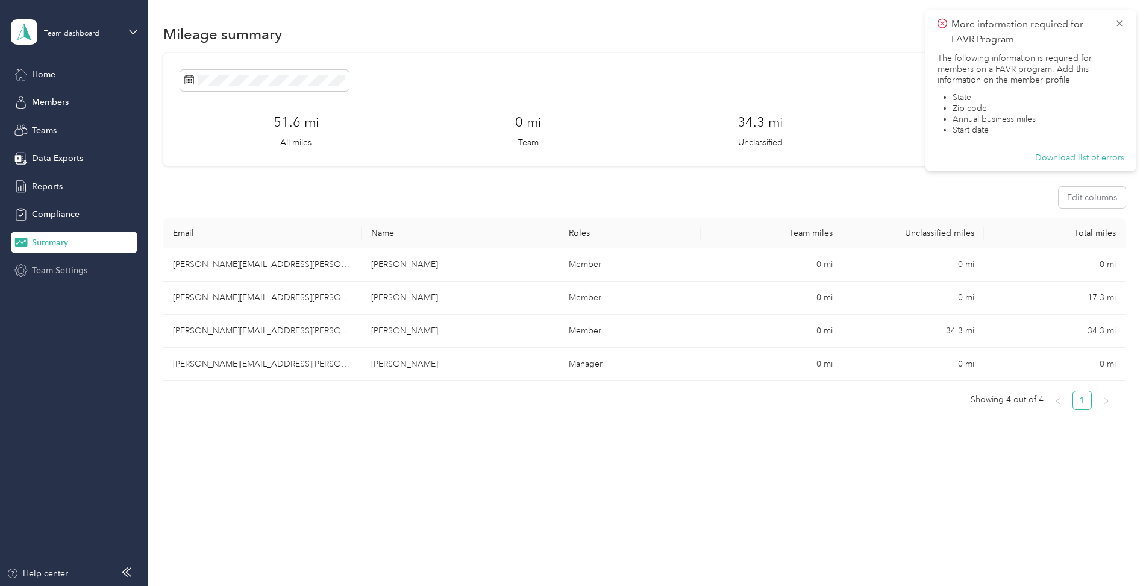
click at [44, 266] on span "Team Settings" at bounding box center [59, 270] width 55 height 13
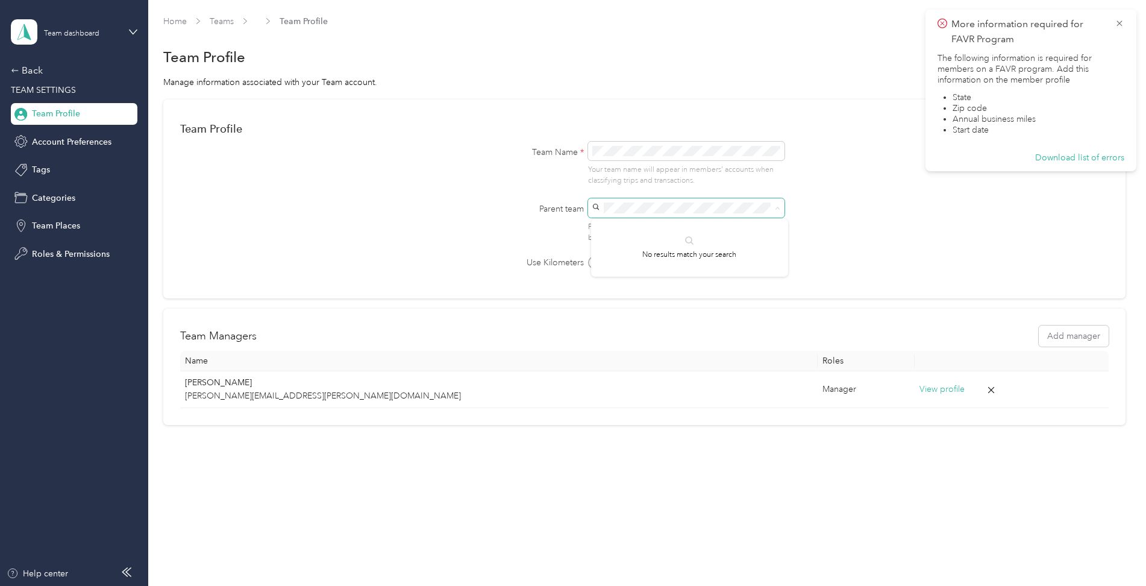
click at [429, 176] on form "Team Profile Save Team Name * Your team name will appear in members’ accounts w…" at bounding box center [644, 192] width 928 height 152
click at [935, 251] on form "Team Profile Save Team Name * Your team name will appear in members’ accounts w…" at bounding box center [644, 192] width 928 height 152
click at [683, 240] on div "No results match your search" at bounding box center [689, 248] width 197 height 58
click at [134, 33] on icon at bounding box center [133, 32] width 8 height 8
click at [58, 132] on div "Personal dashboard" at bounding box center [205, 126] width 373 height 21
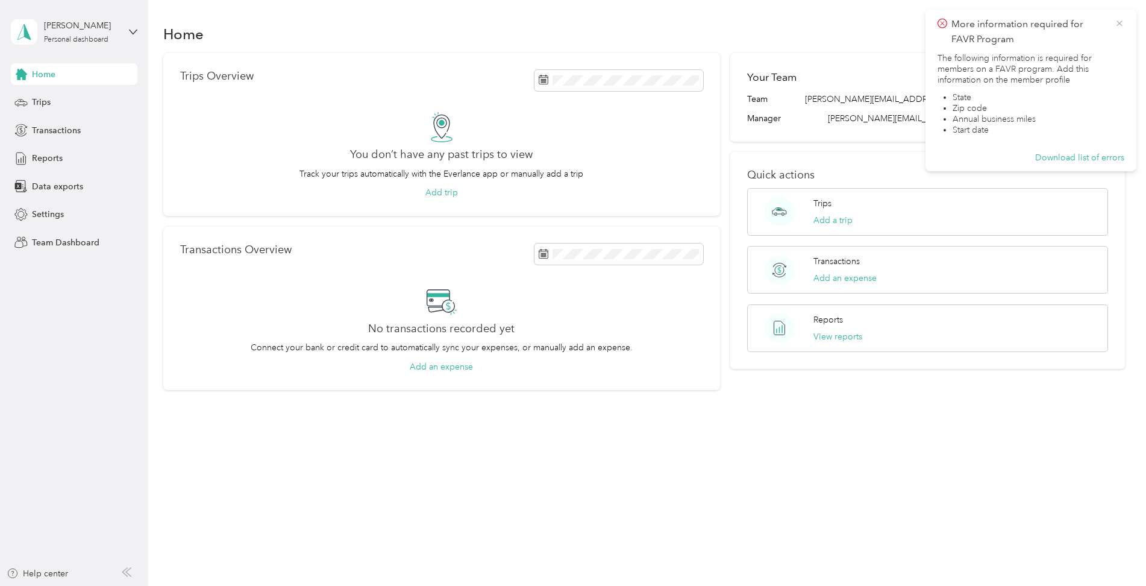
click at [1121, 25] on icon at bounding box center [1120, 23] width 10 height 11
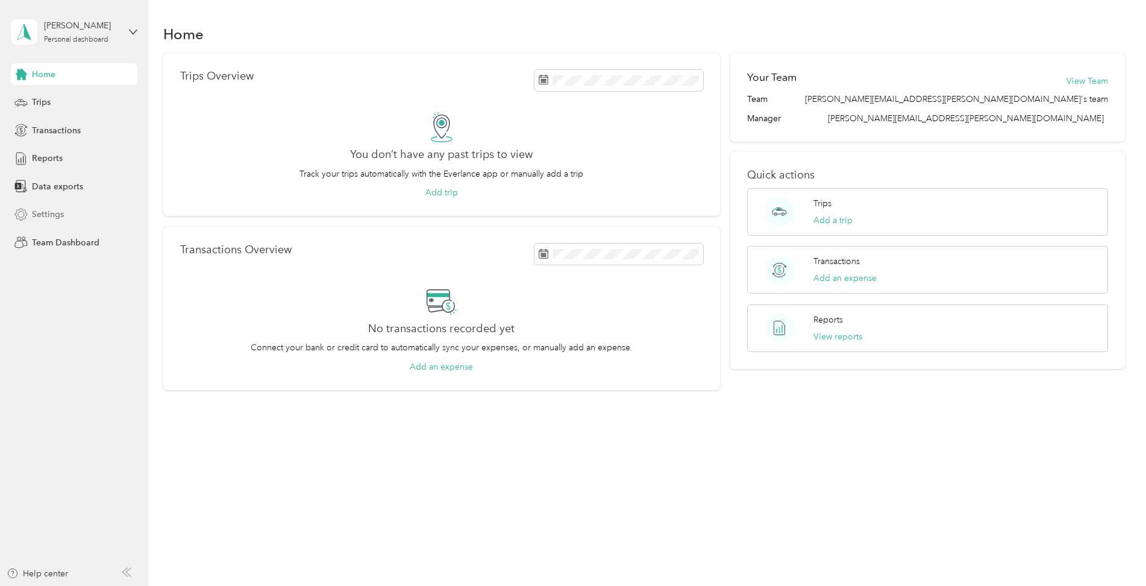
click at [57, 211] on span "Settings" at bounding box center [48, 214] width 32 height 13
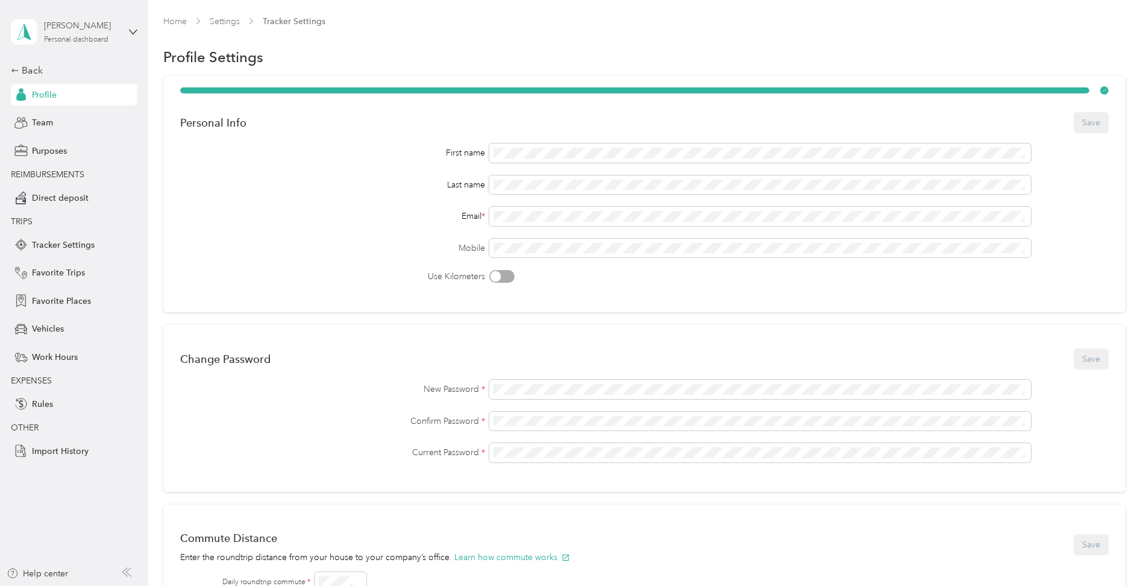
click at [106, 32] on div "[PERSON_NAME]" at bounding box center [81, 25] width 75 height 13
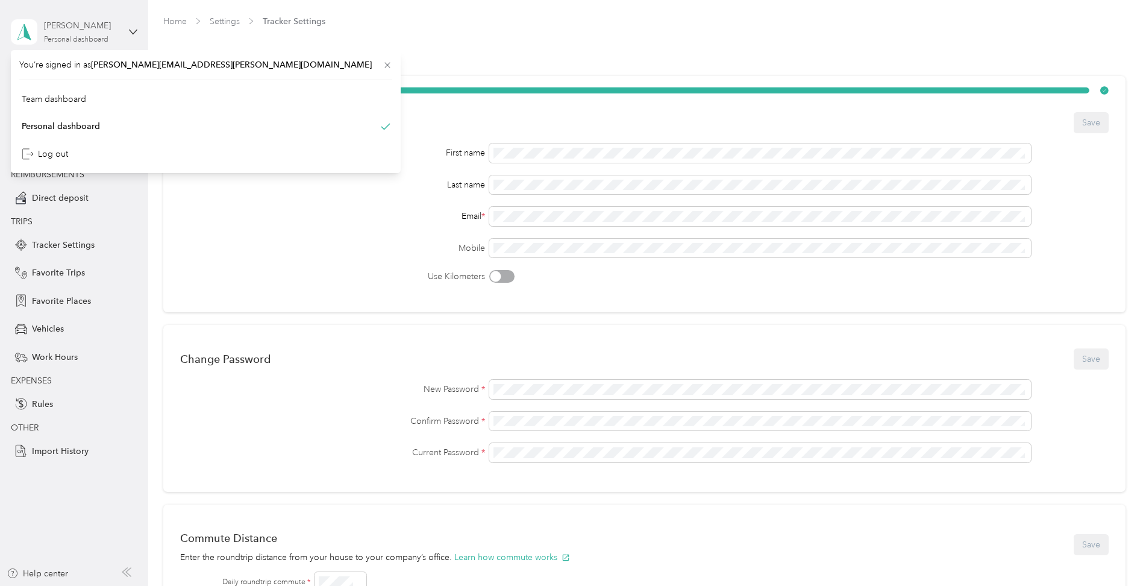
click at [93, 39] on div "Personal dashboard" at bounding box center [76, 39] width 64 height 7
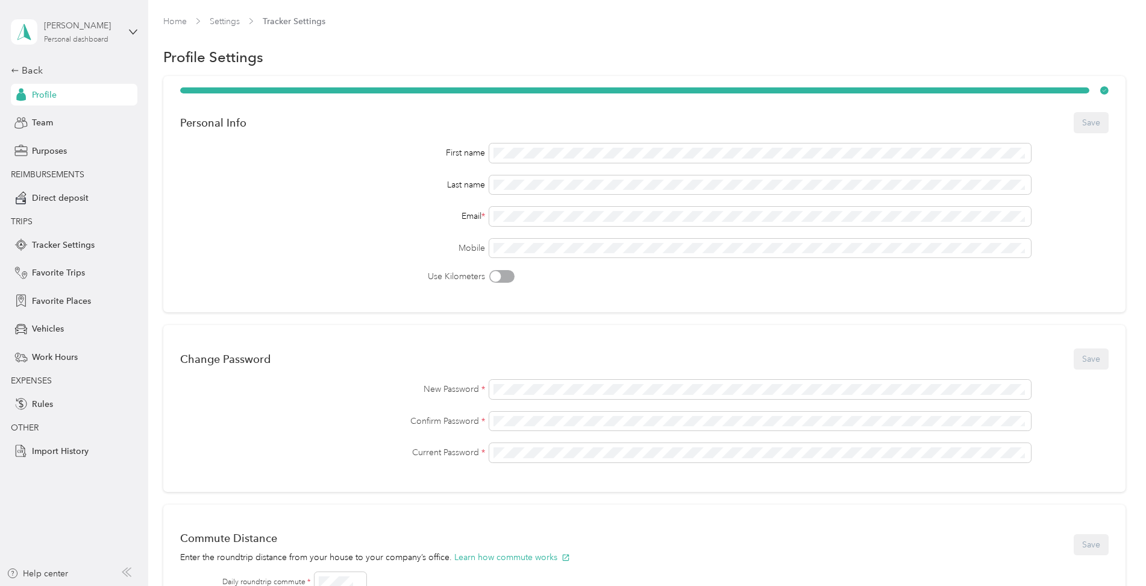
click at [93, 38] on div "Personal dashboard" at bounding box center [76, 39] width 64 height 7
click at [91, 95] on div "Team dashboard" at bounding box center [205, 99] width 373 height 21
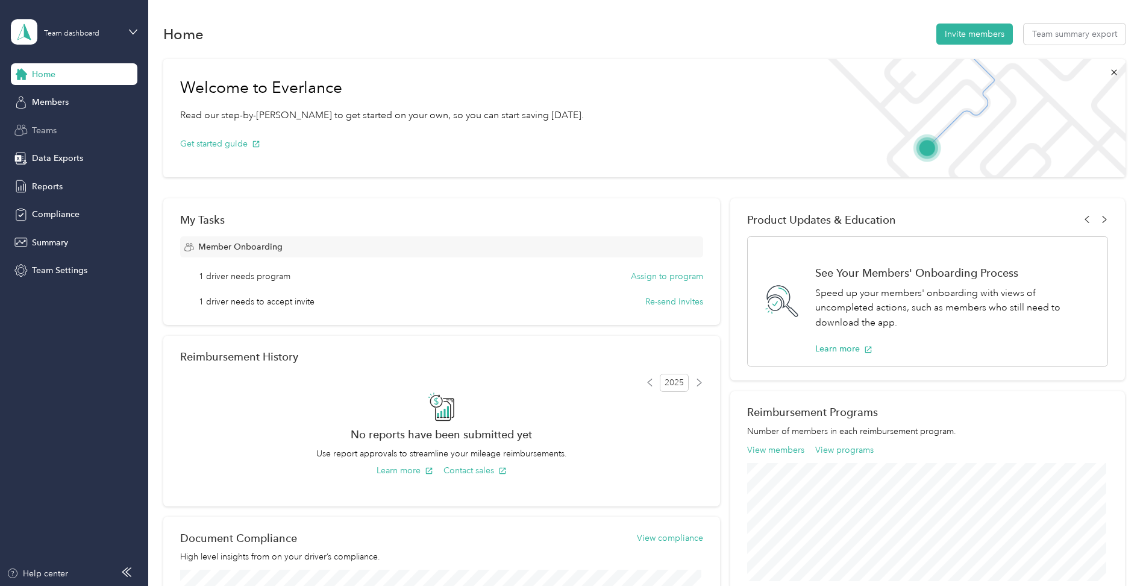
click at [42, 124] on span "Teams" at bounding box center [44, 130] width 25 height 13
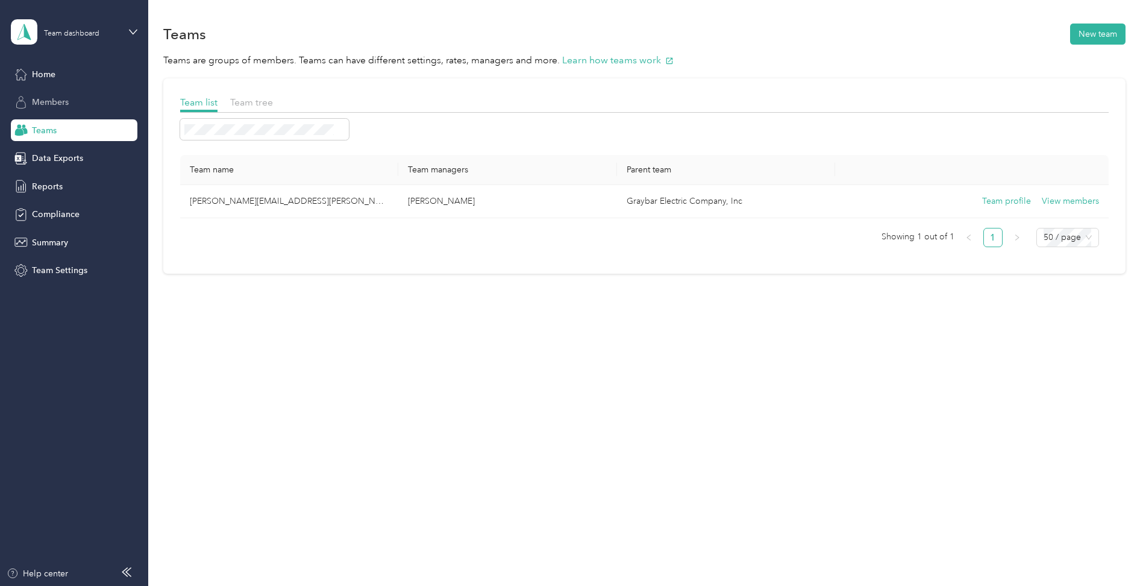
click at [49, 101] on span "Members" at bounding box center [50, 102] width 37 height 13
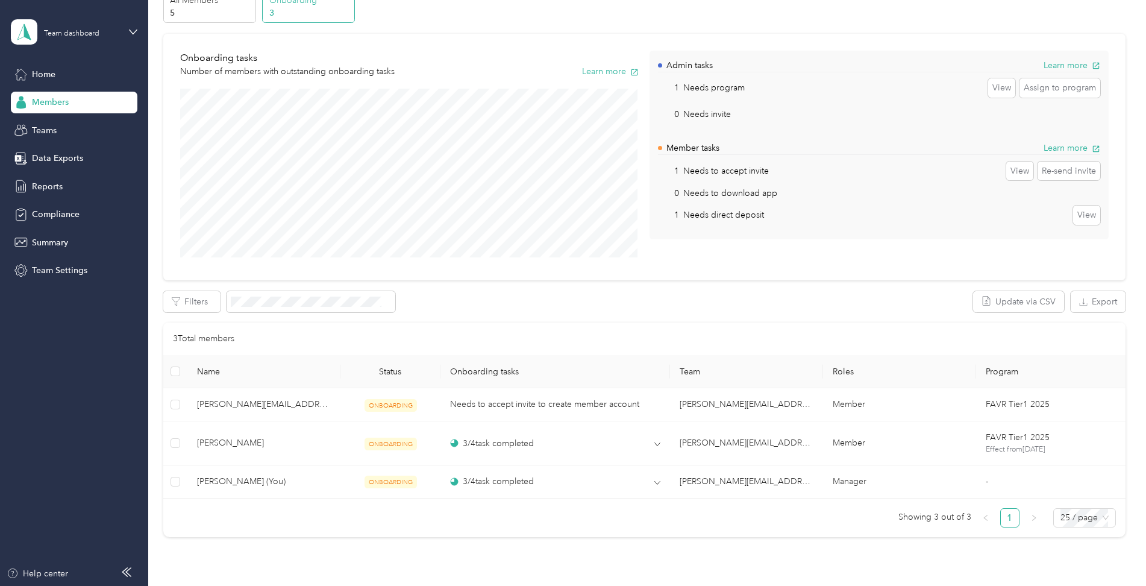
scroll to position [120, 0]
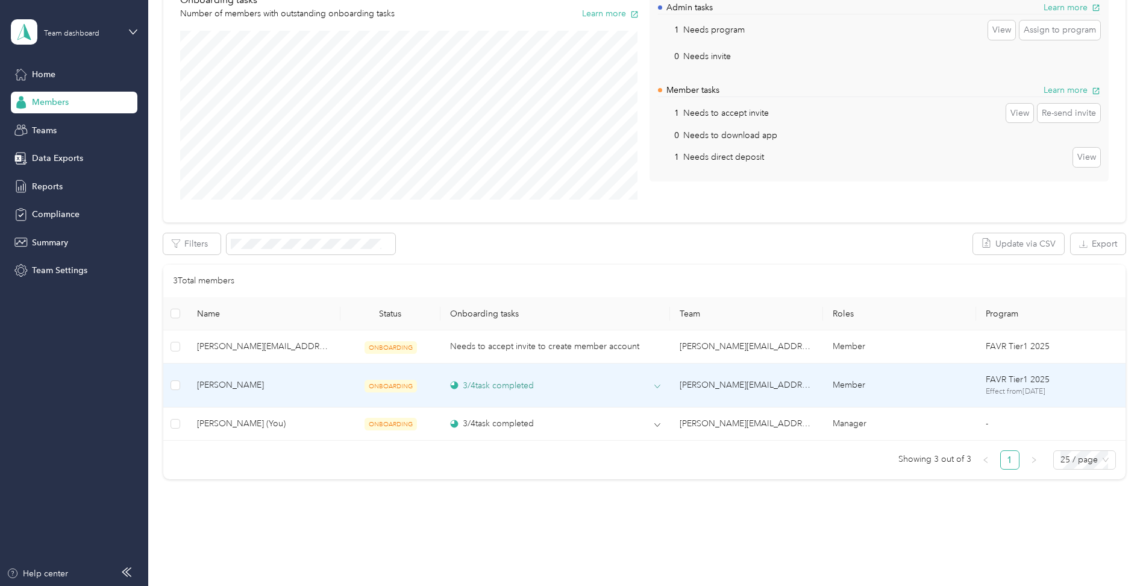
click at [656, 386] on icon at bounding box center [657, 386] width 6 height 6
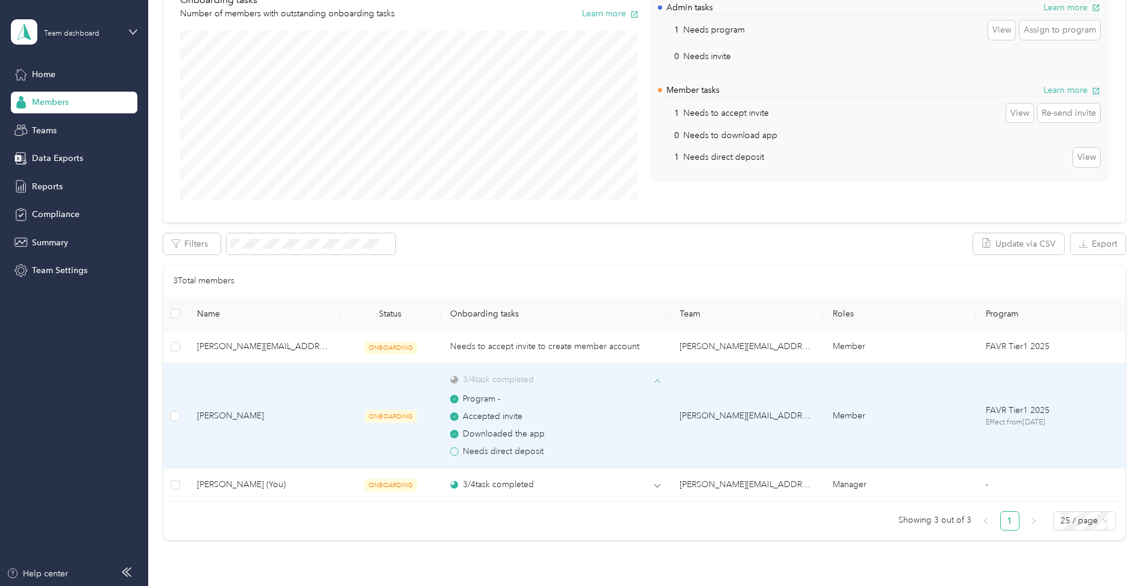
click at [656, 386] on span at bounding box center [657, 380] width 6 height 11
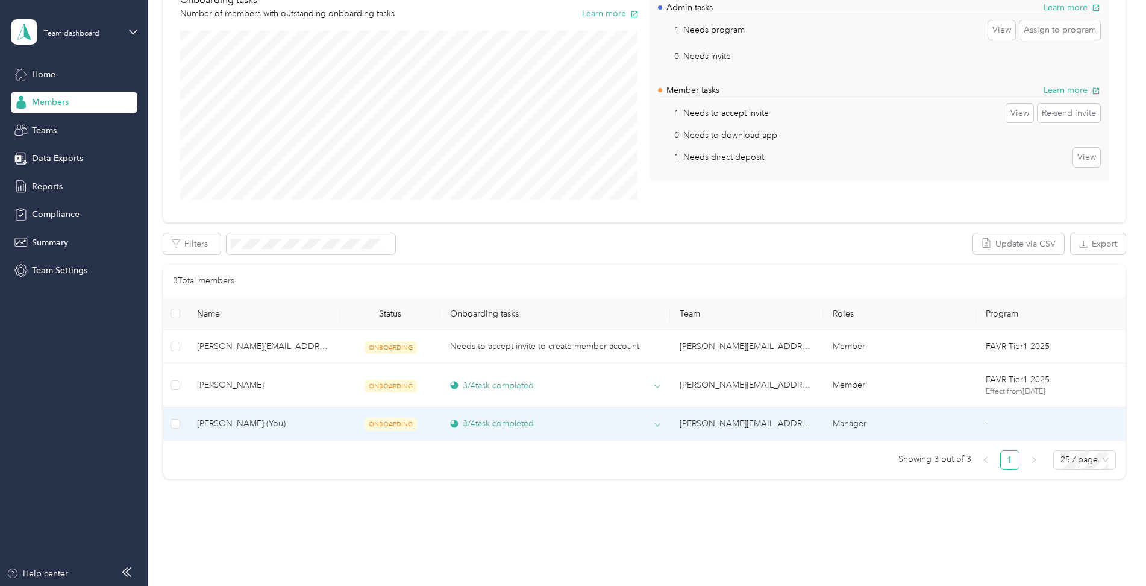
click at [658, 422] on icon at bounding box center [657, 425] width 6 height 6
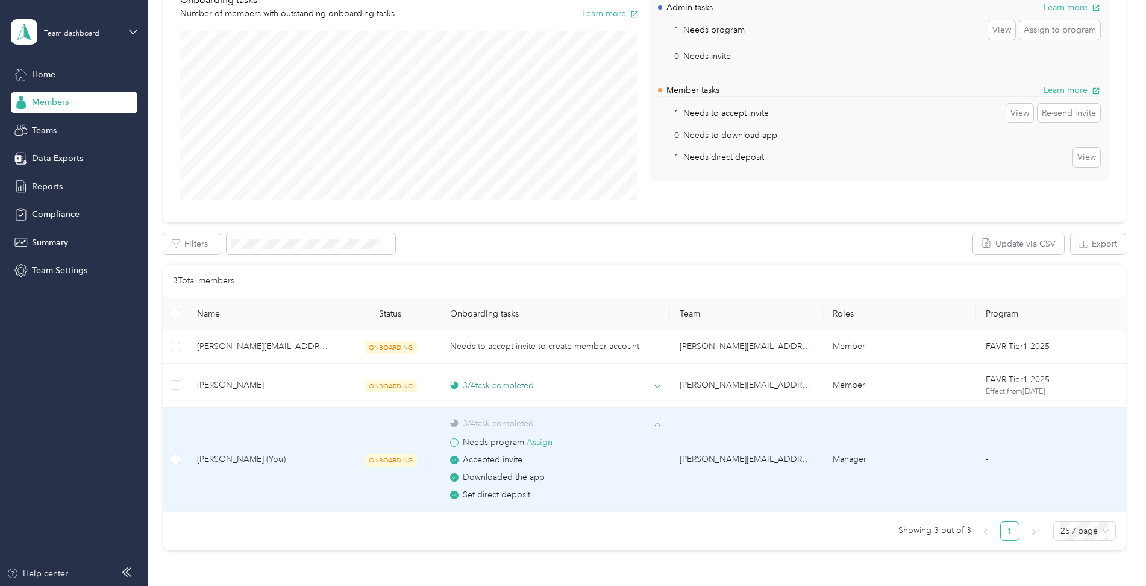
click at [452, 441] on span at bounding box center [454, 442] width 8 height 8
click at [535, 442] on button "Assign" at bounding box center [540, 442] width 26 height 13
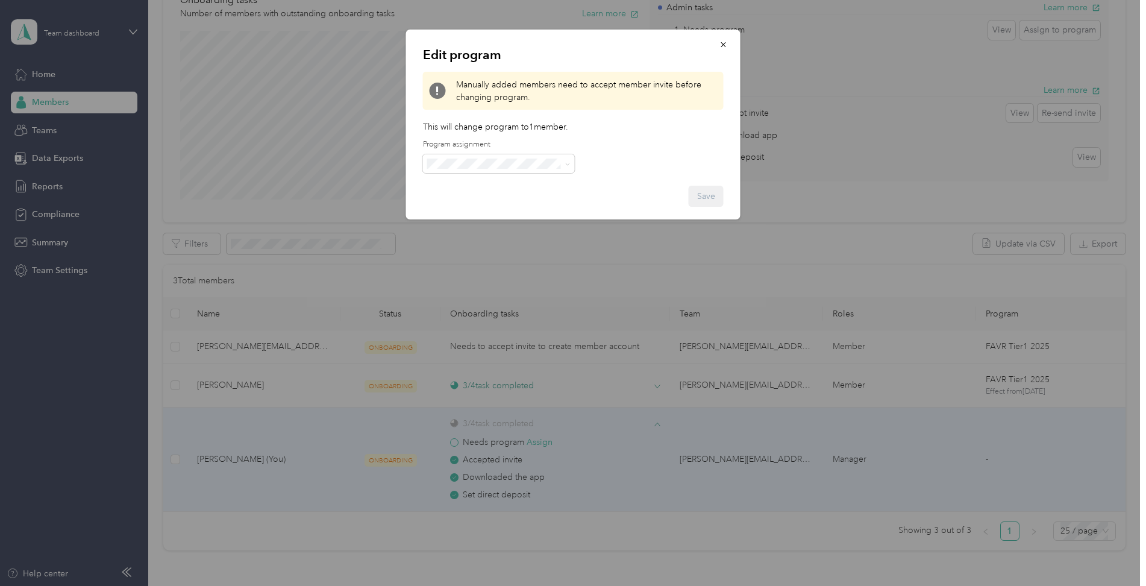
click at [442, 246] on span "FAVR Tier2 2025 (FAVR)" at bounding box center [477, 248] width 92 height 10
click at [706, 197] on button "Save" at bounding box center [706, 196] width 35 height 21
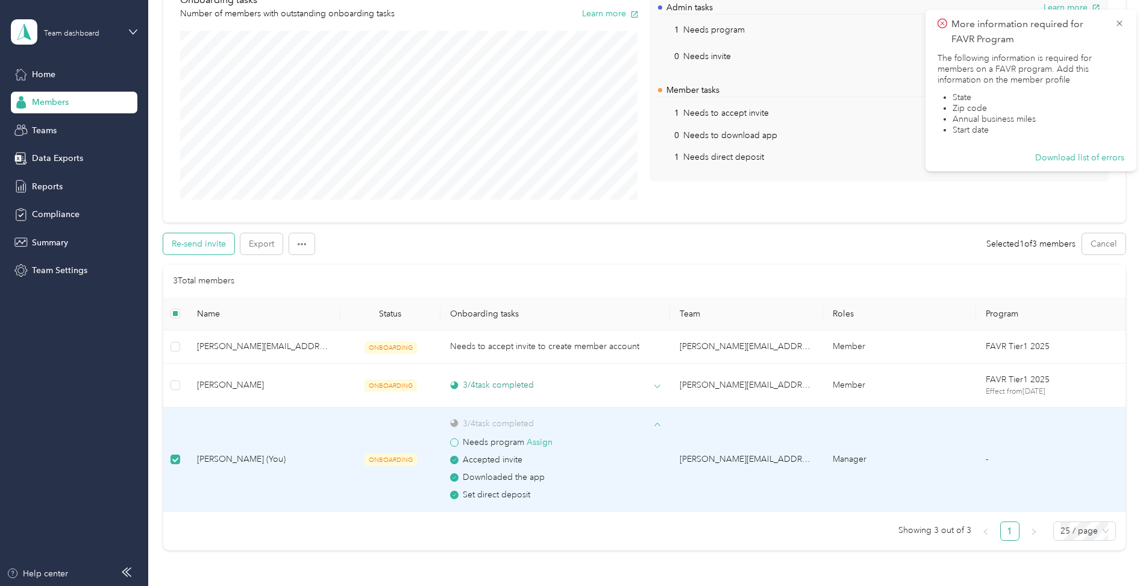
click at [192, 243] on button "Re-send invite" at bounding box center [198, 243] width 71 height 21
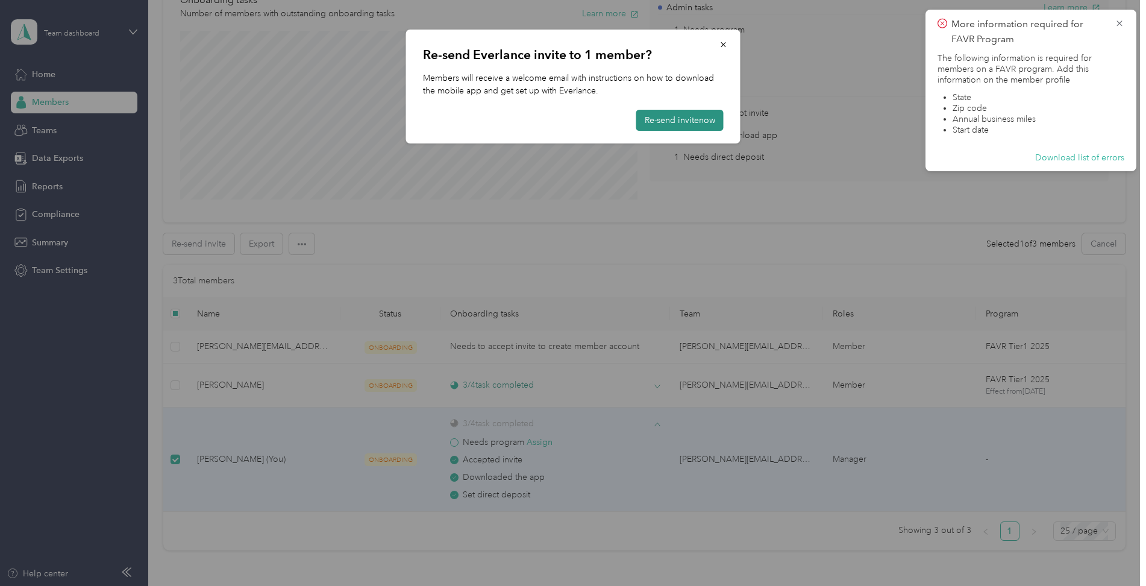
click at [689, 121] on button "Re-send invite now" at bounding box center [679, 120] width 87 height 21
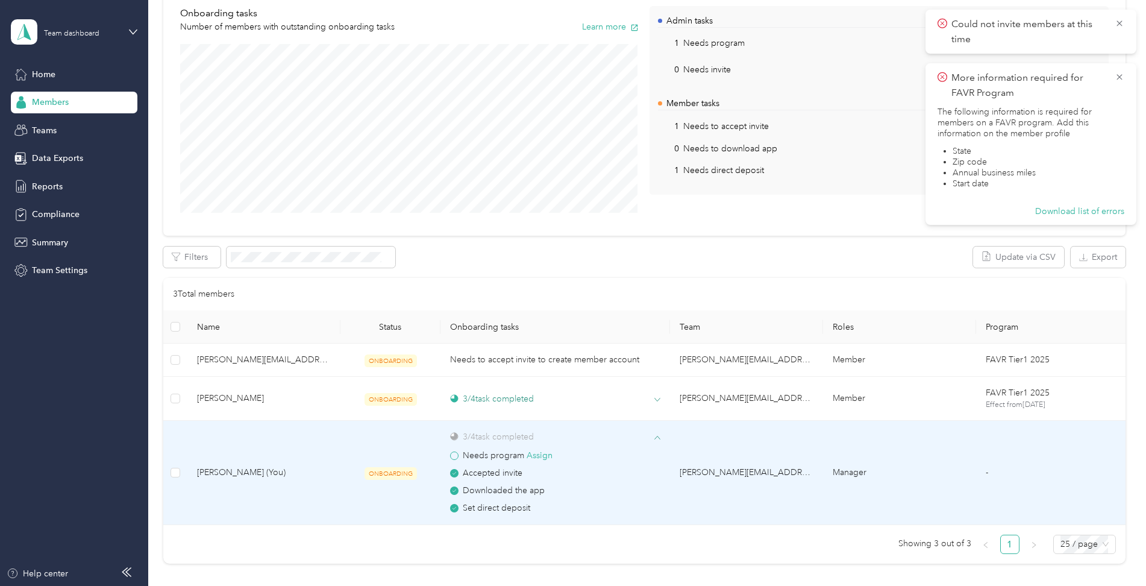
scroll to position [99, 0]
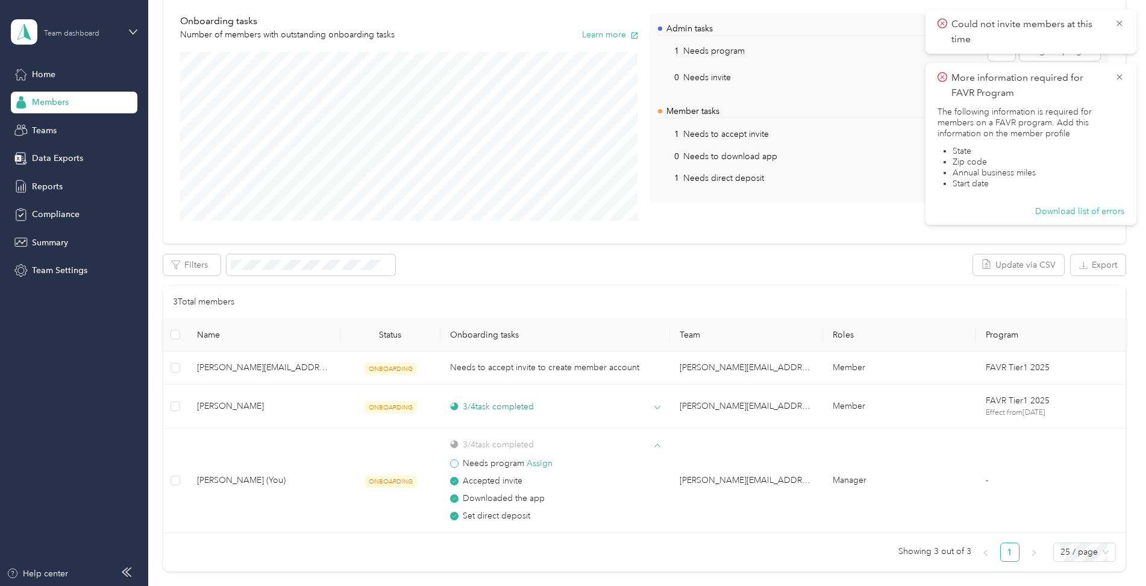
click at [87, 37] on div "Team dashboard" at bounding box center [71, 33] width 55 height 7
click at [496, 27] on div "Onboarding tasks Number of members with outstanding onboarding tasks Learn more" at bounding box center [409, 28] width 459 height 28
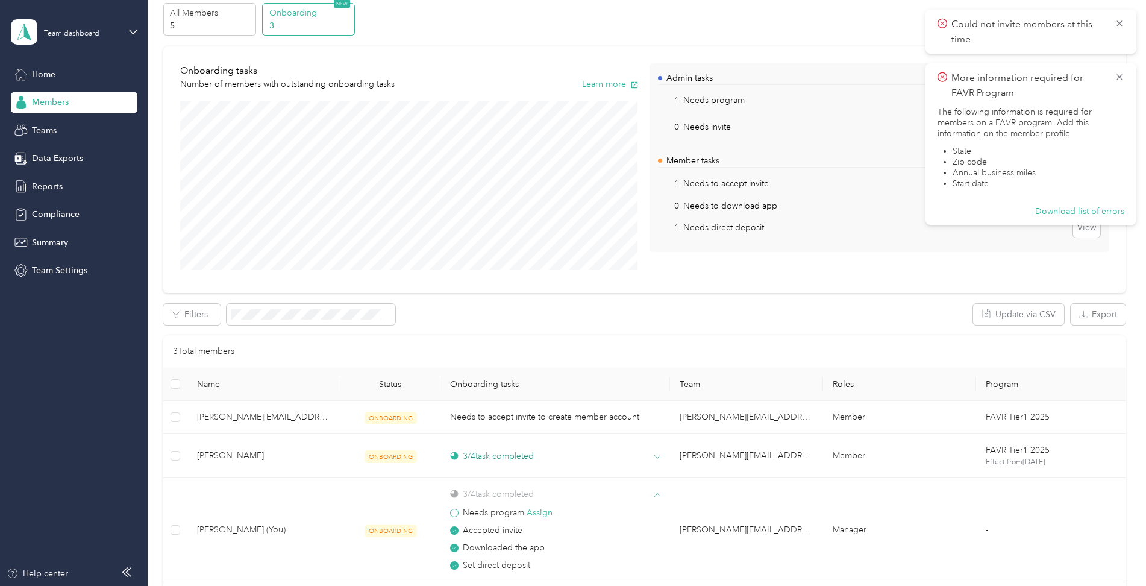
scroll to position [0, 0]
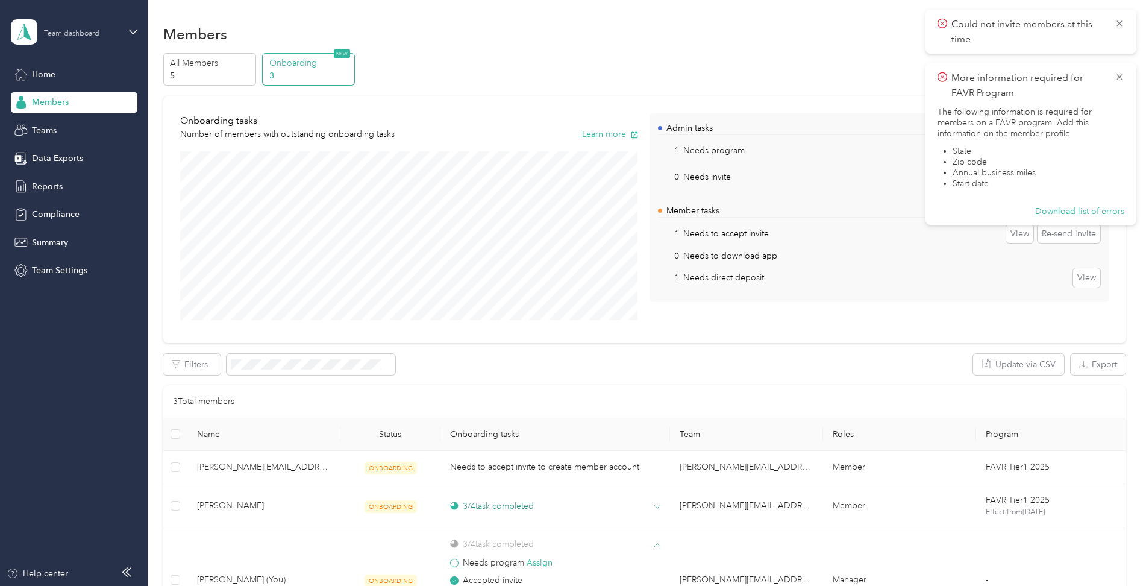
click at [63, 28] on div "Team dashboard" at bounding box center [81, 31] width 75 height 11
click at [63, 127] on div "Personal dashboard" at bounding box center [60, 126] width 76 height 13
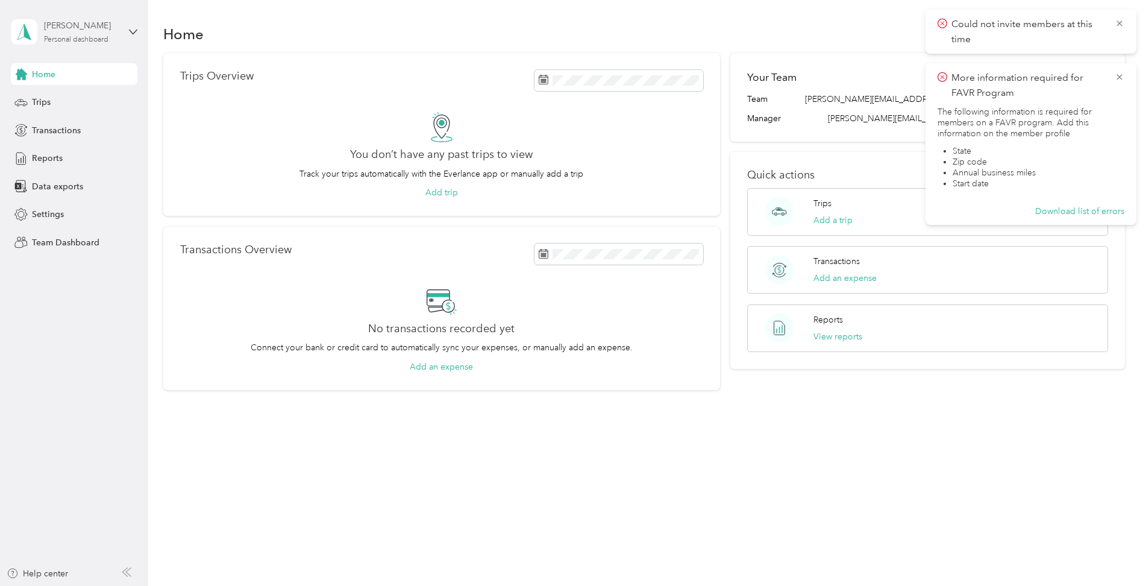
click at [69, 33] on div "[PERSON_NAME] Personal dashboard" at bounding box center [81, 31] width 75 height 24
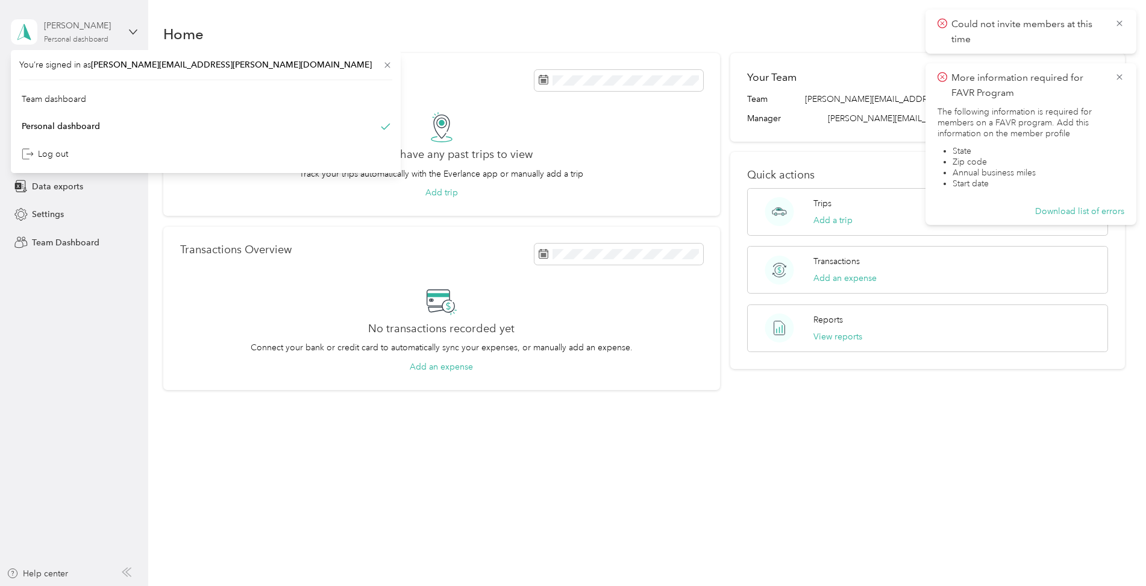
click at [78, 36] on div "Personal dashboard" at bounding box center [76, 39] width 64 height 7
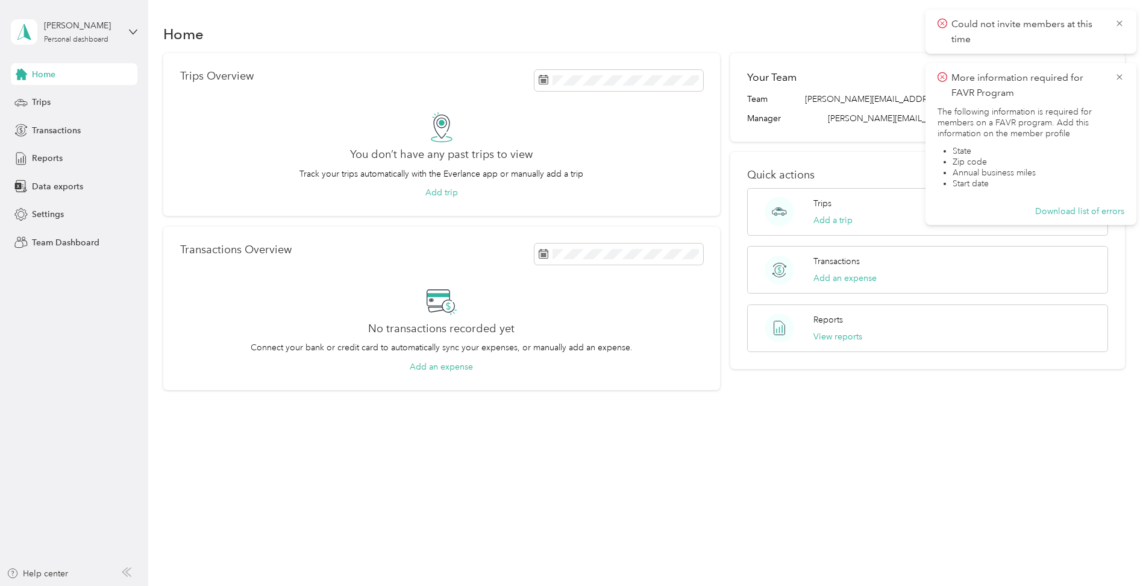
click at [138, 36] on aside "[PERSON_NAME] Personal dashboard Home Trips Transactions Reports Data exports S…" at bounding box center [74, 293] width 148 height 586
click at [133, 31] on icon at bounding box center [133, 32] width 8 height 8
click at [1119, 26] on icon at bounding box center [1120, 23] width 10 height 11
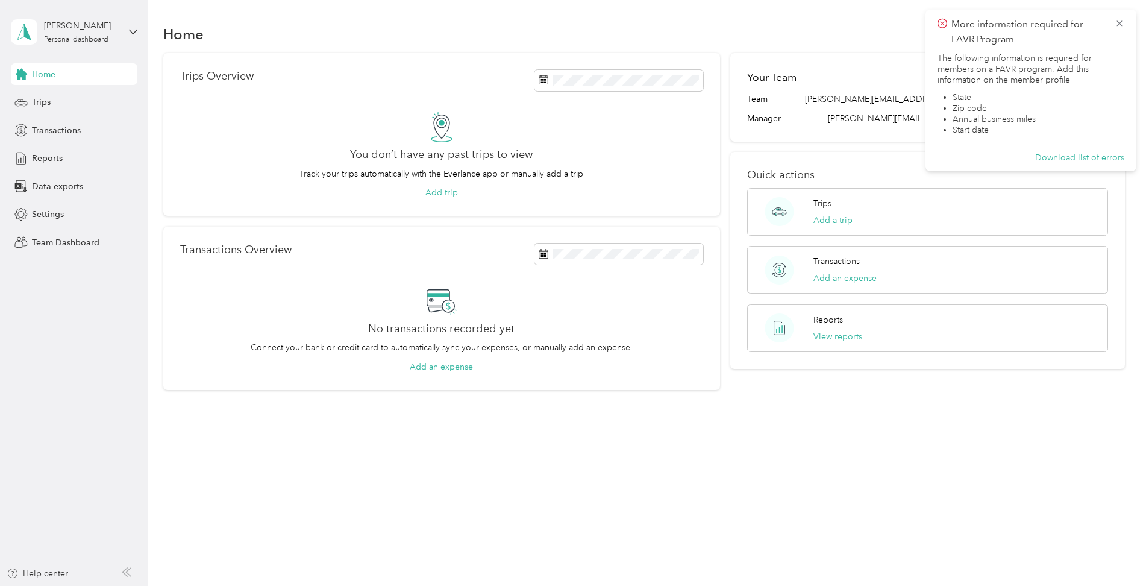
click at [938, 25] on circle at bounding box center [942, 23] width 9 height 9
click at [944, 22] on icon at bounding box center [942, 23] width 10 height 11
click at [1111, 17] on span "More information required for FAVR Program" at bounding box center [1030, 32] width 187 height 30
click at [1116, 18] on icon at bounding box center [1120, 23] width 10 height 11
